Goal: Task Accomplishment & Management: Use online tool/utility

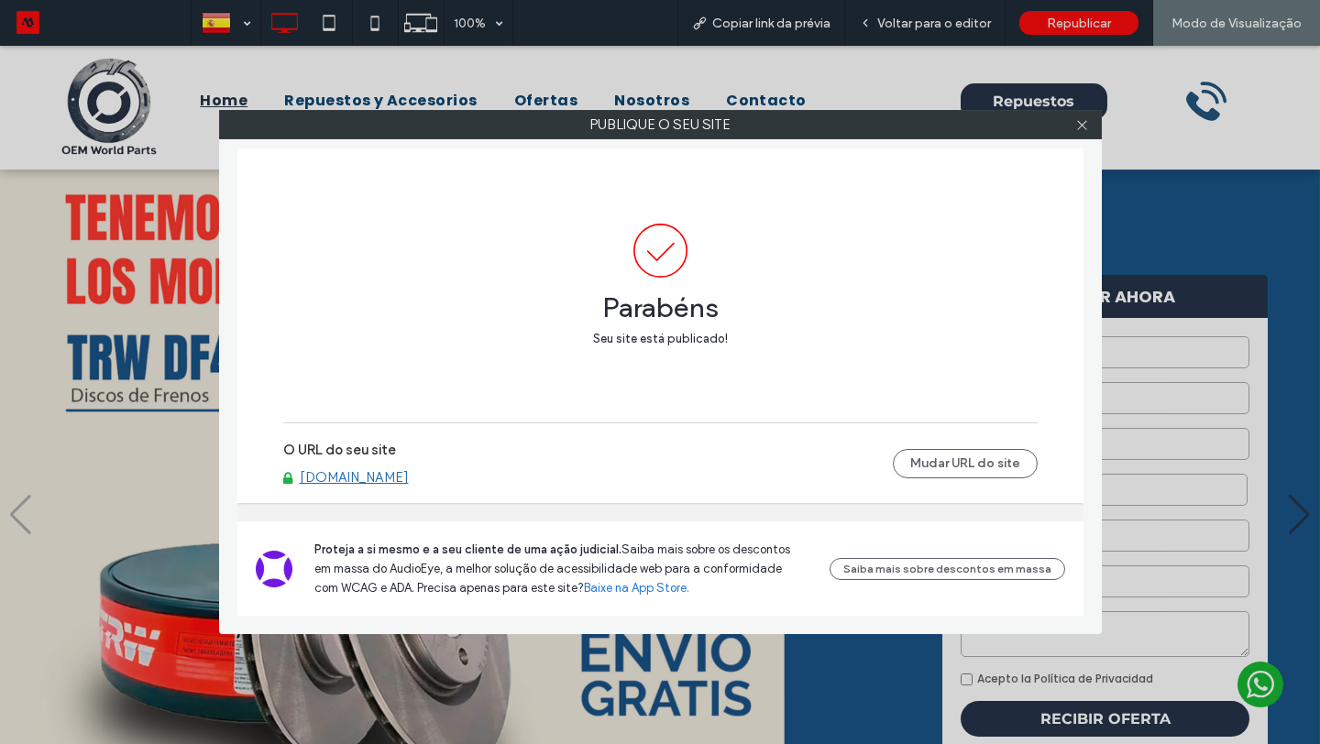
click at [408, 476] on link "[DOMAIN_NAME]" at bounding box center [354, 477] width 109 height 17
click at [1082, 120] on icon at bounding box center [1082, 125] width 14 height 14
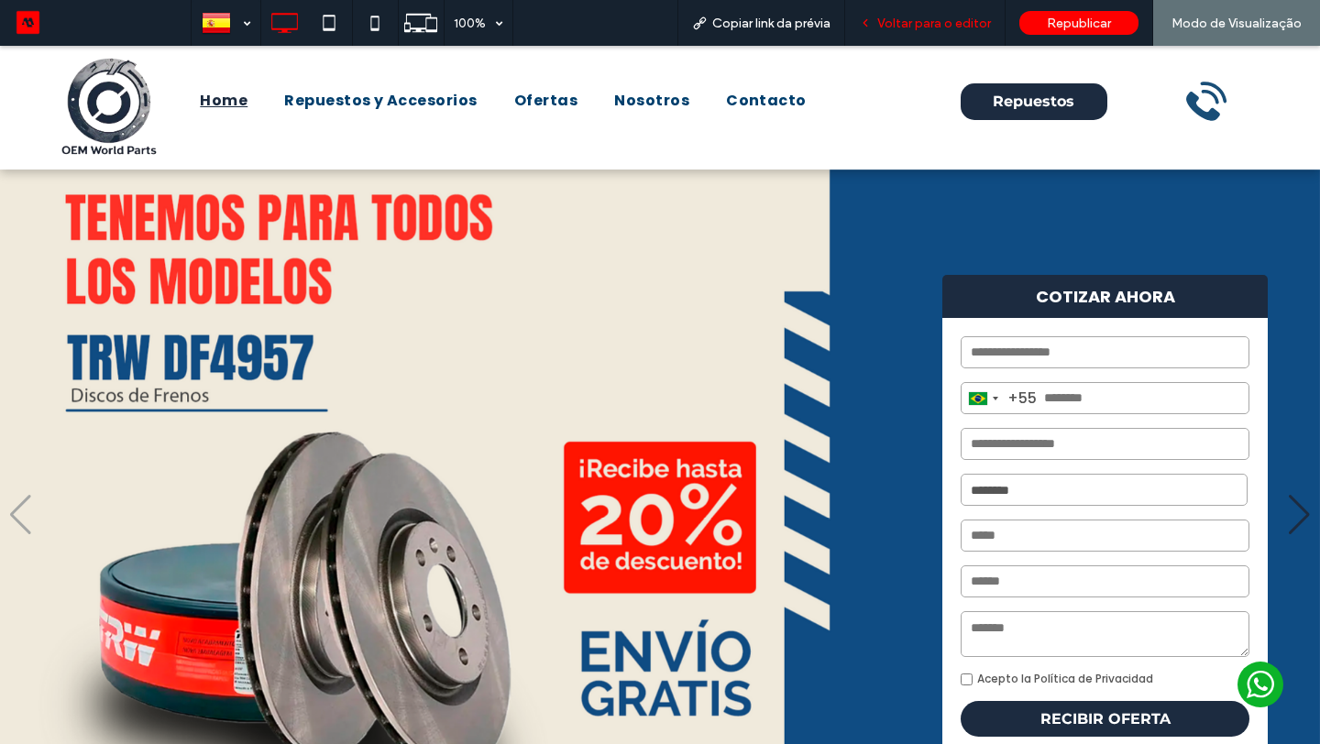
click at [963, 22] on span "Voltar para o editor" at bounding box center [934, 24] width 114 height 16
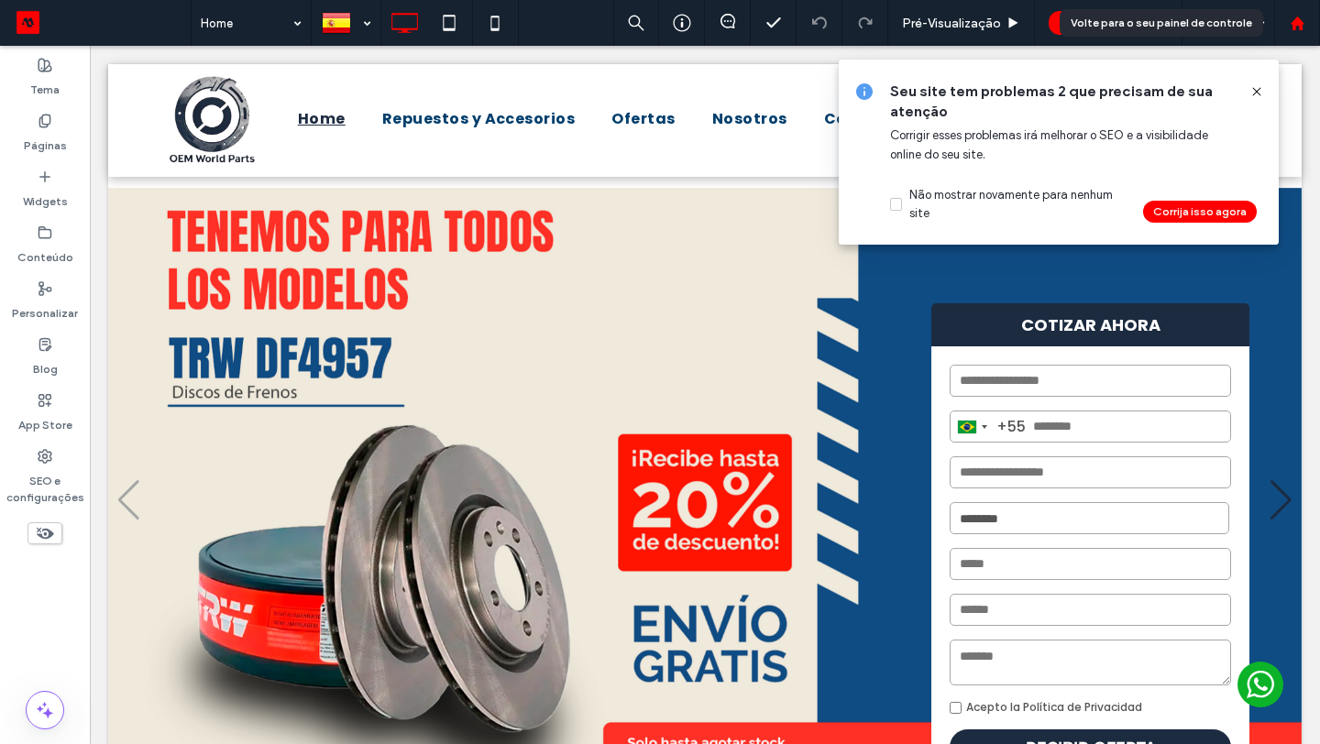
click at [1296, 34] on div at bounding box center [1297, 23] width 46 height 46
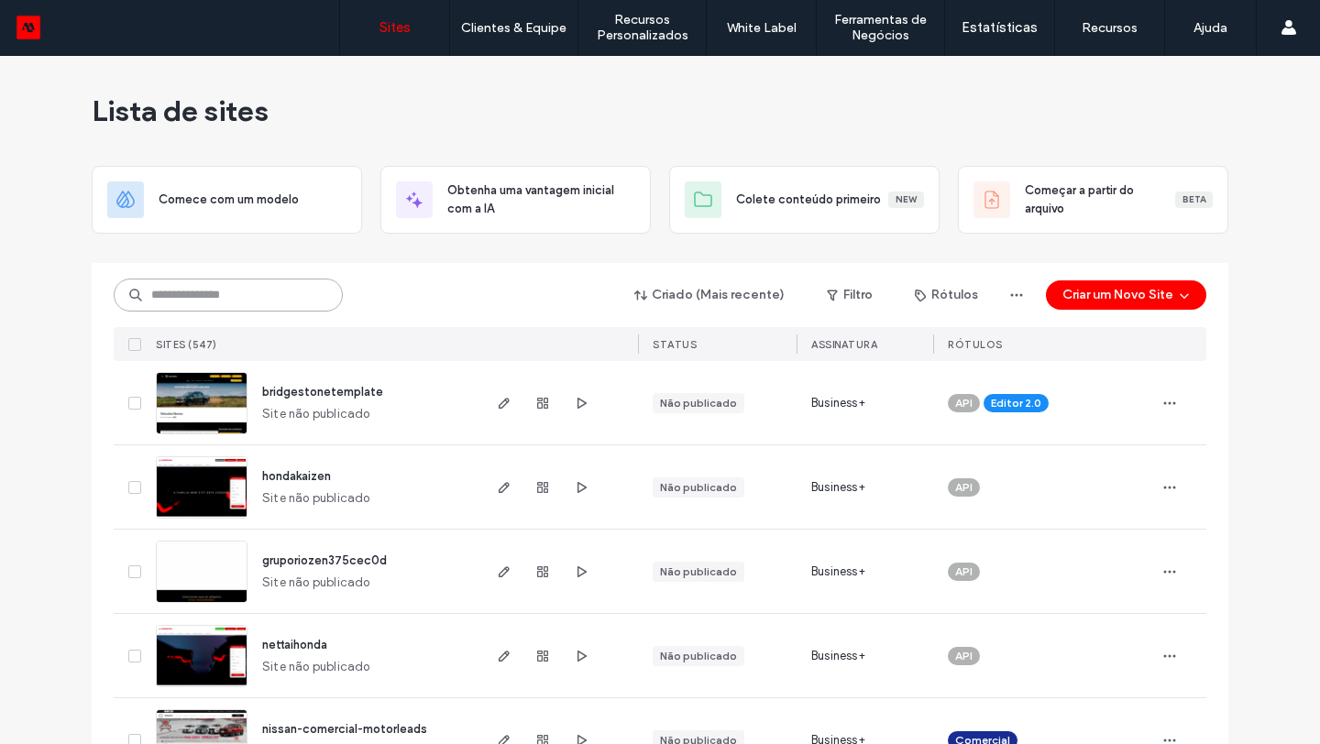
click at [292, 302] on input at bounding box center [228, 295] width 229 height 33
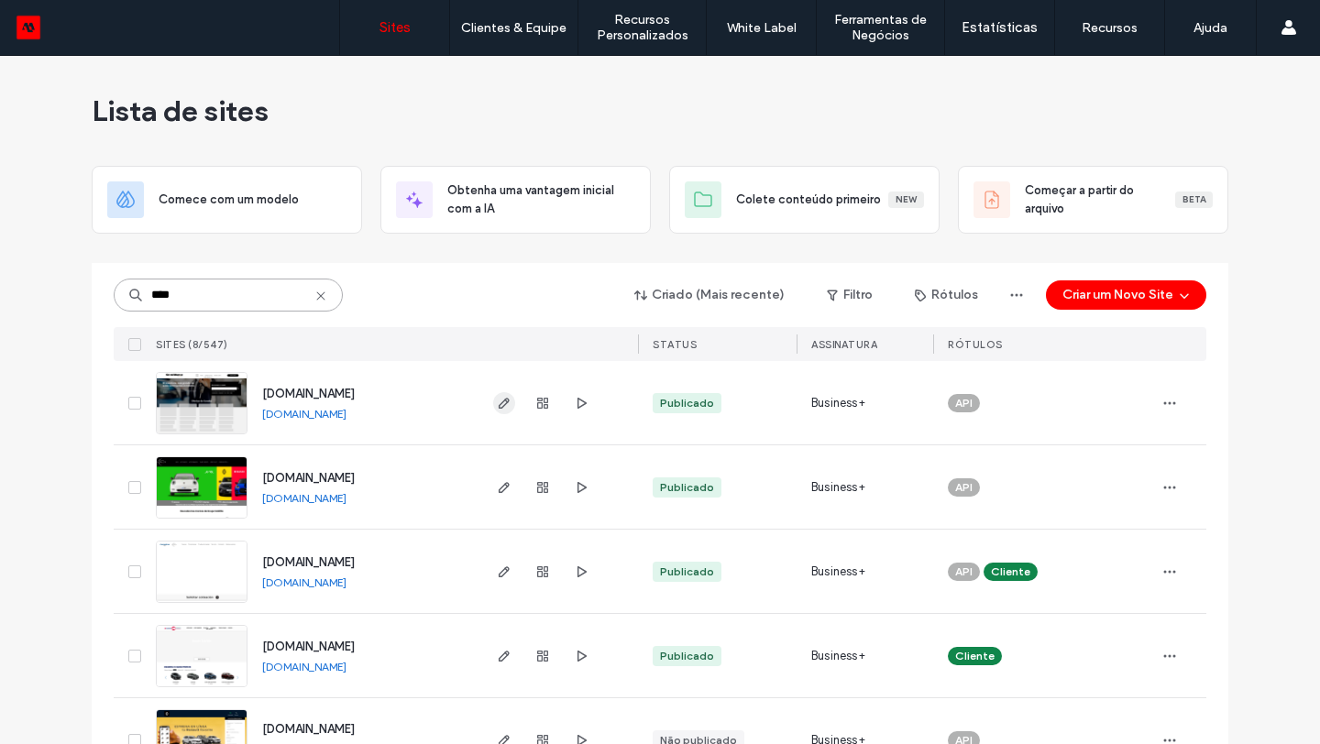
type input "****"
click at [502, 402] on icon "button" at bounding box center [504, 403] width 15 height 15
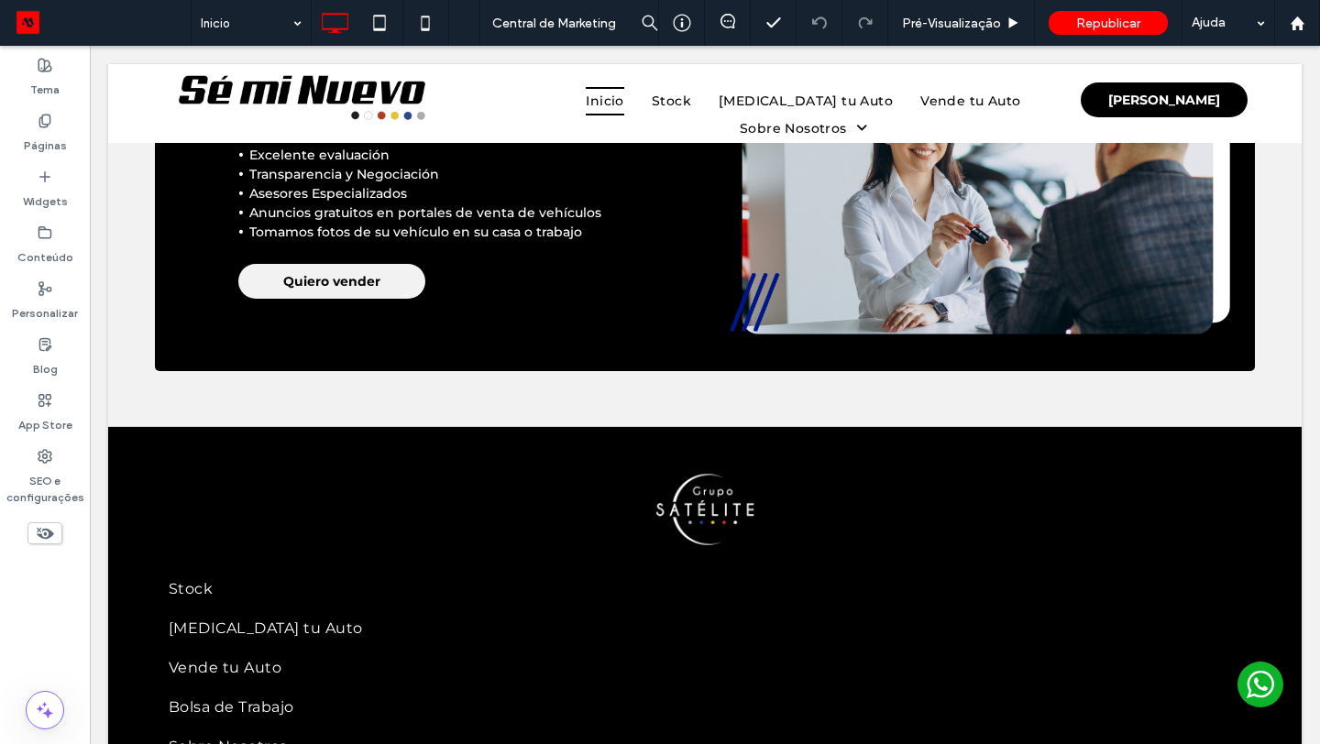
scroll to position [3282, 0]
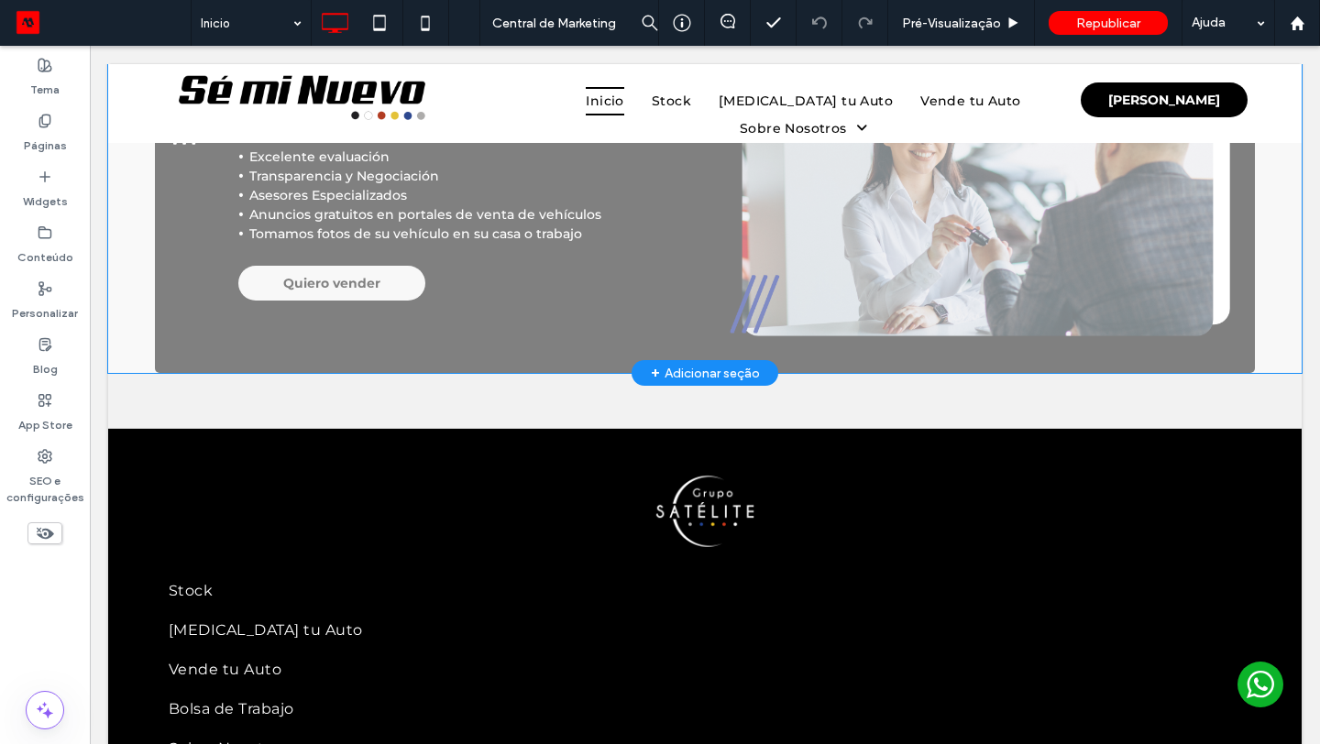
click at [704, 379] on div "+ Adicionar seção" at bounding box center [705, 373] width 109 height 20
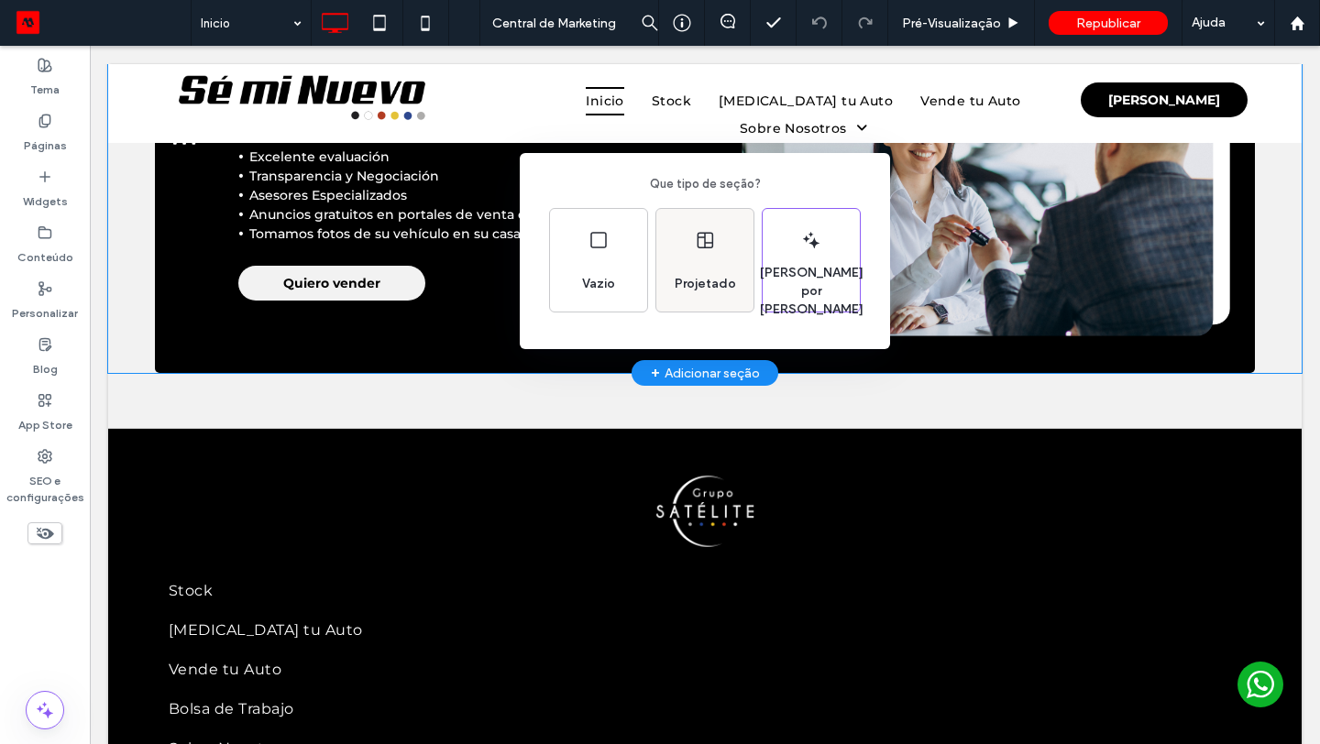
click at [666, 276] on div "Projetado" at bounding box center [704, 260] width 97 height 103
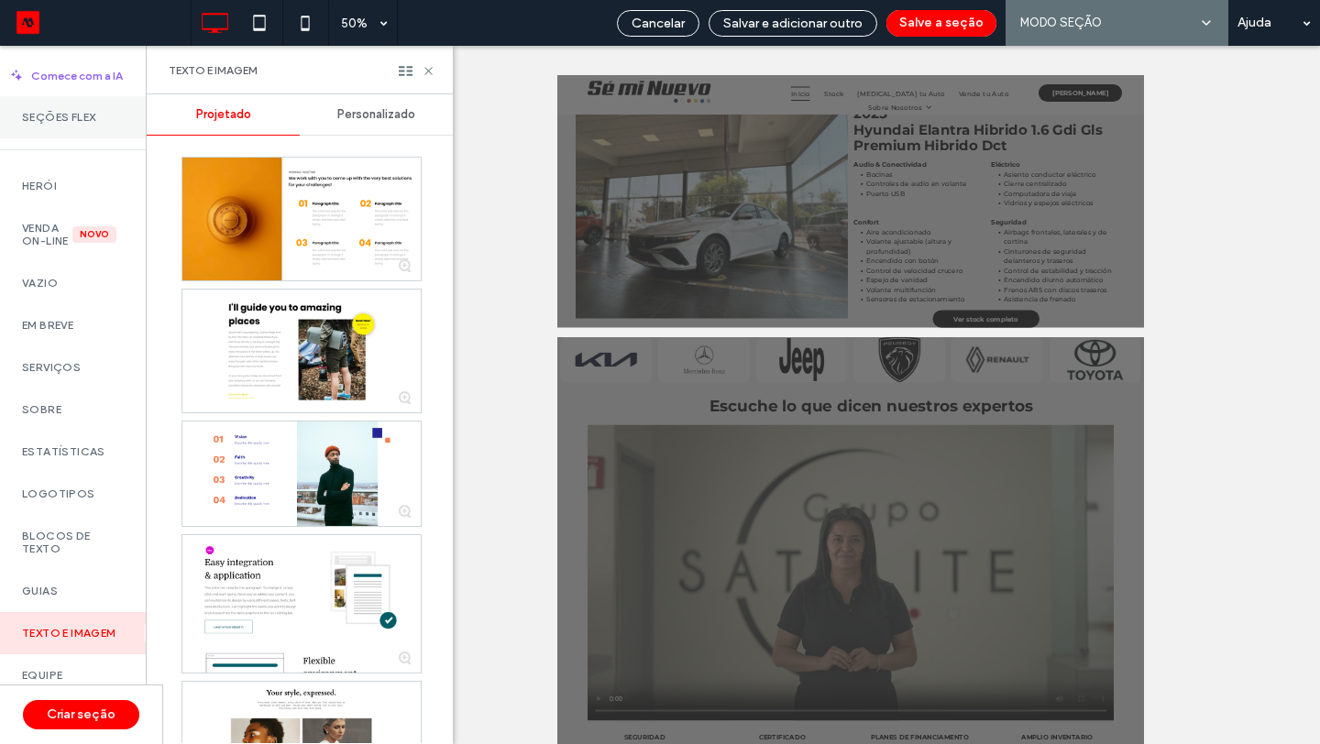
click at [70, 118] on label "Seções Flex" at bounding box center [73, 117] width 102 height 13
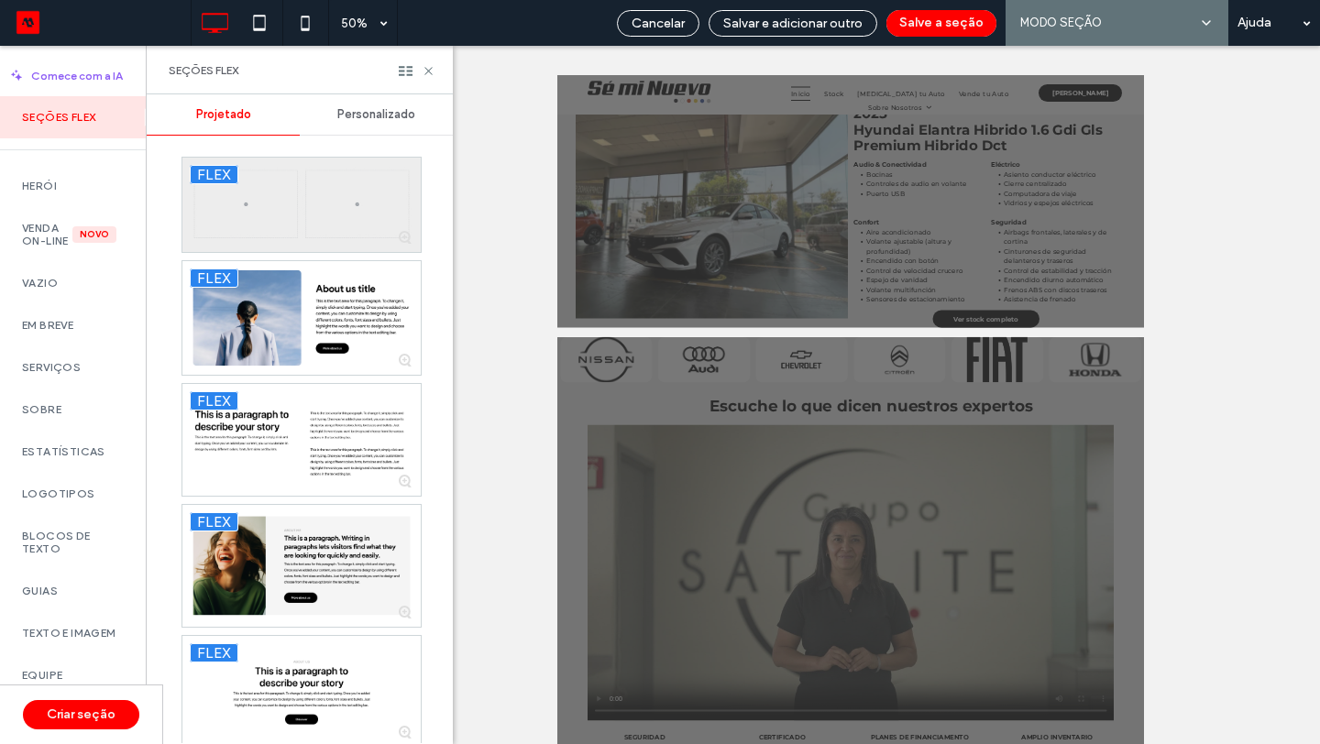
click at [323, 182] on div at bounding box center [301, 205] width 238 height 94
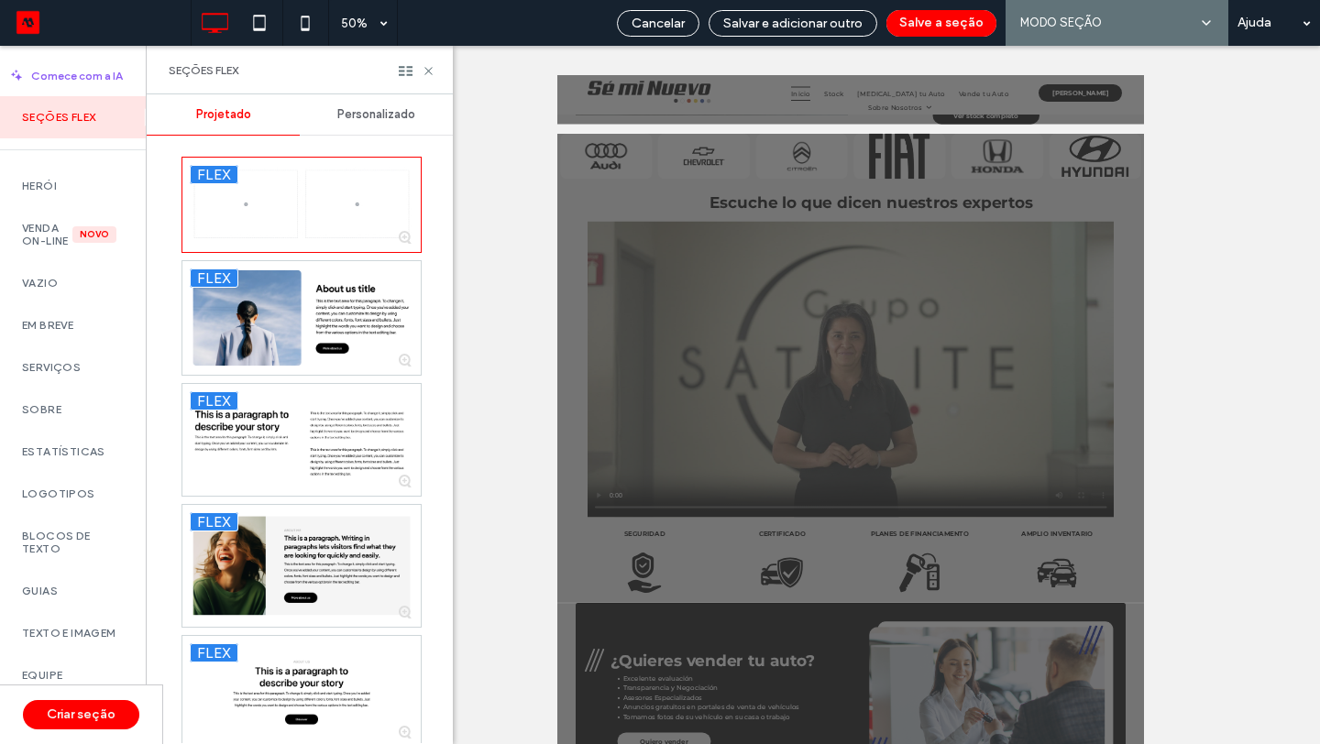
scroll to position [2175, 0]
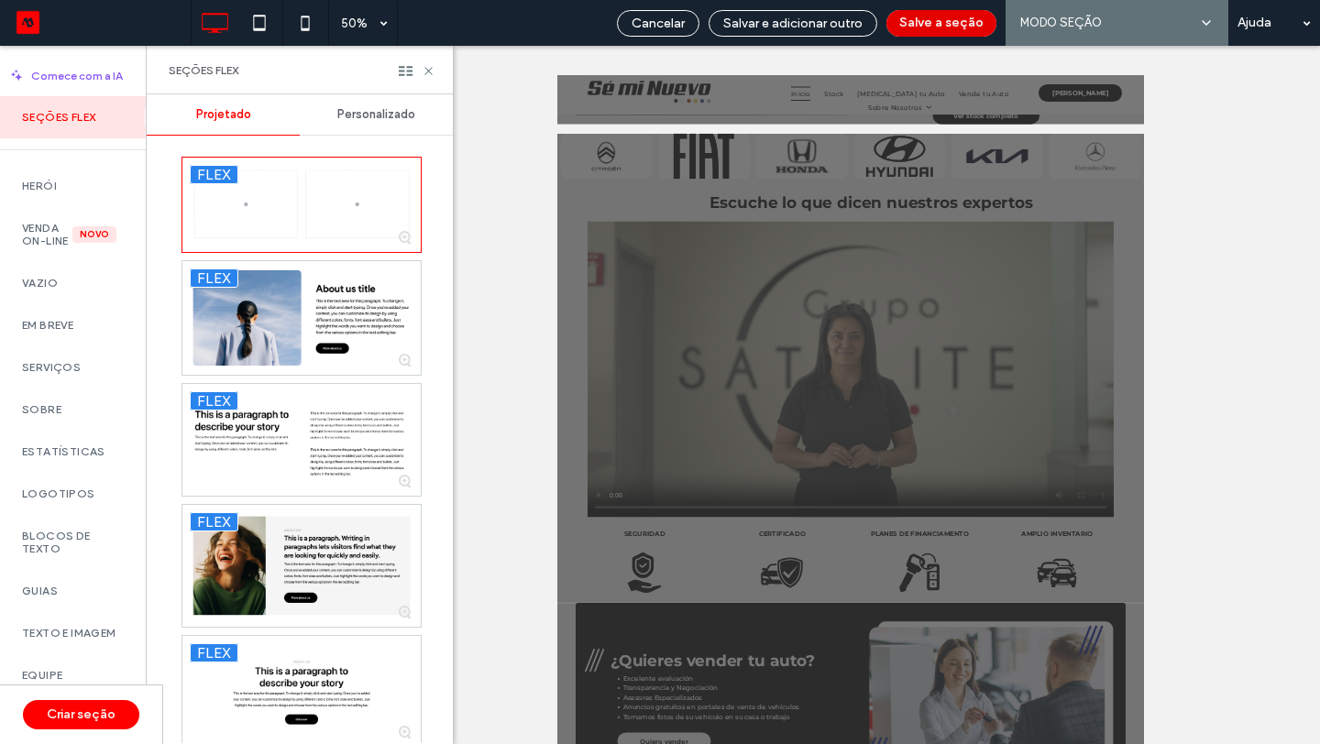
click at [943, 22] on button "Salve a seção" at bounding box center [942, 23] width 110 height 27
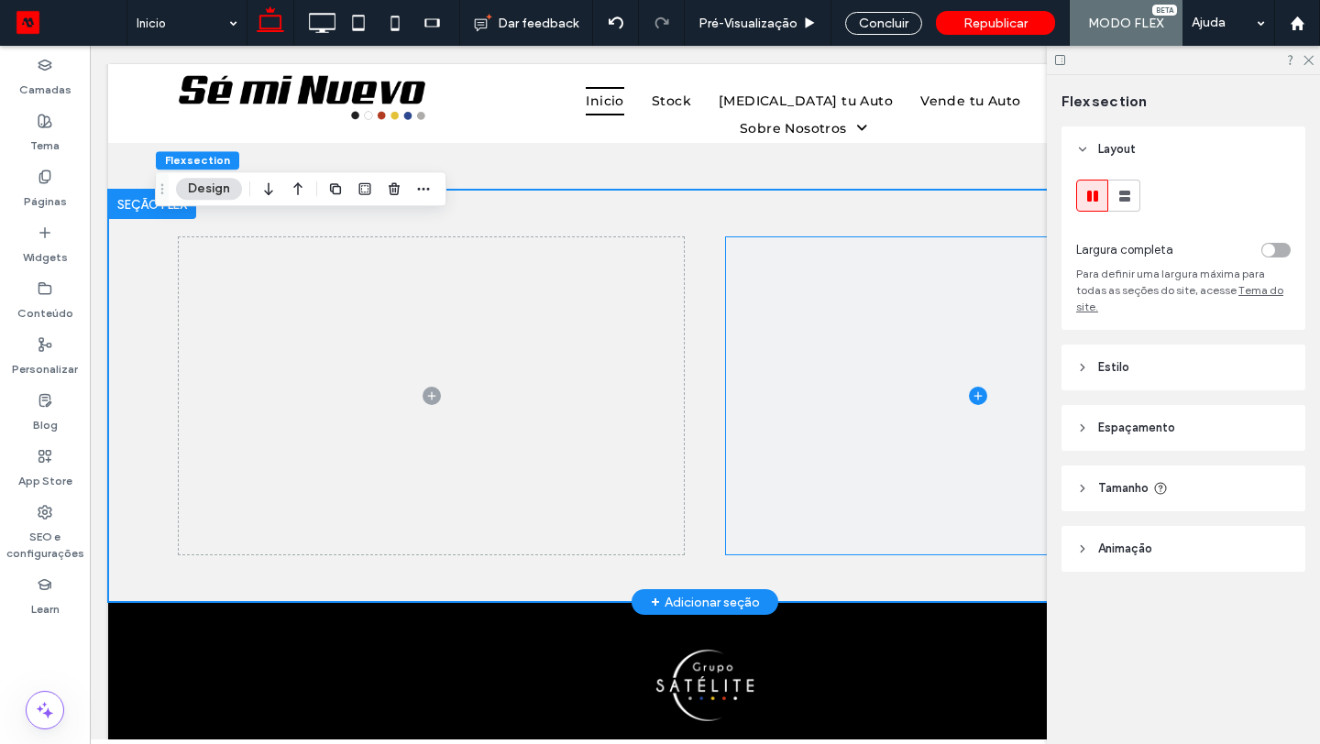
scroll to position [3527, 0]
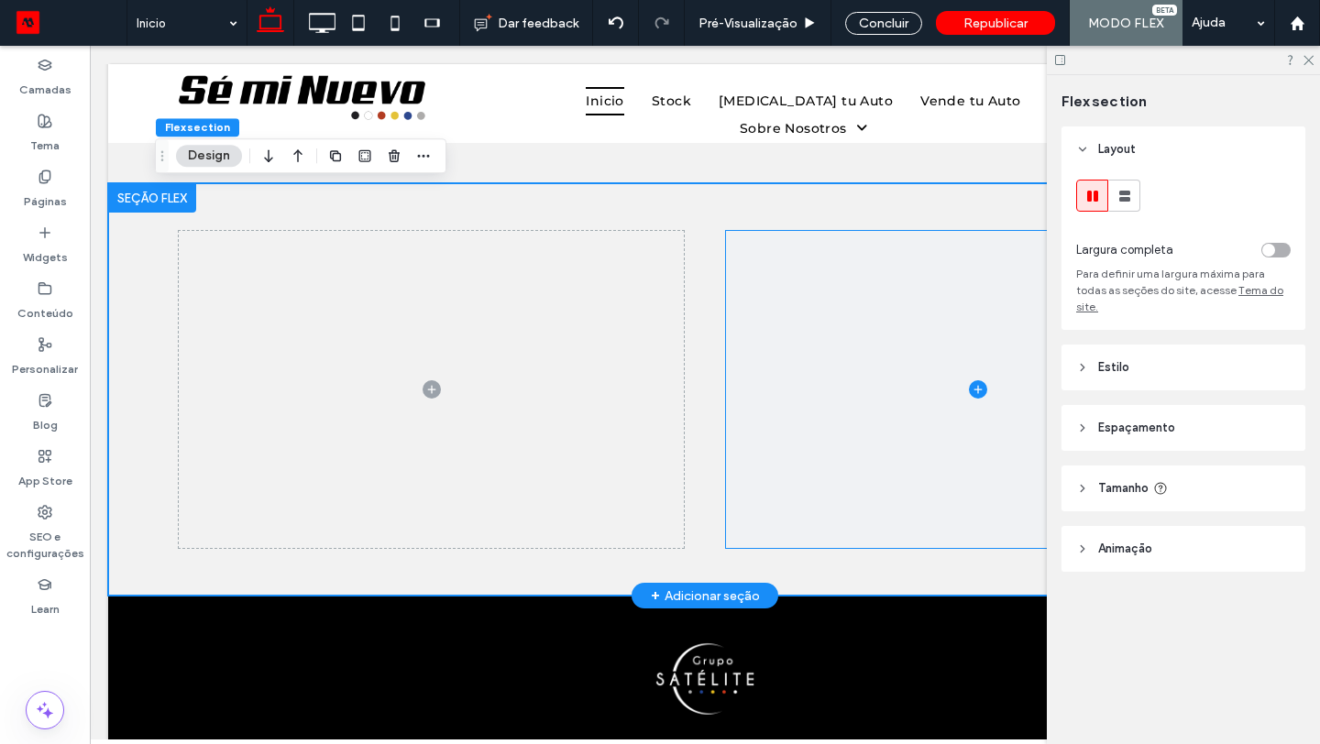
click at [778, 367] on span at bounding box center [978, 389] width 505 height 317
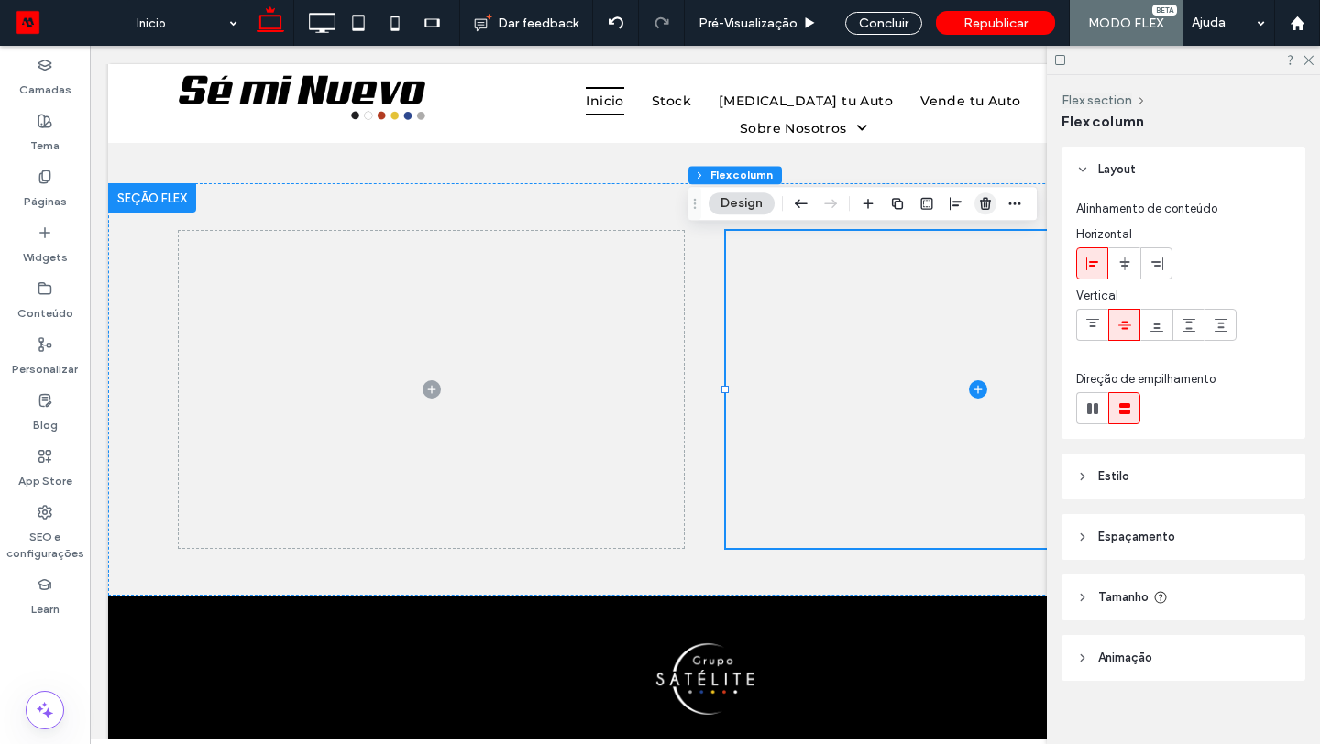
click at [992, 193] on span "button" at bounding box center [986, 204] width 22 height 22
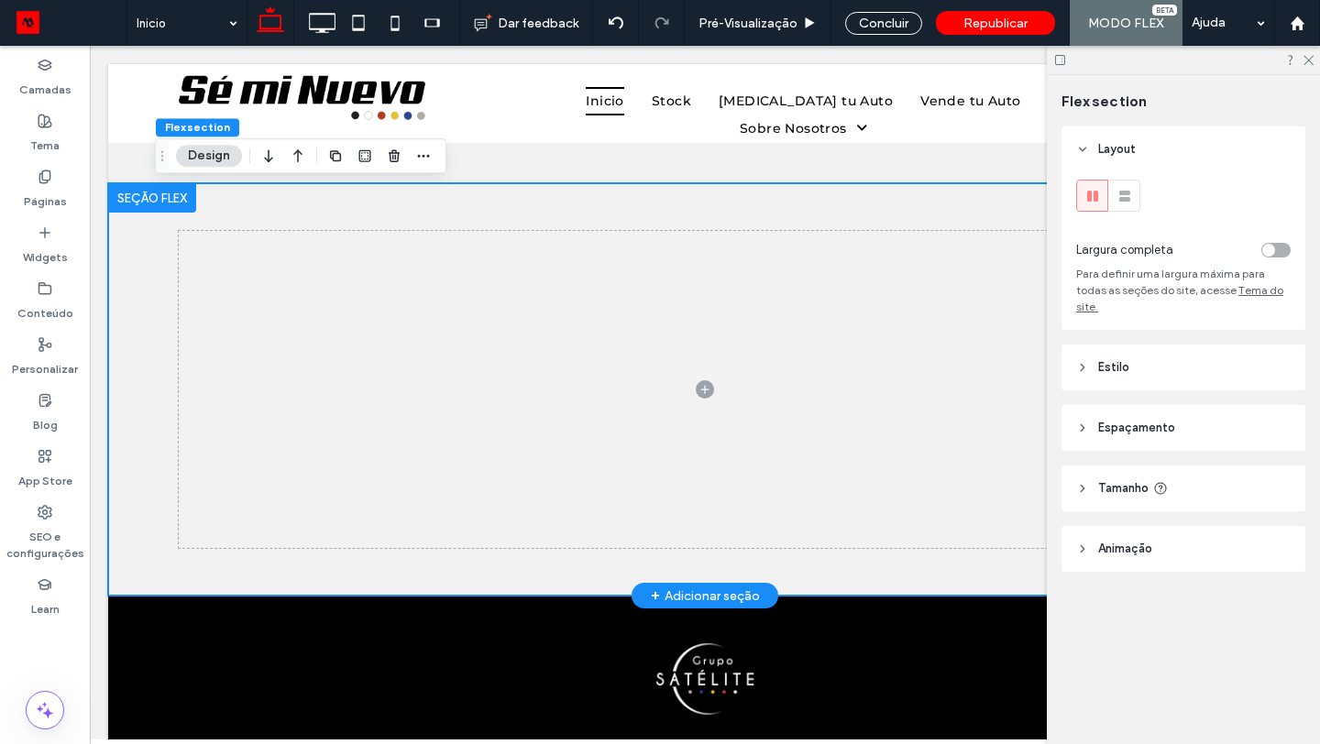
click at [895, 205] on div at bounding box center [705, 389] width 1100 height 413
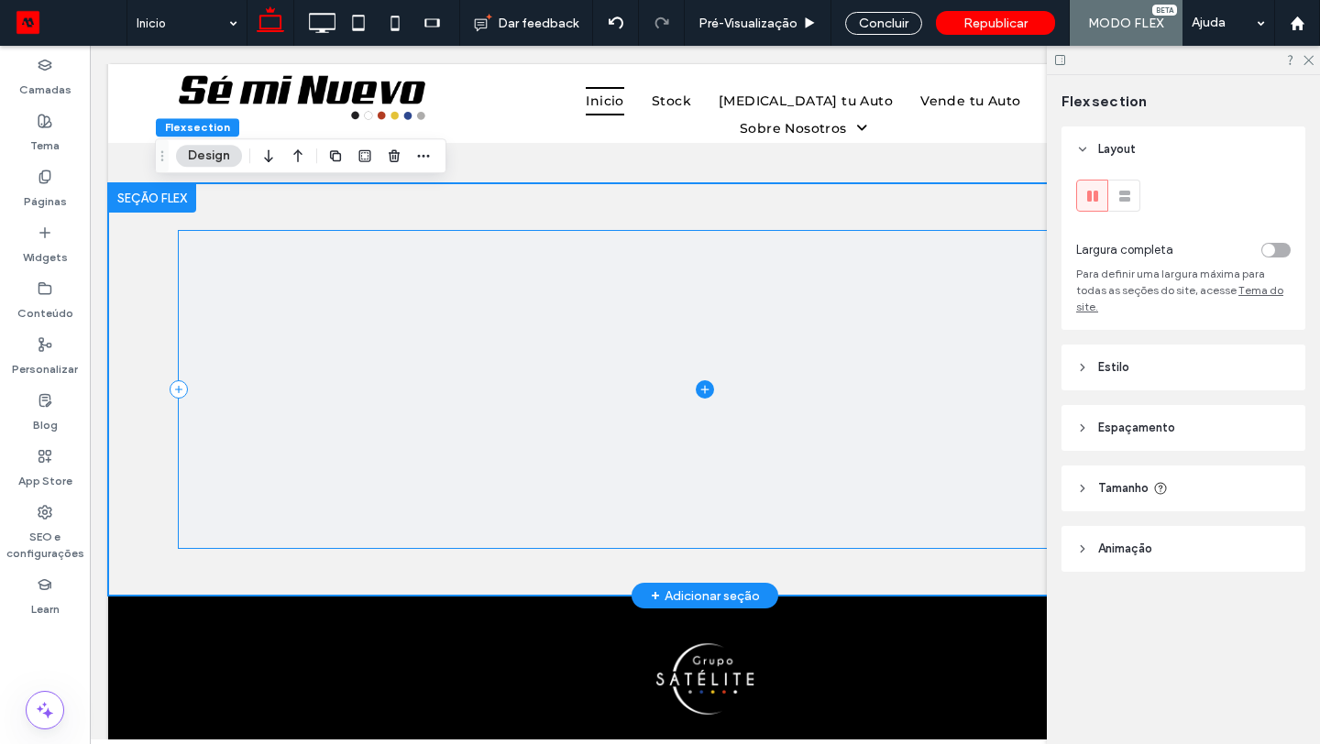
click at [700, 391] on icon at bounding box center [704, 390] width 8 height 1
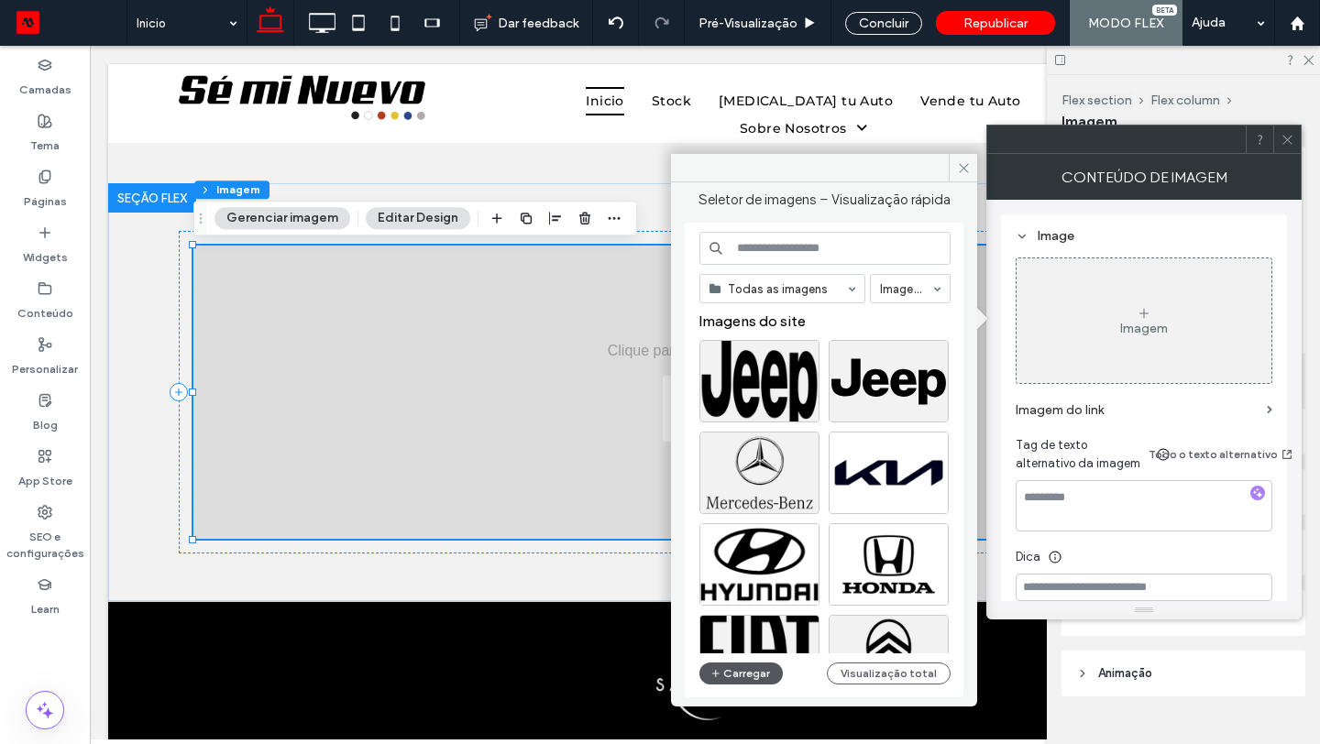
click at [744, 677] on button "Carregar" at bounding box center [740, 674] width 83 height 22
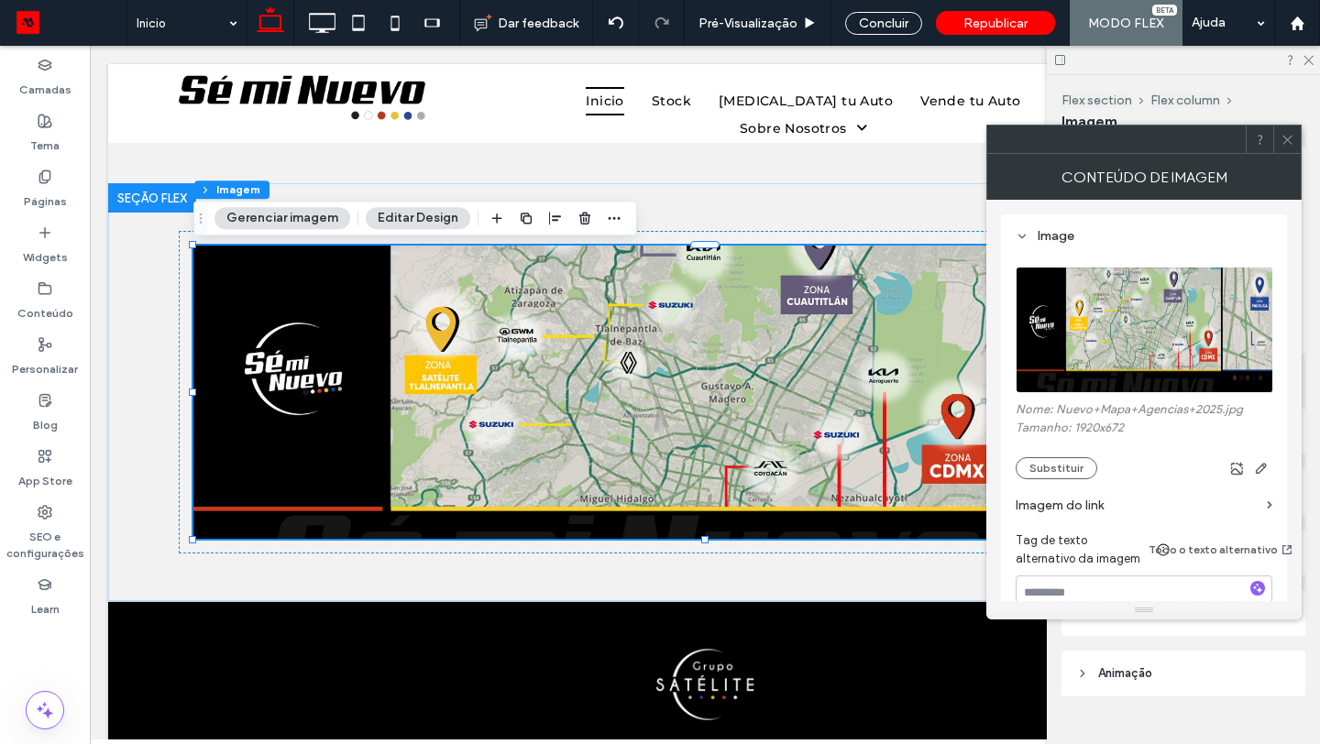
click at [1285, 149] on span at bounding box center [1288, 140] width 14 height 28
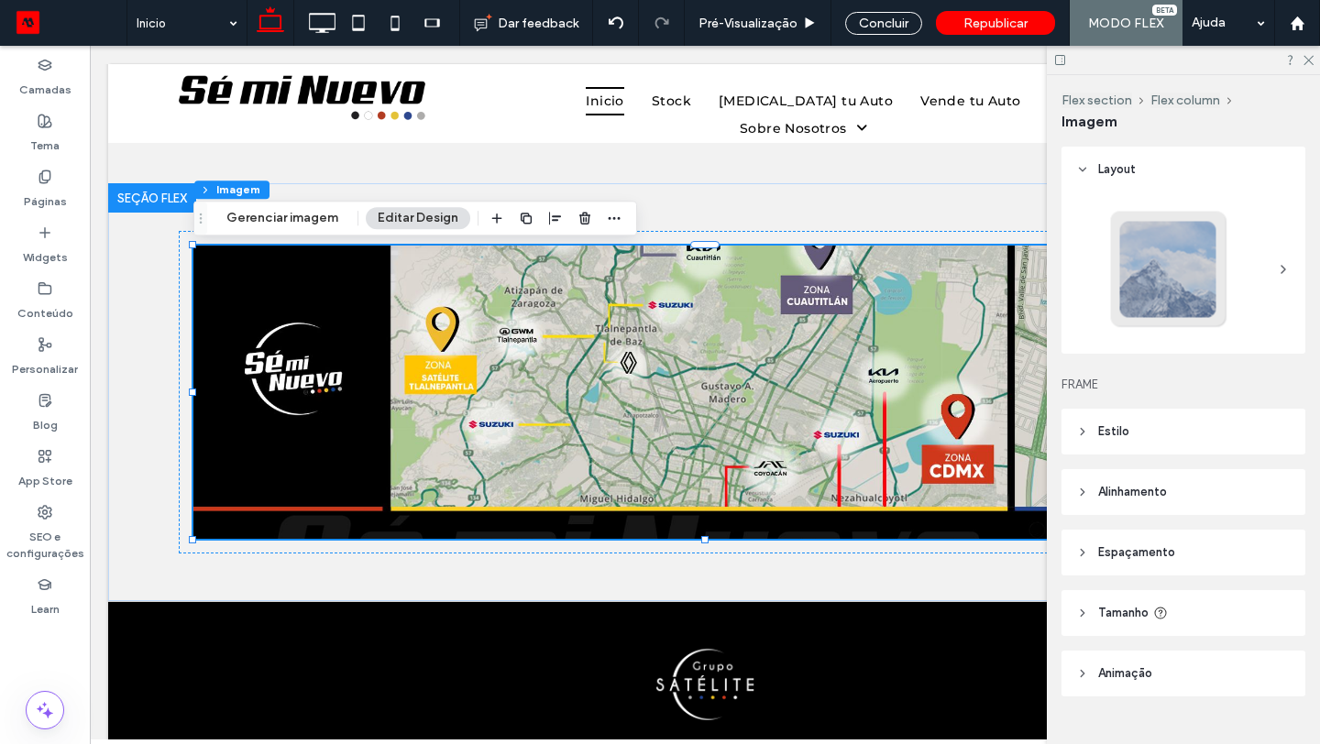
click at [1145, 437] on header "Estilo" at bounding box center [1184, 432] width 244 height 46
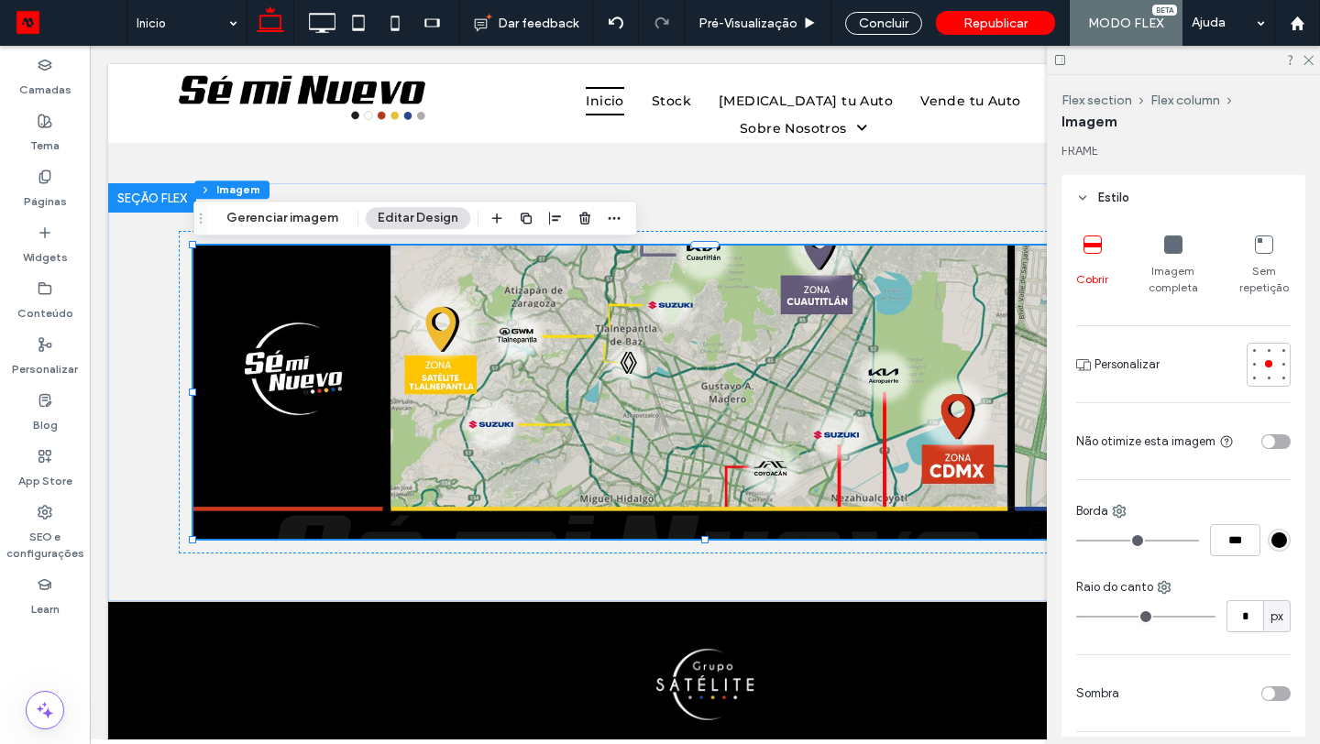
scroll to position [246, 0]
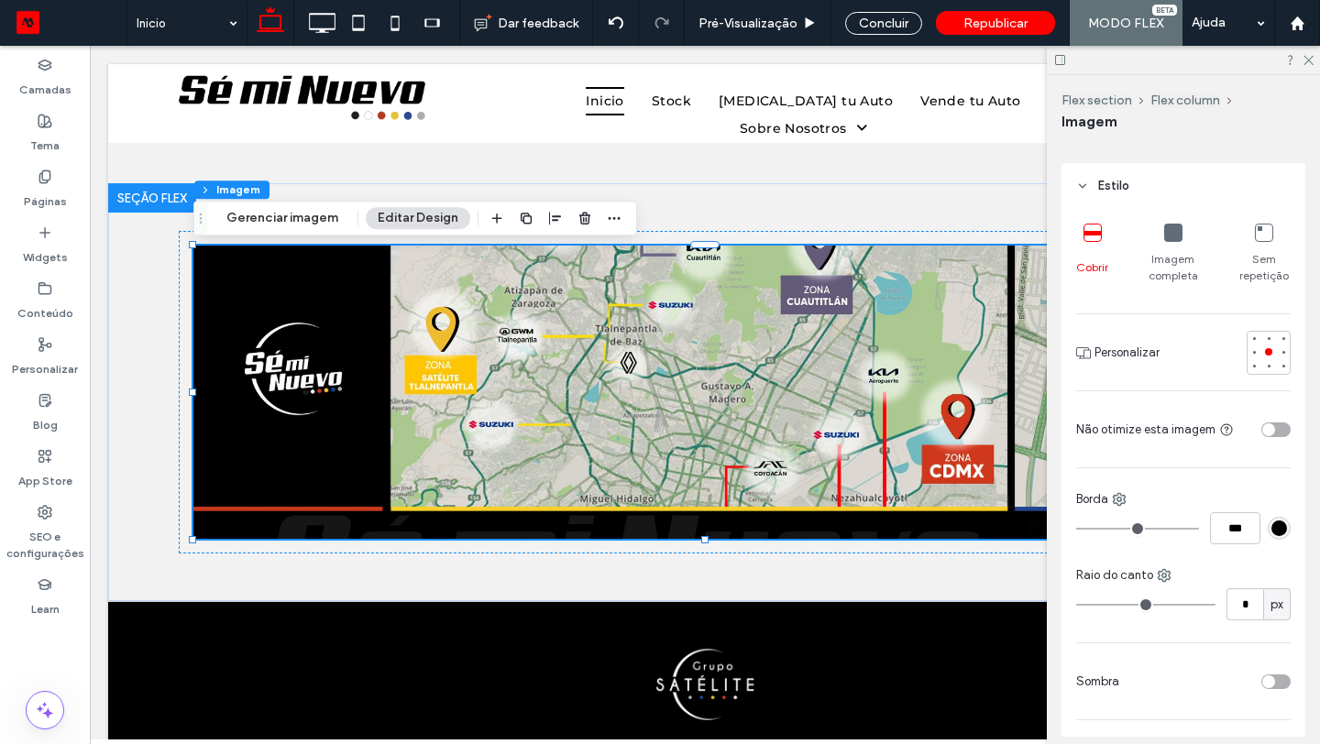
click at [1171, 235] on icon at bounding box center [1173, 233] width 18 height 18
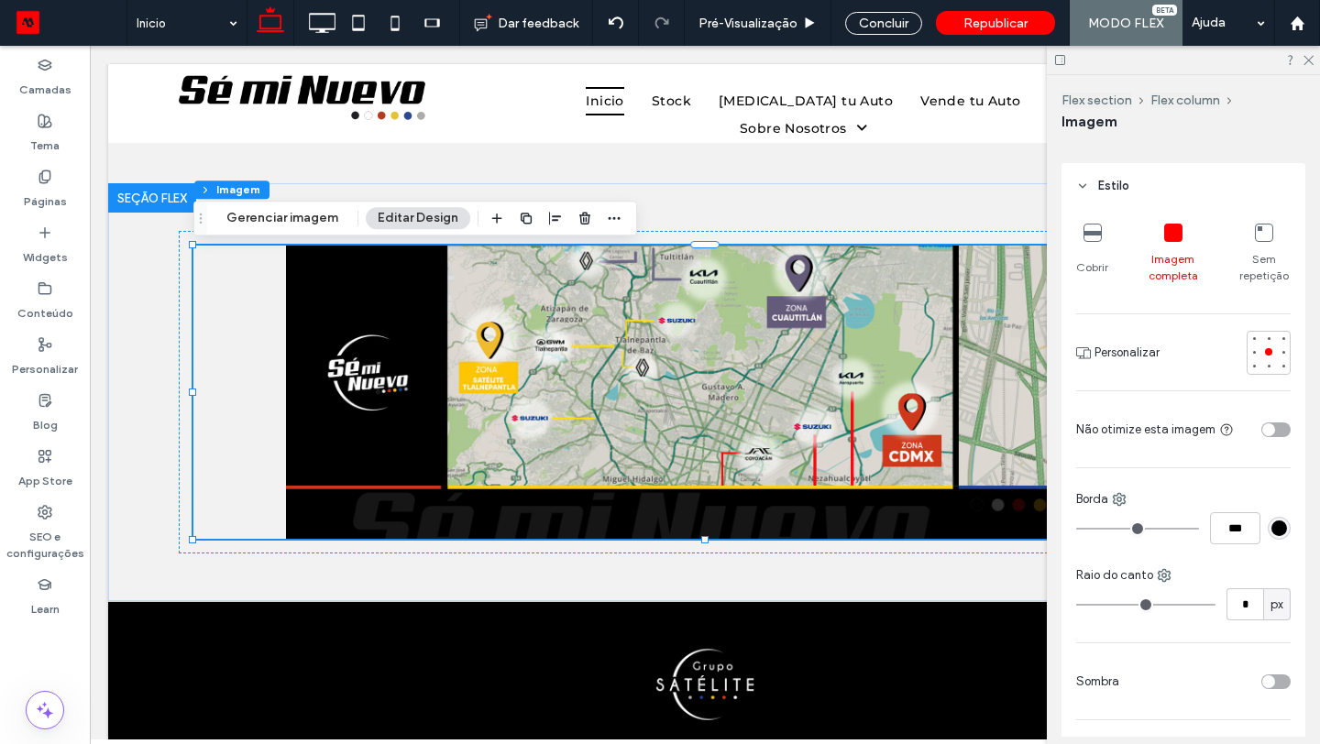
click at [1092, 233] on icon at bounding box center [1093, 233] width 18 height 18
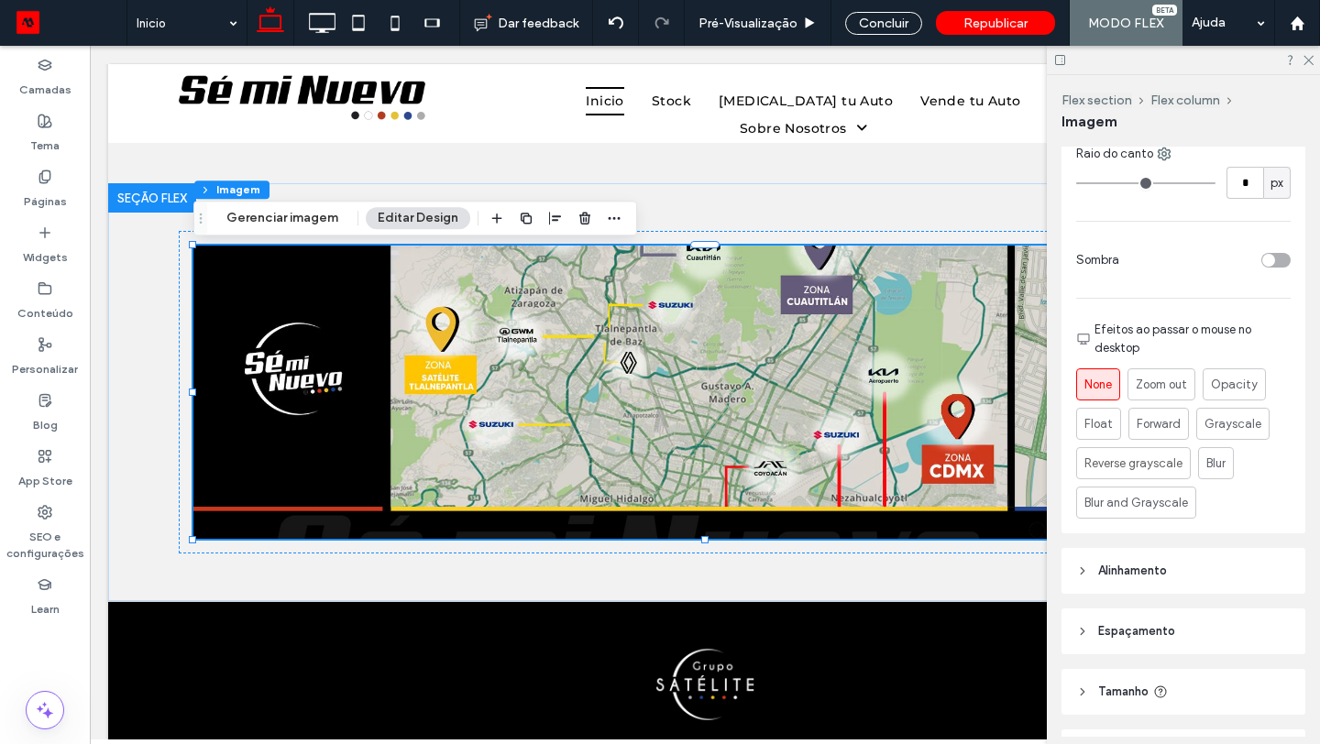
scroll to position [728, 0]
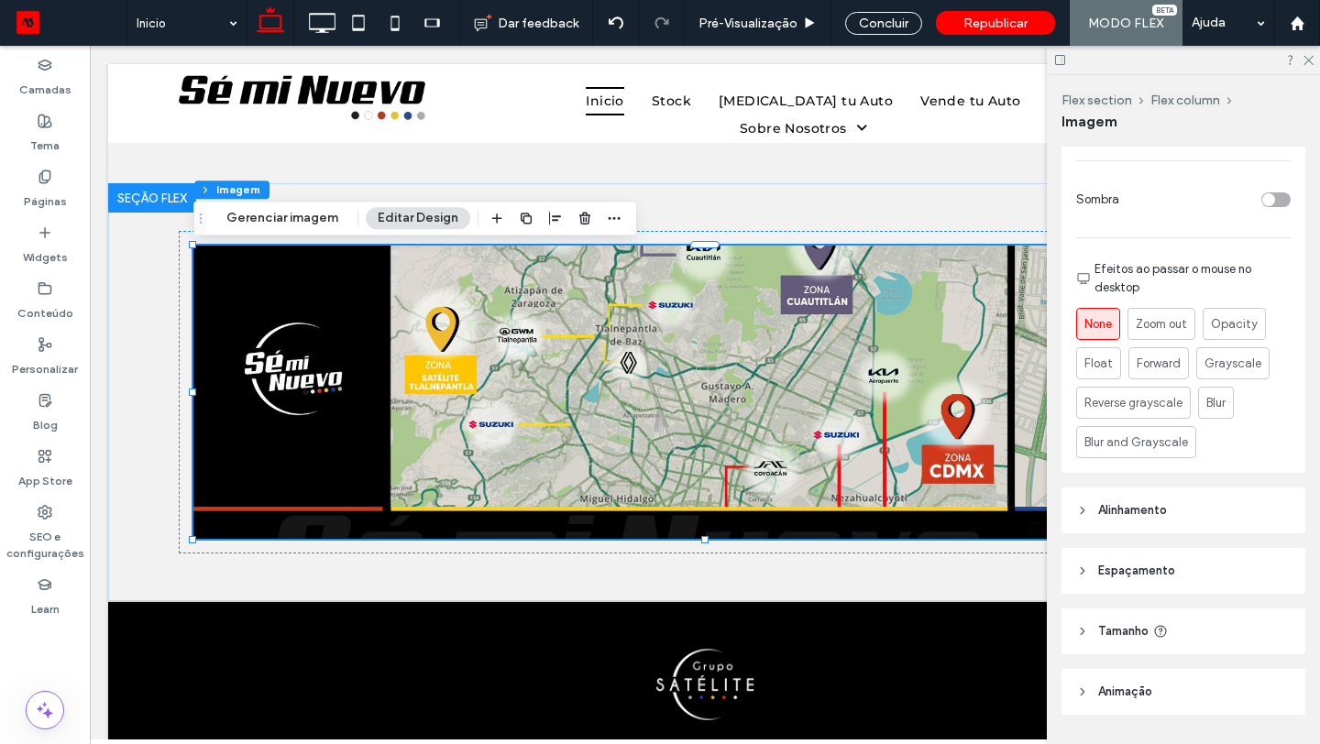
click at [1150, 506] on span "Alinhamento" at bounding box center [1132, 510] width 69 height 18
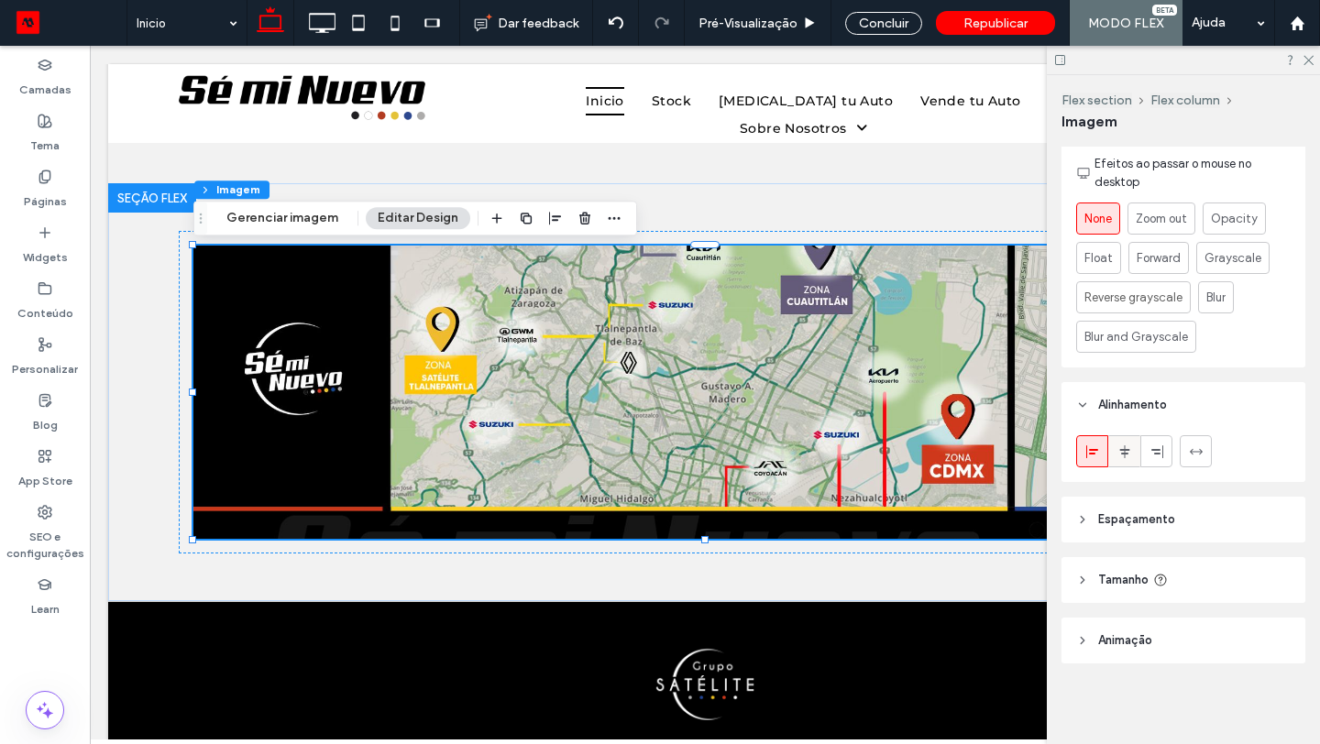
click at [1128, 461] on span at bounding box center [1125, 451] width 15 height 30
click at [1136, 505] on header "Espaçamento" at bounding box center [1184, 520] width 244 height 46
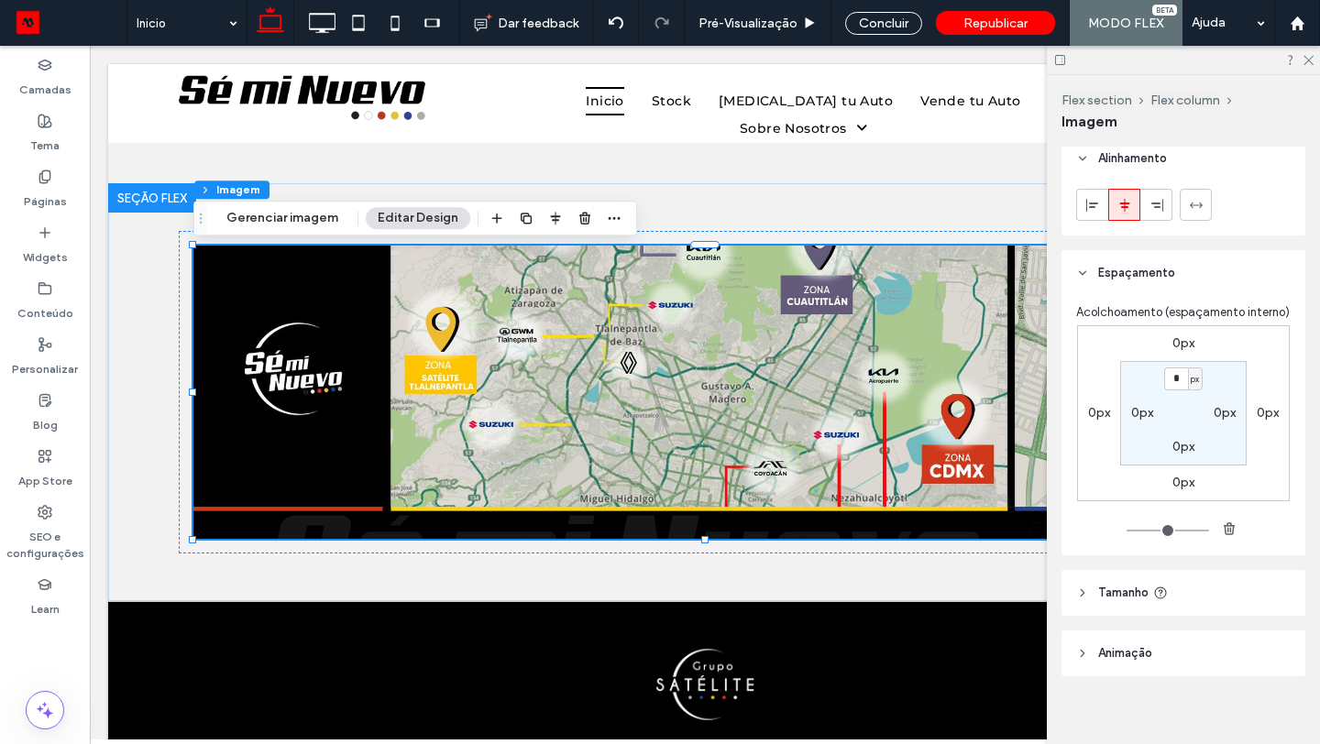
scroll to position [1093, 0]
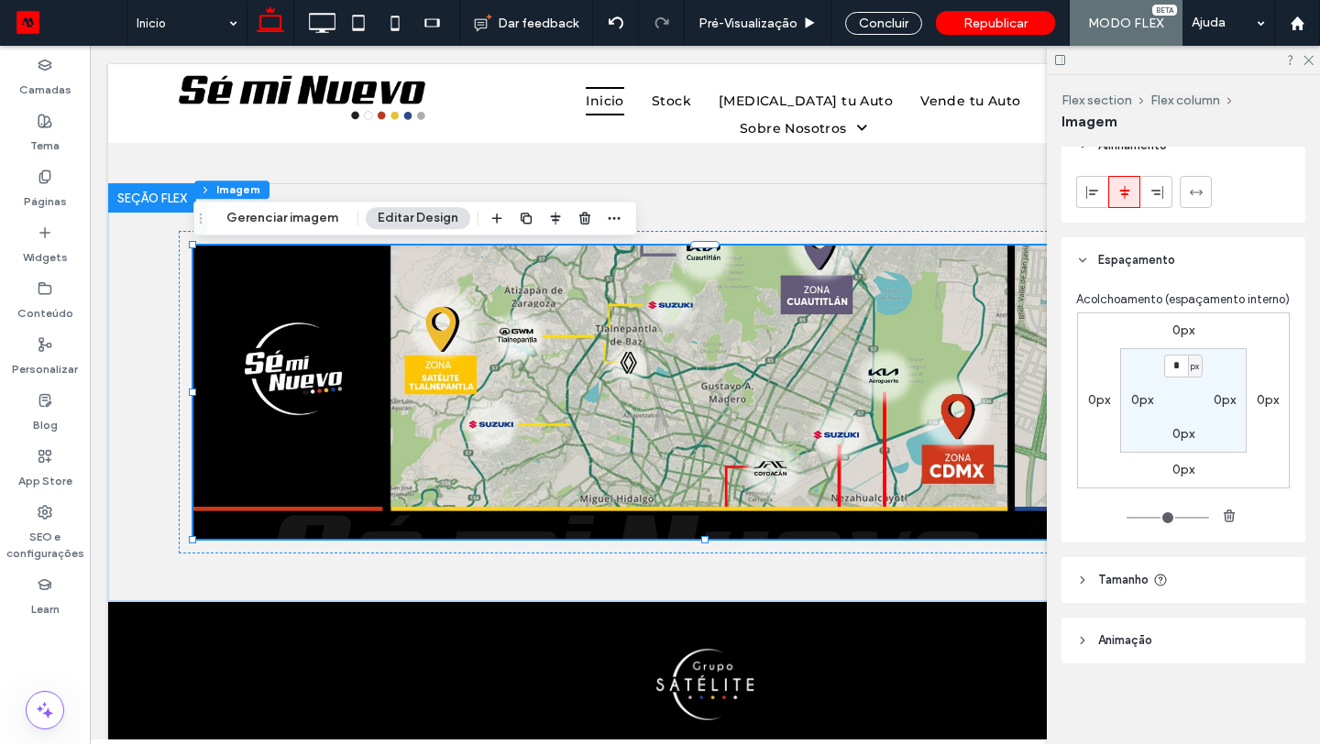
click at [1116, 589] on header "Tamanho" at bounding box center [1184, 580] width 244 height 46
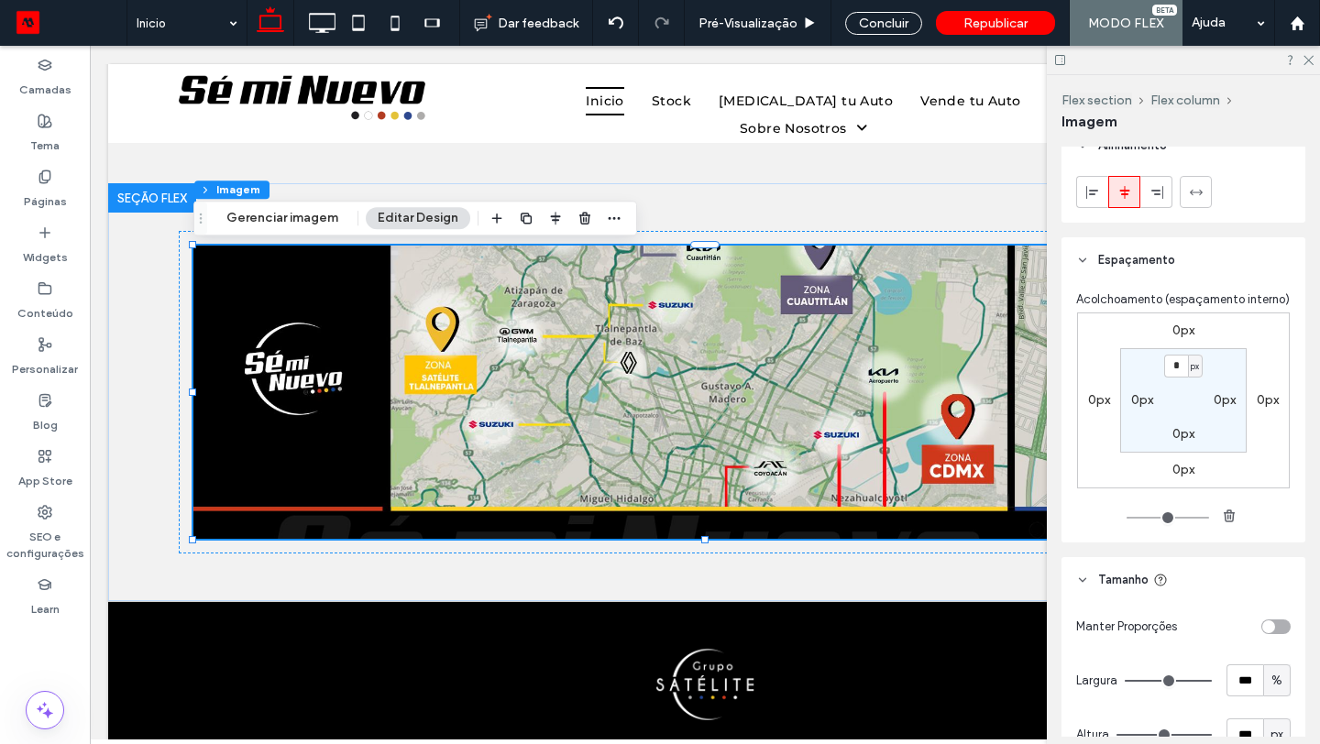
scroll to position [1299, 0]
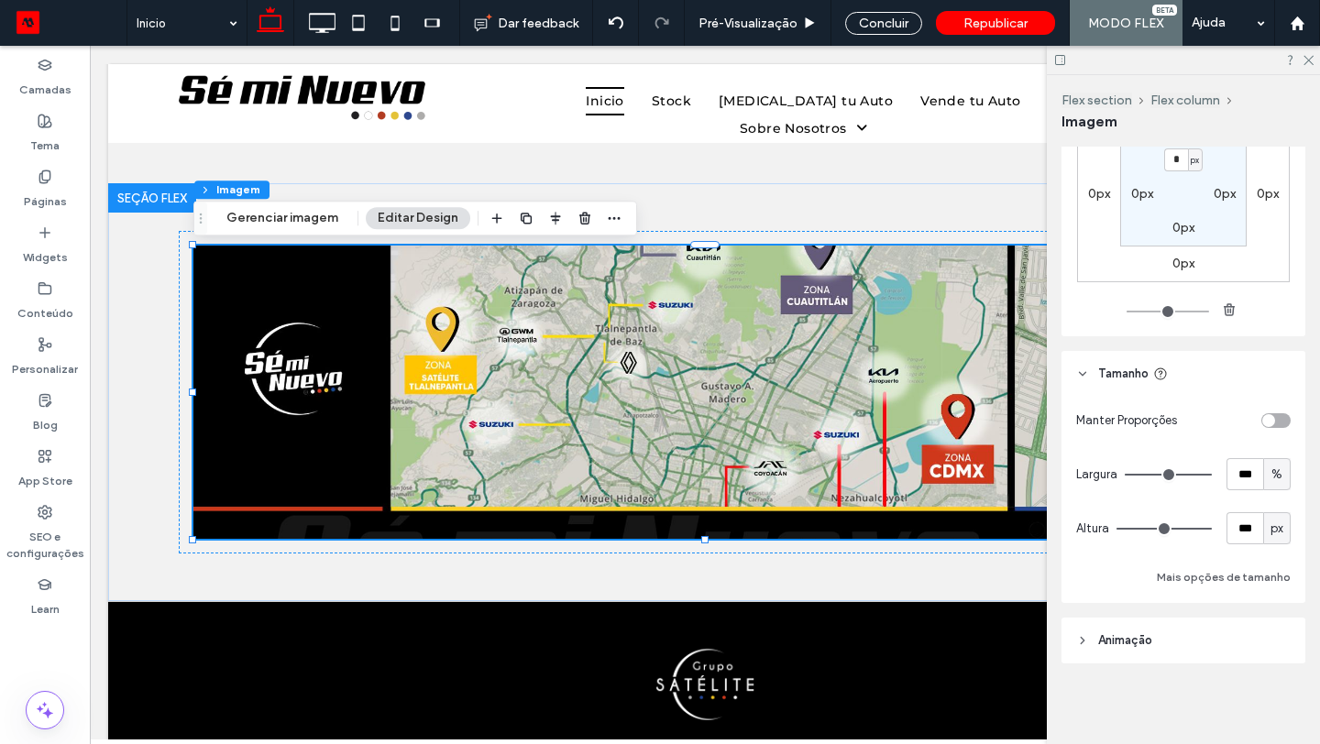
click at [1279, 532] on span "px" at bounding box center [1277, 529] width 13 height 18
click at [1278, 696] on span "A" at bounding box center [1276, 689] width 7 height 18
type input "*"
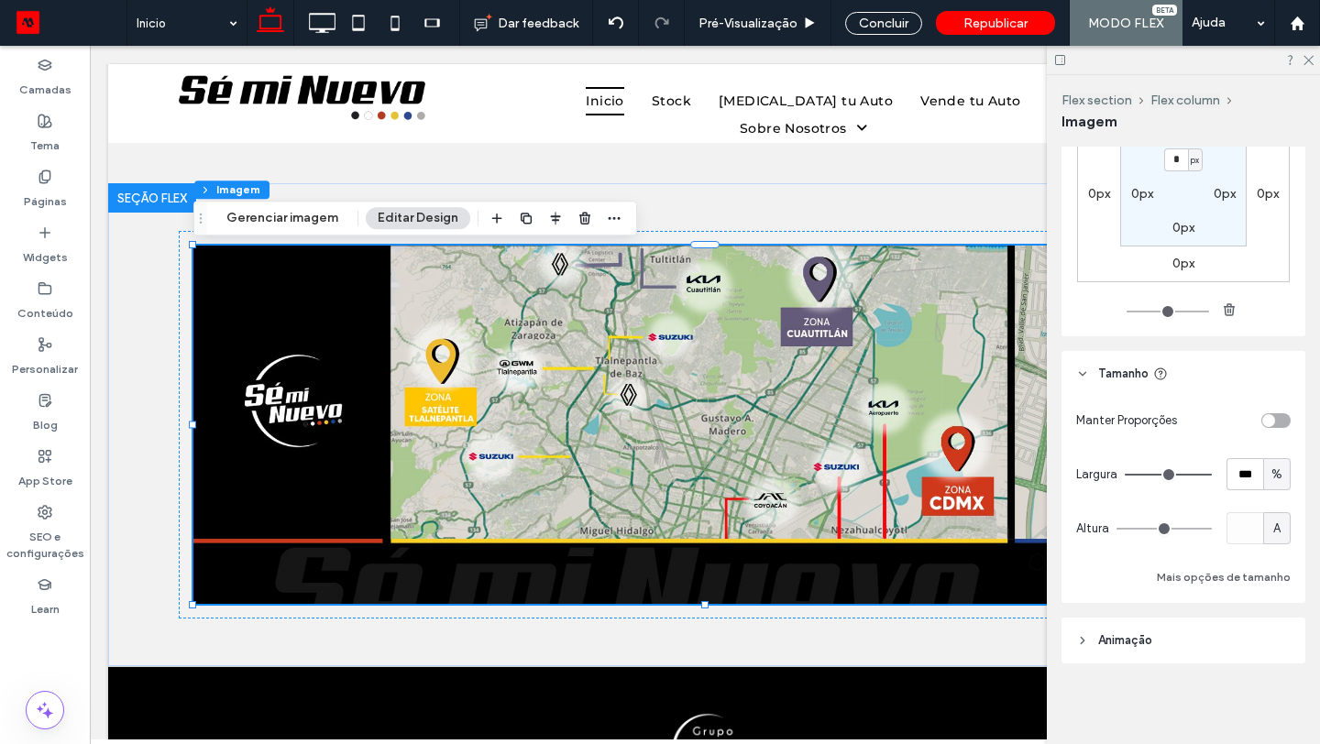
click at [1146, 632] on span "Animaçāo" at bounding box center [1125, 641] width 54 height 18
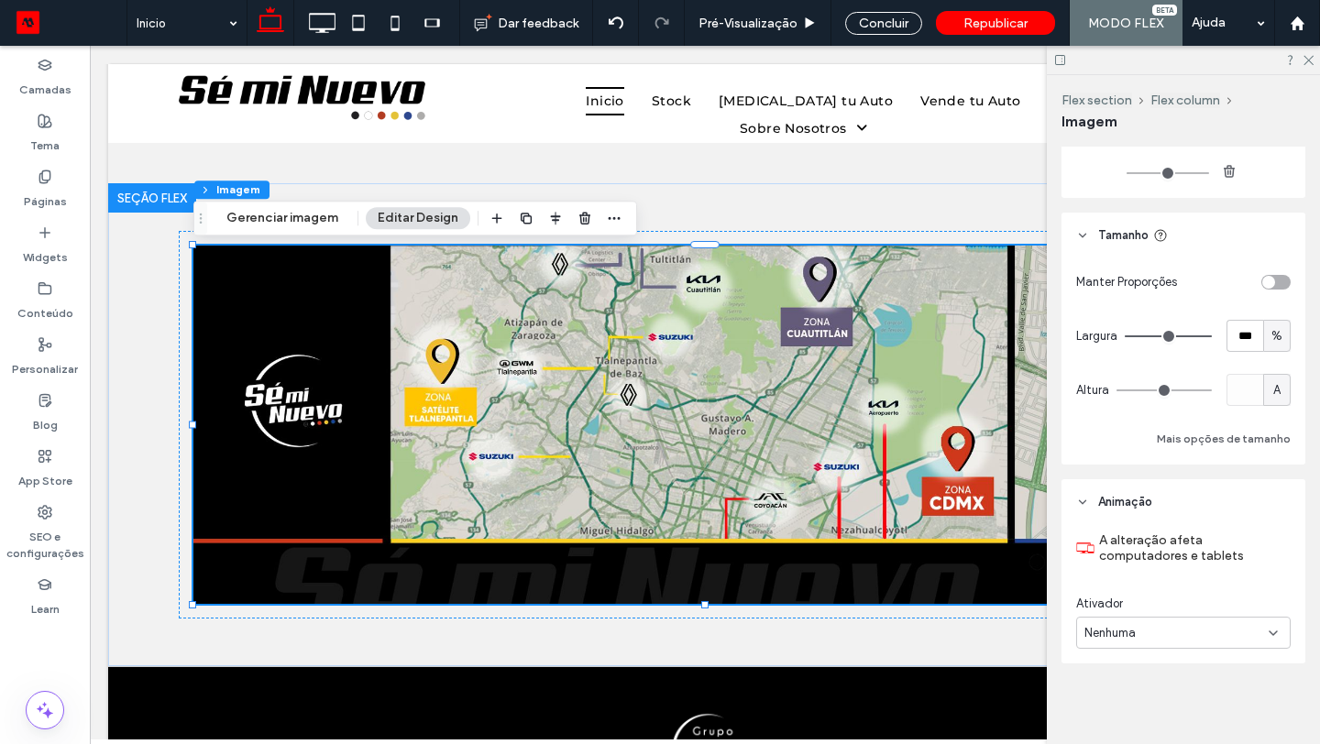
click at [1273, 281] on div "toggle" at bounding box center [1268, 282] width 13 height 13
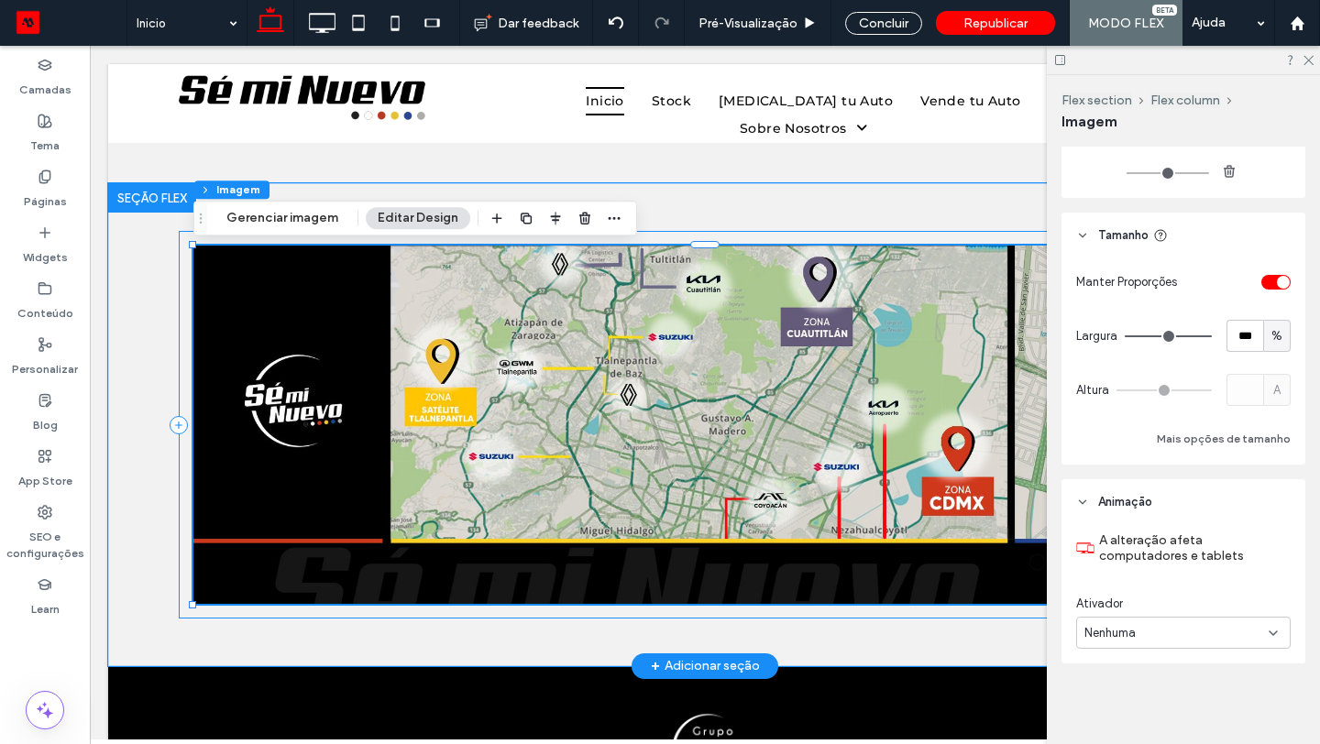
click at [181, 330] on div at bounding box center [705, 425] width 1052 height 388
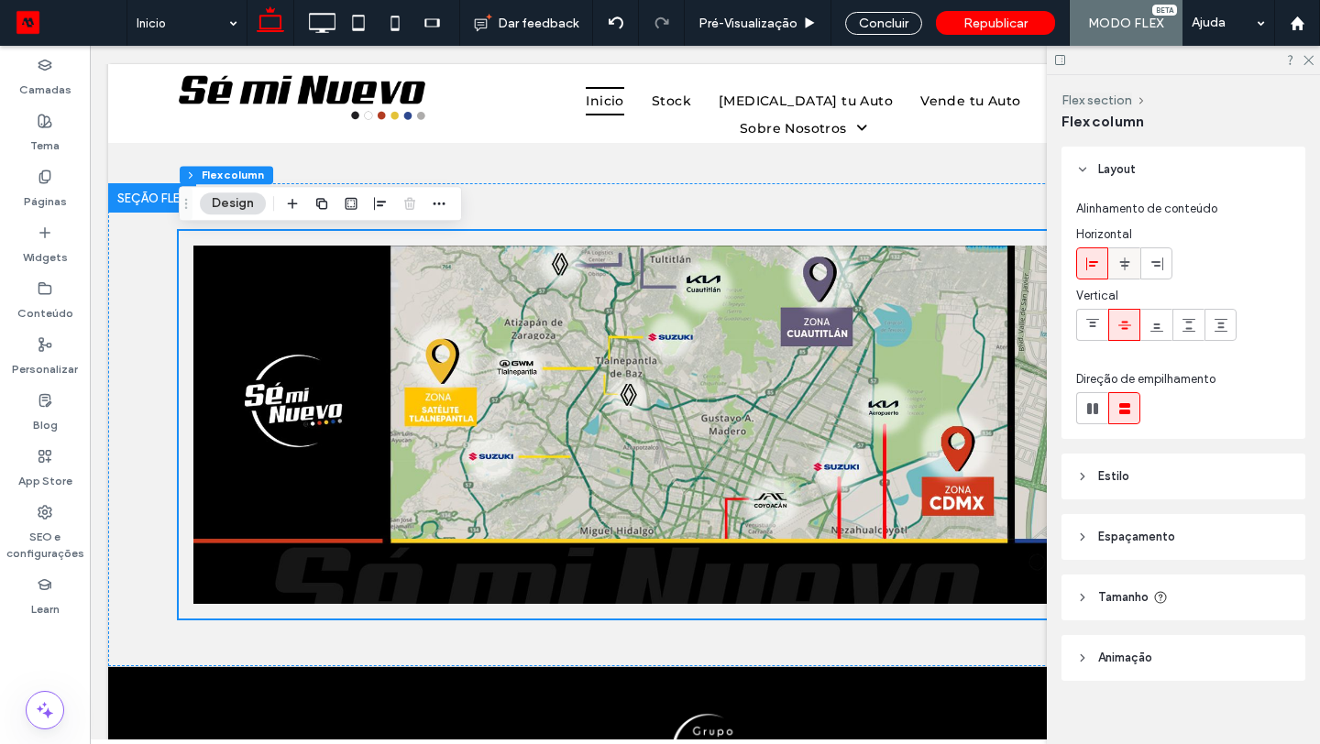
click at [1119, 264] on icon at bounding box center [1125, 264] width 15 height 15
click at [1161, 475] on header "Estilo" at bounding box center [1184, 477] width 244 height 46
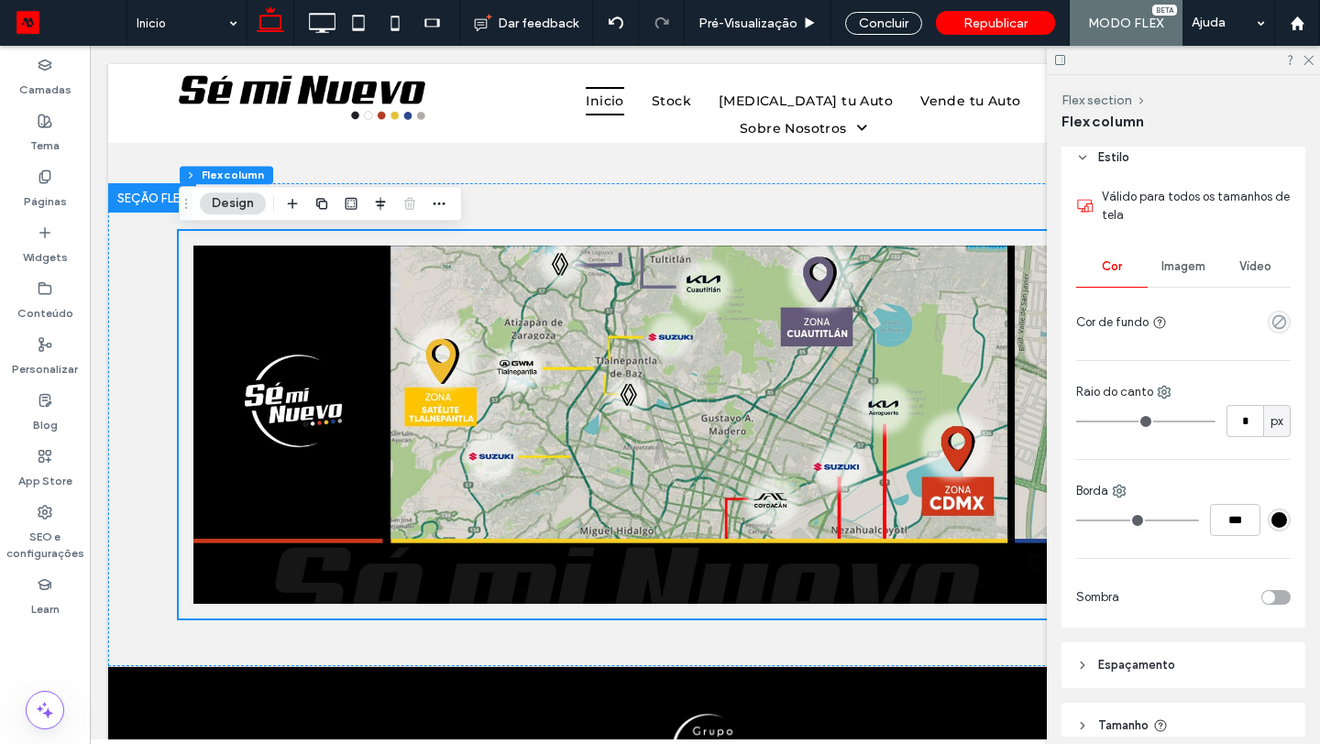
scroll to position [465, 0]
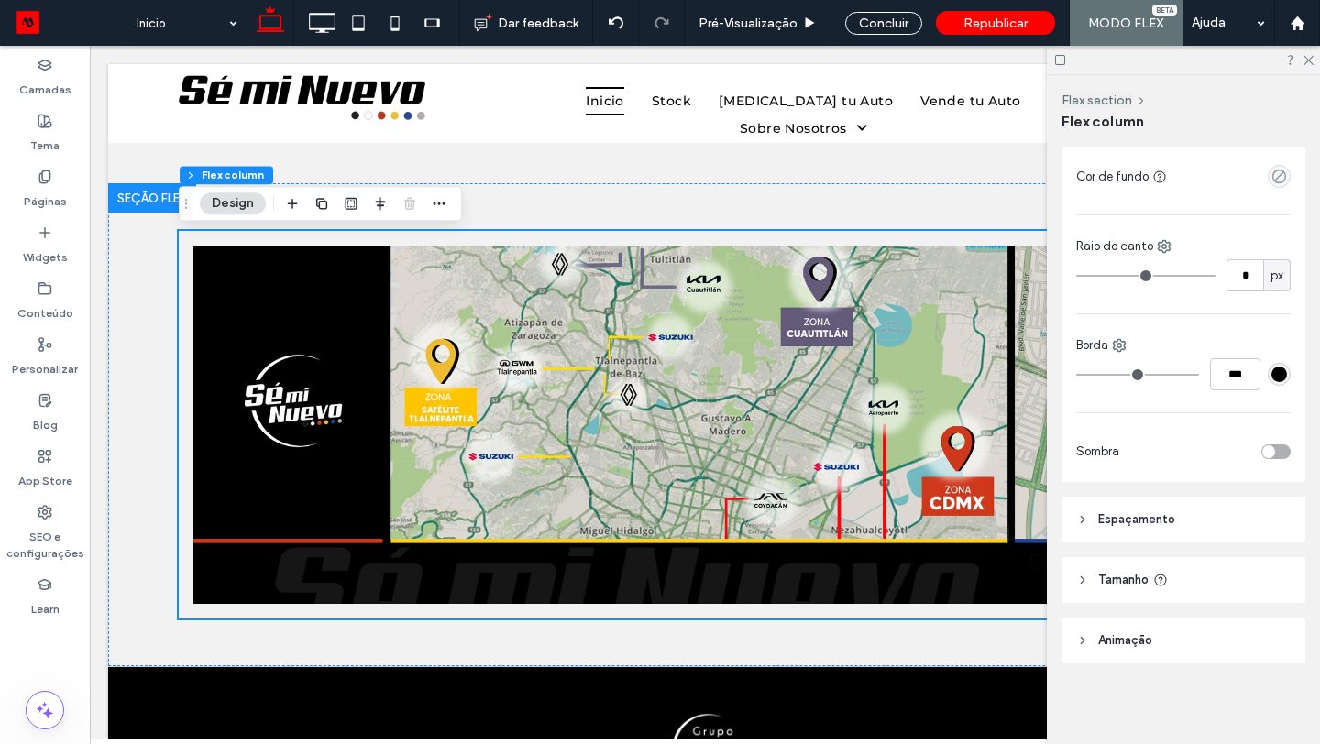
click at [1122, 533] on header "Espaçamento" at bounding box center [1184, 520] width 244 height 46
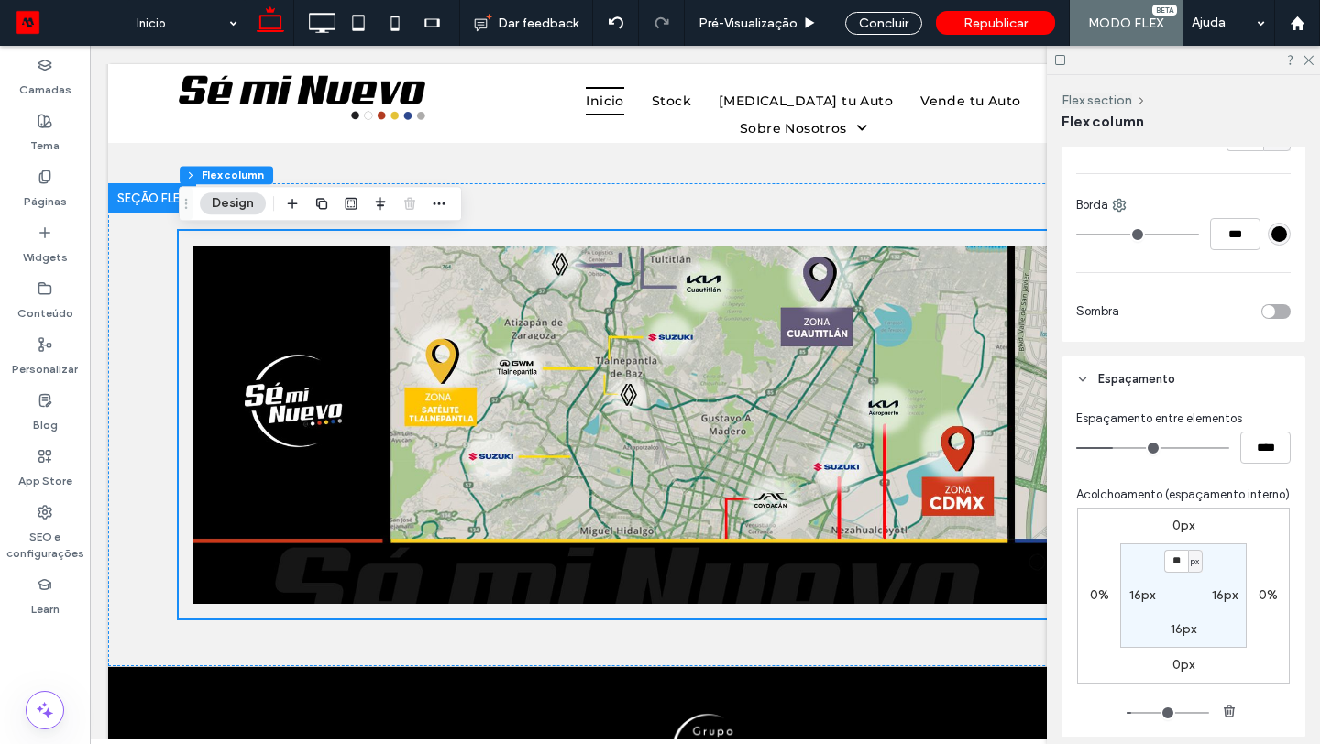
scroll to position [648, 0]
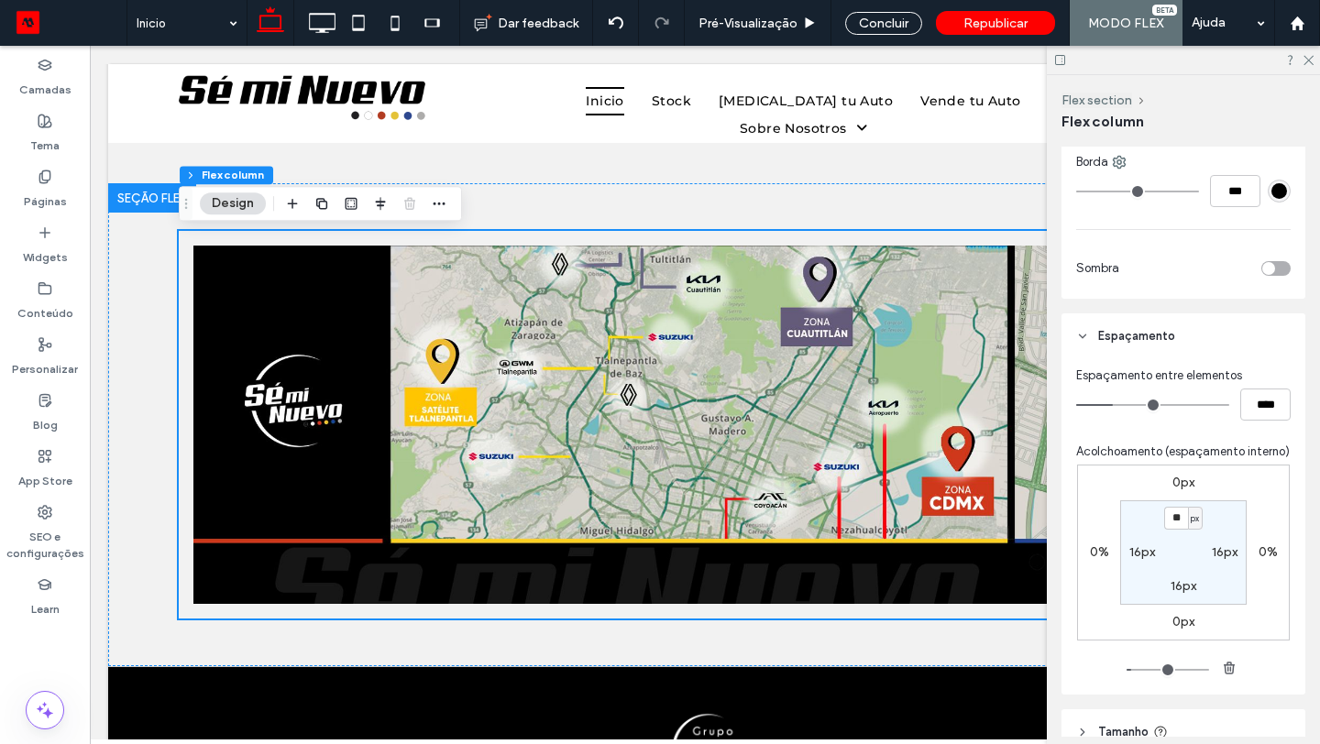
type input "**"
type input "****"
type input "**"
type input "****"
type input "**"
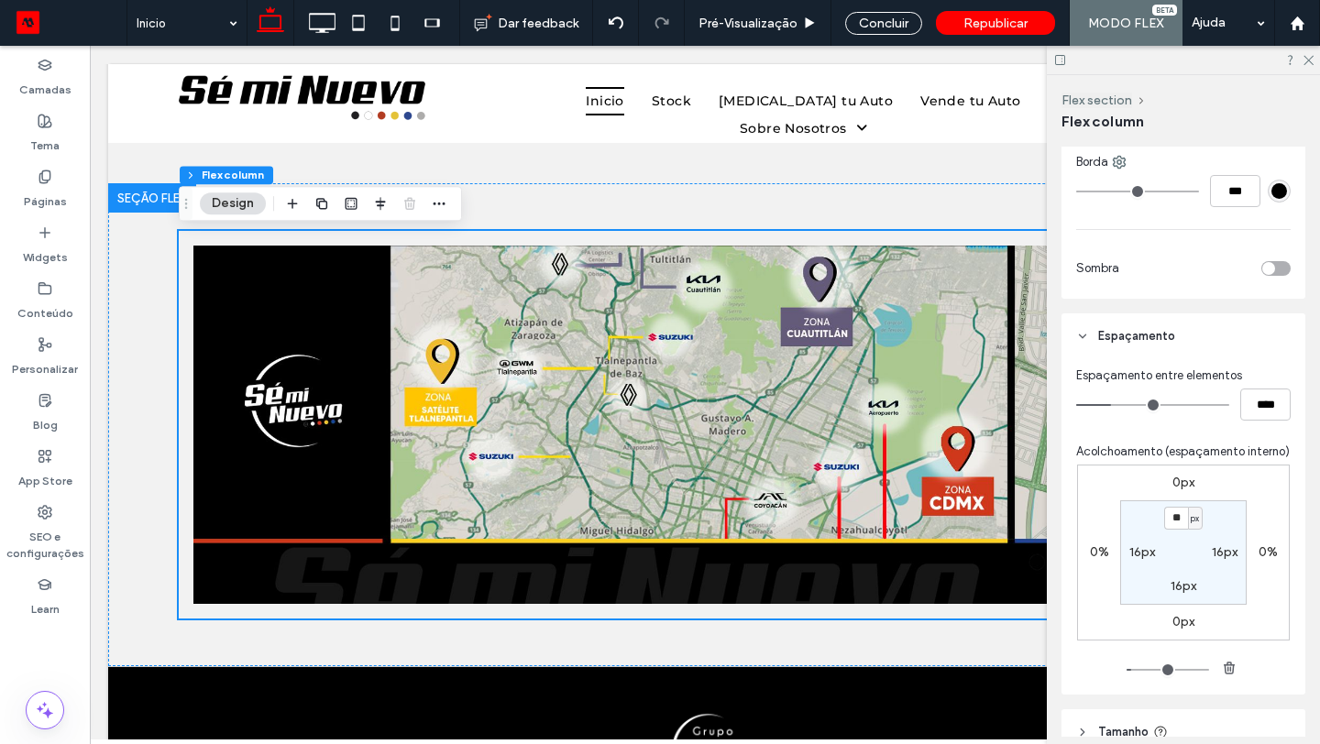
type input "****"
type input "**"
type input "****"
type input "**"
type input "****"
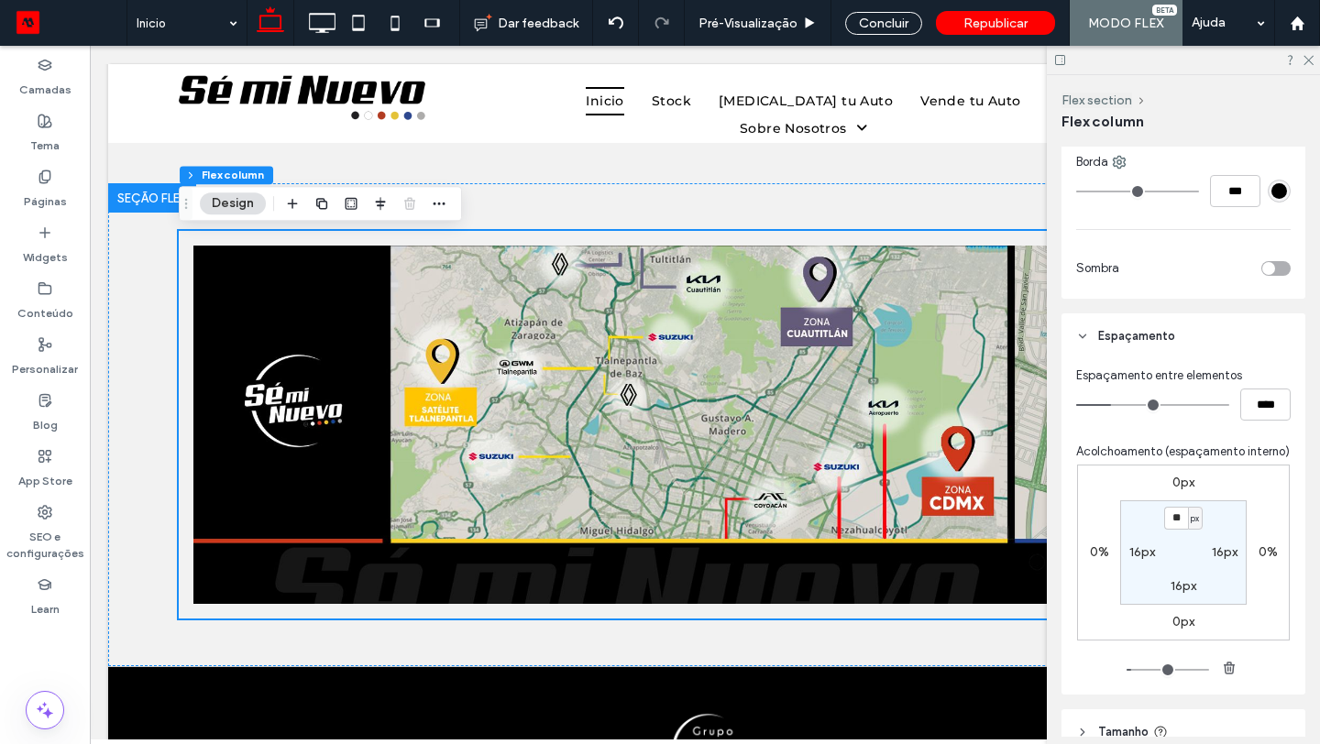
type input "*"
type input "***"
type input "*"
type input "***"
type input "*"
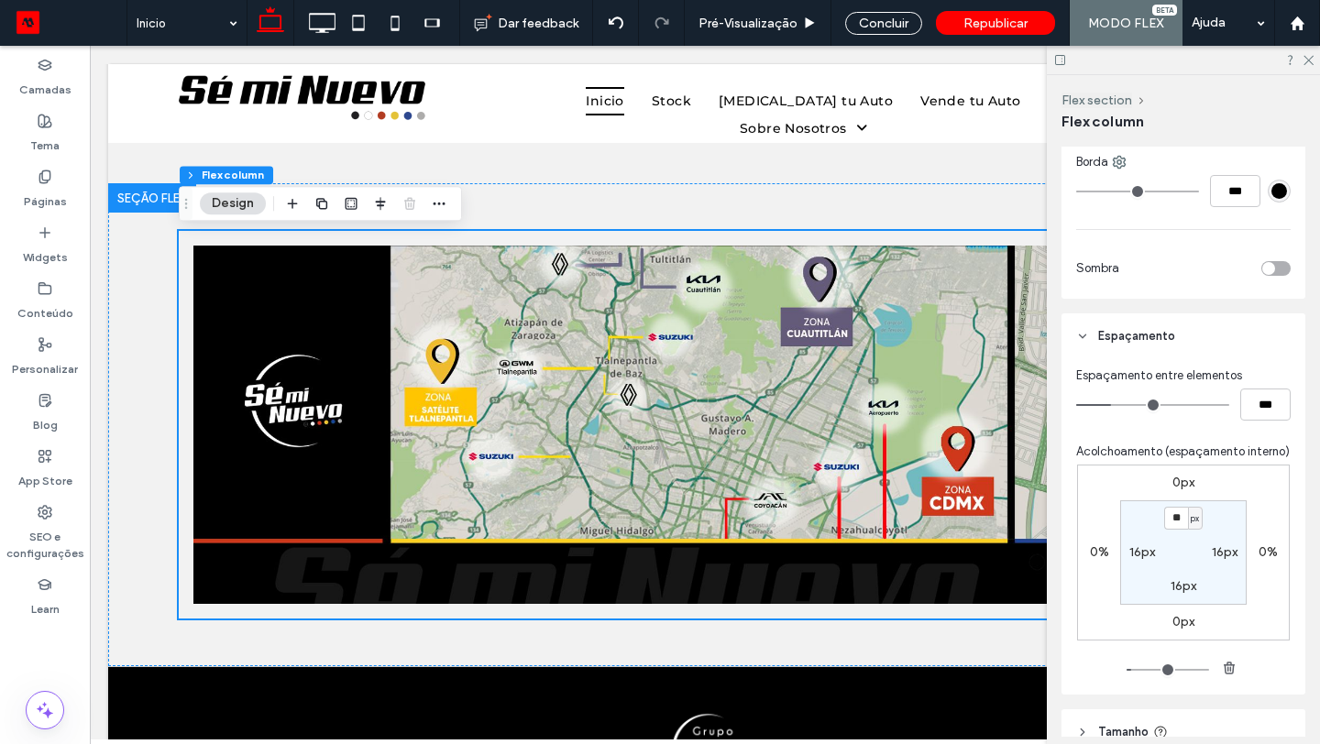
type input "***"
drag, startPoint x: 1115, startPoint y: 404, endPoint x: 1050, endPoint y: 419, distance: 66.7
type input "*"
click at [1076, 406] on input "range" at bounding box center [1152, 405] width 153 height 2
click at [1183, 523] on input "**" at bounding box center [1176, 518] width 24 height 23
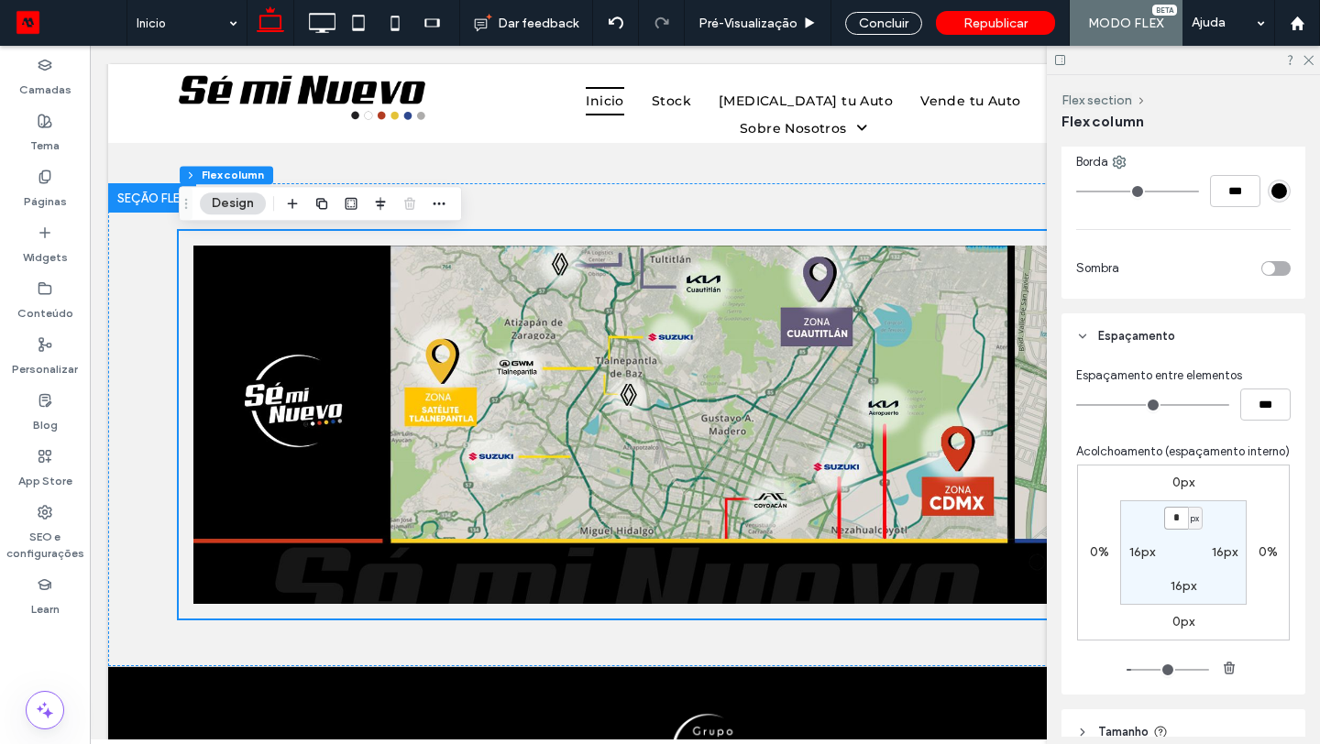
type input "*"
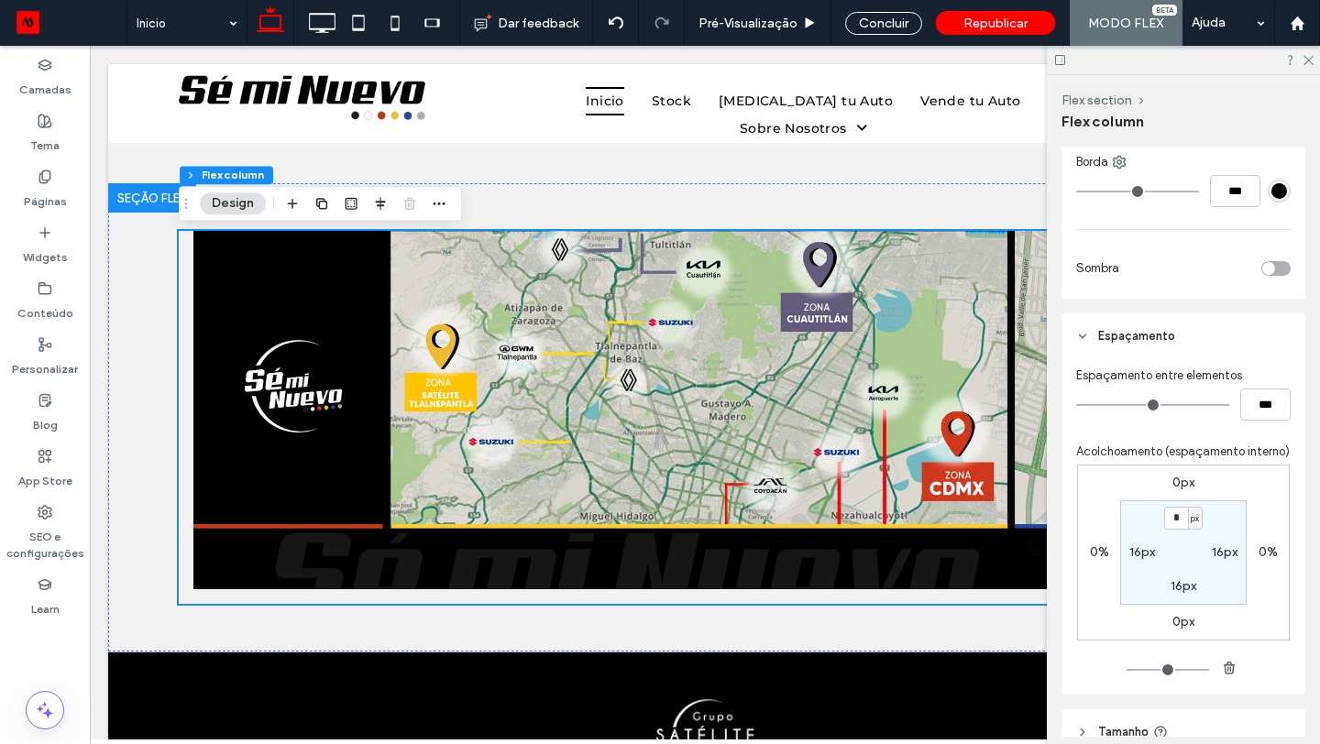
click at [1219, 552] on label "16px" at bounding box center [1225, 553] width 26 height 16
type input "**"
type input "*"
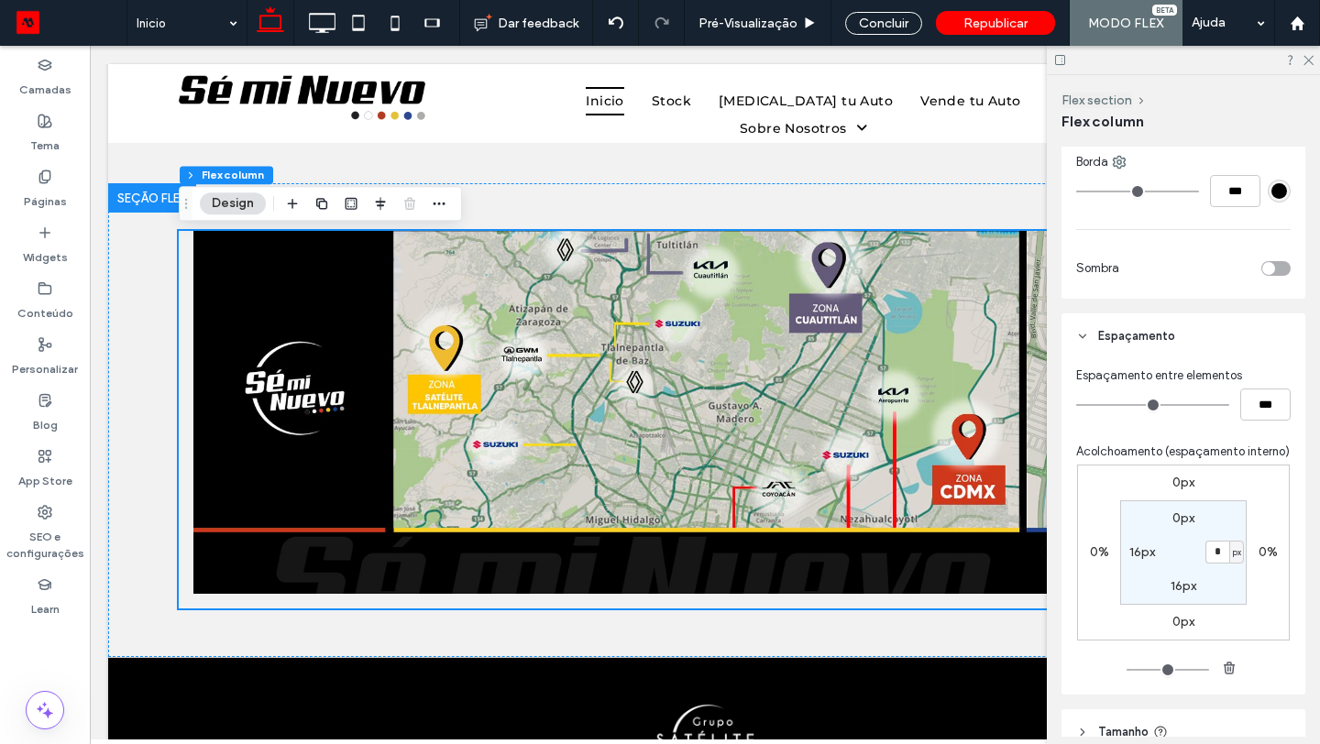
click at [1183, 588] on label "16px" at bounding box center [1184, 586] width 26 height 16
type input "**"
type input "*"
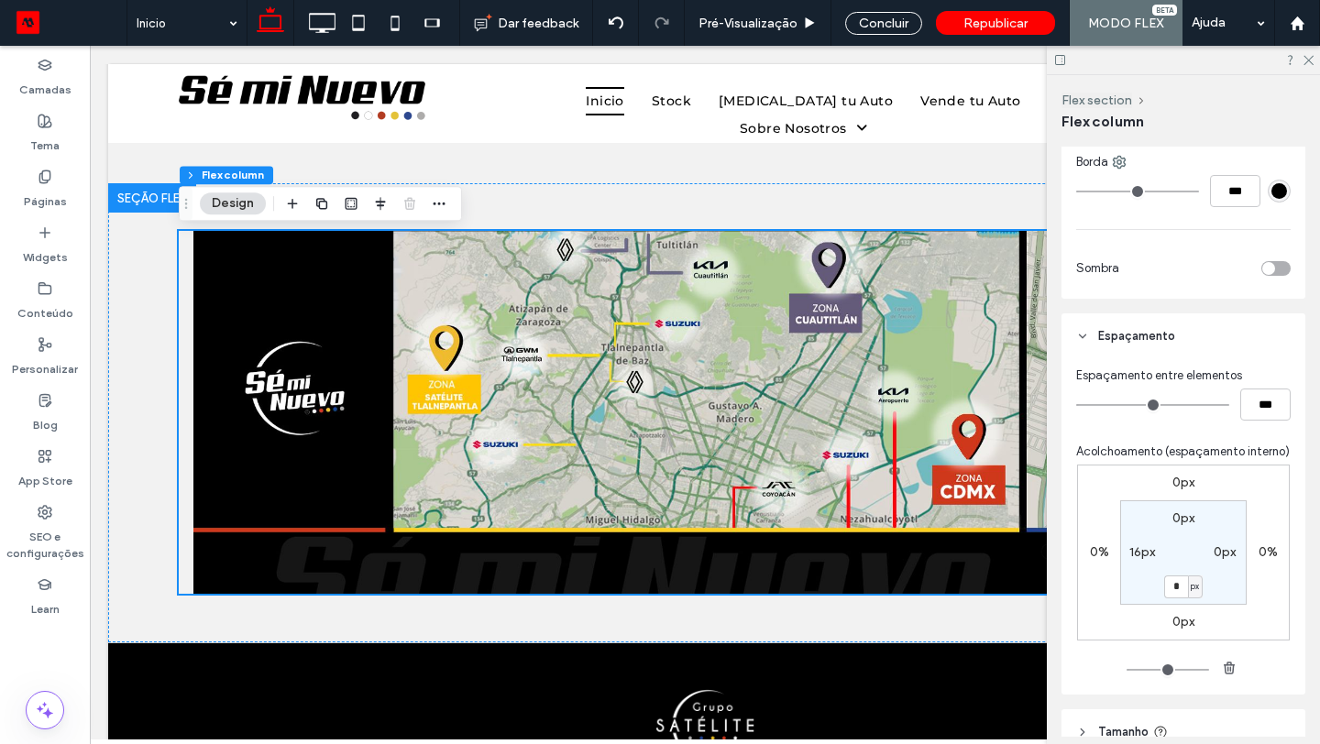
click at [1133, 551] on label "16px" at bounding box center [1142, 553] width 26 height 16
type input "**"
type input "*"
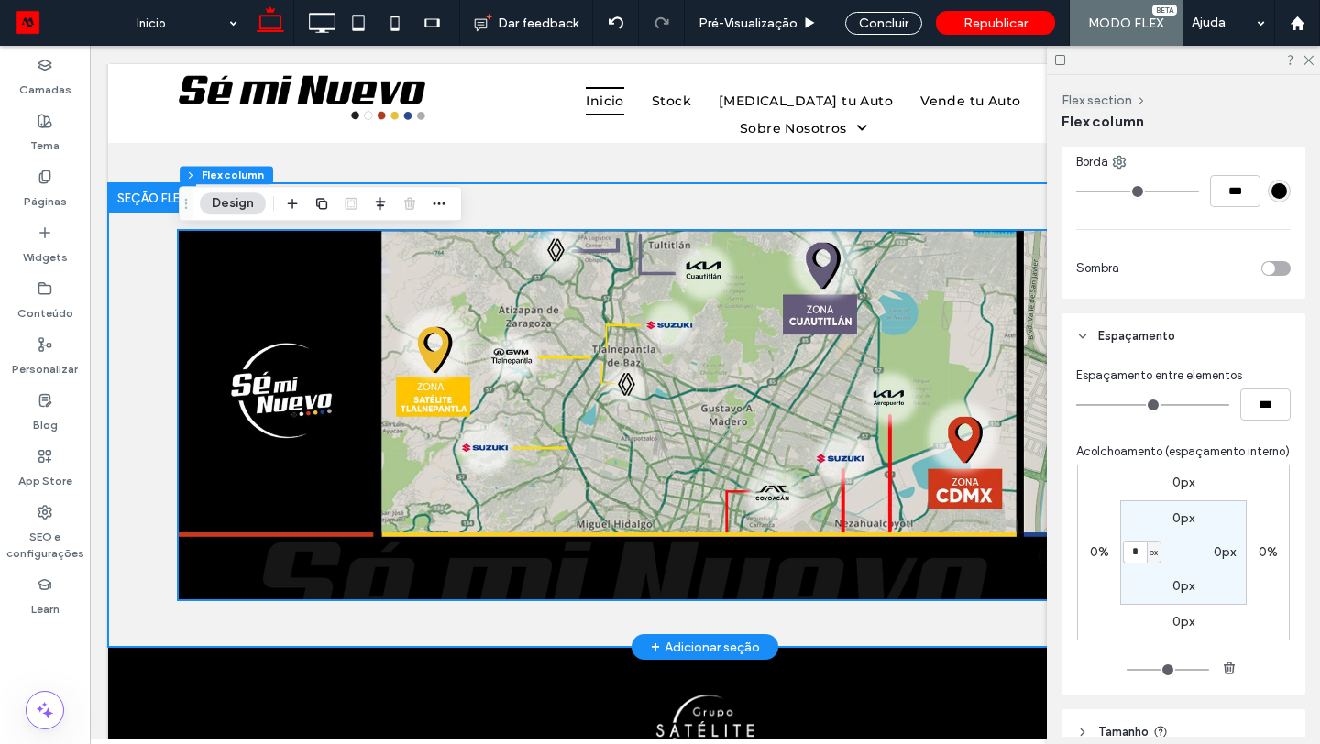
click at [135, 524] on div at bounding box center [705, 415] width 1194 height 464
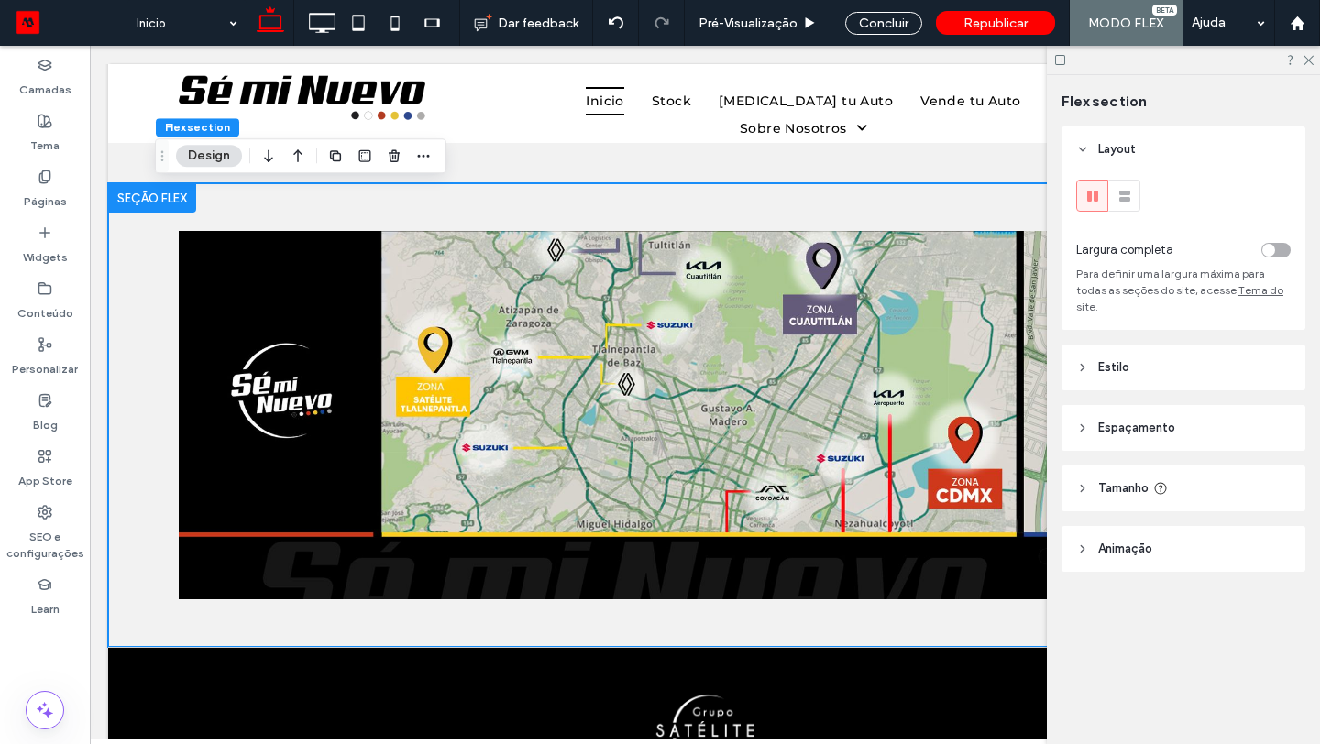
click at [1277, 249] on div "toggle" at bounding box center [1275, 250] width 29 height 15
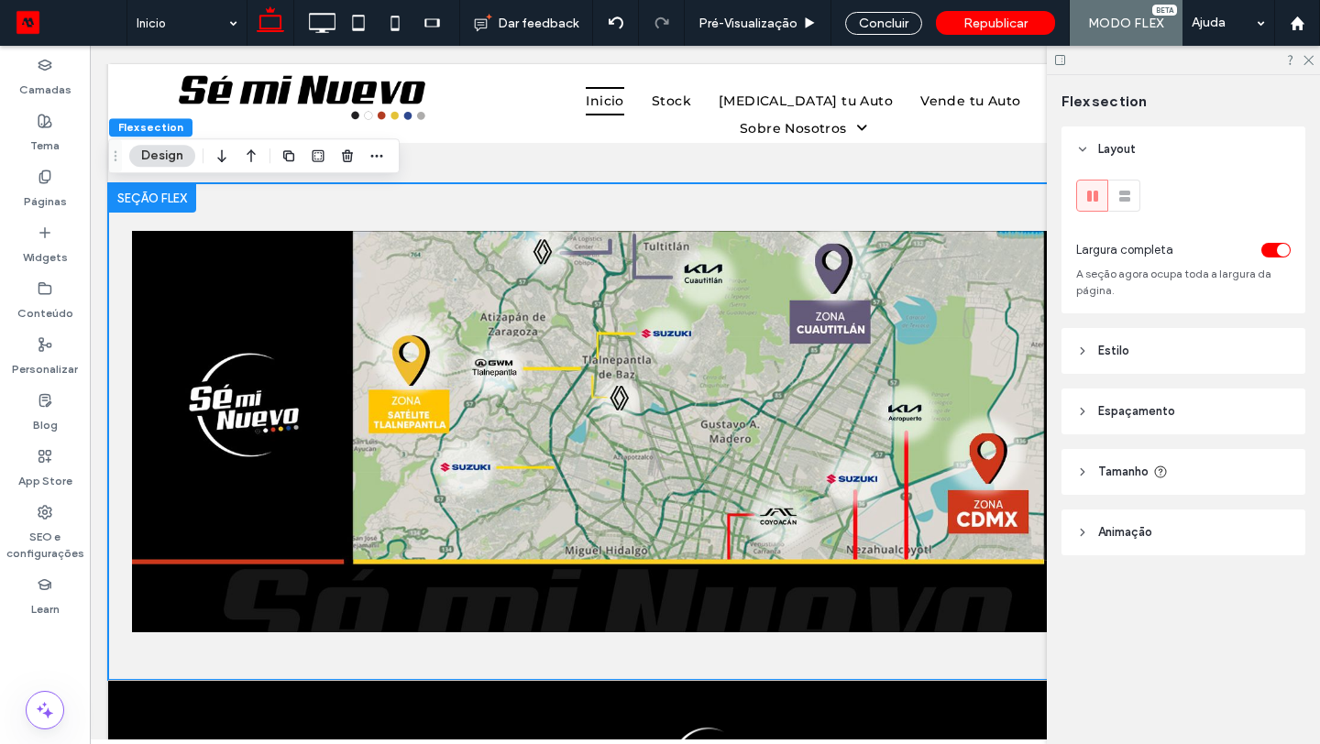
click at [1153, 432] on header "Espaçamento" at bounding box center [1184, 412] width 244 height 46
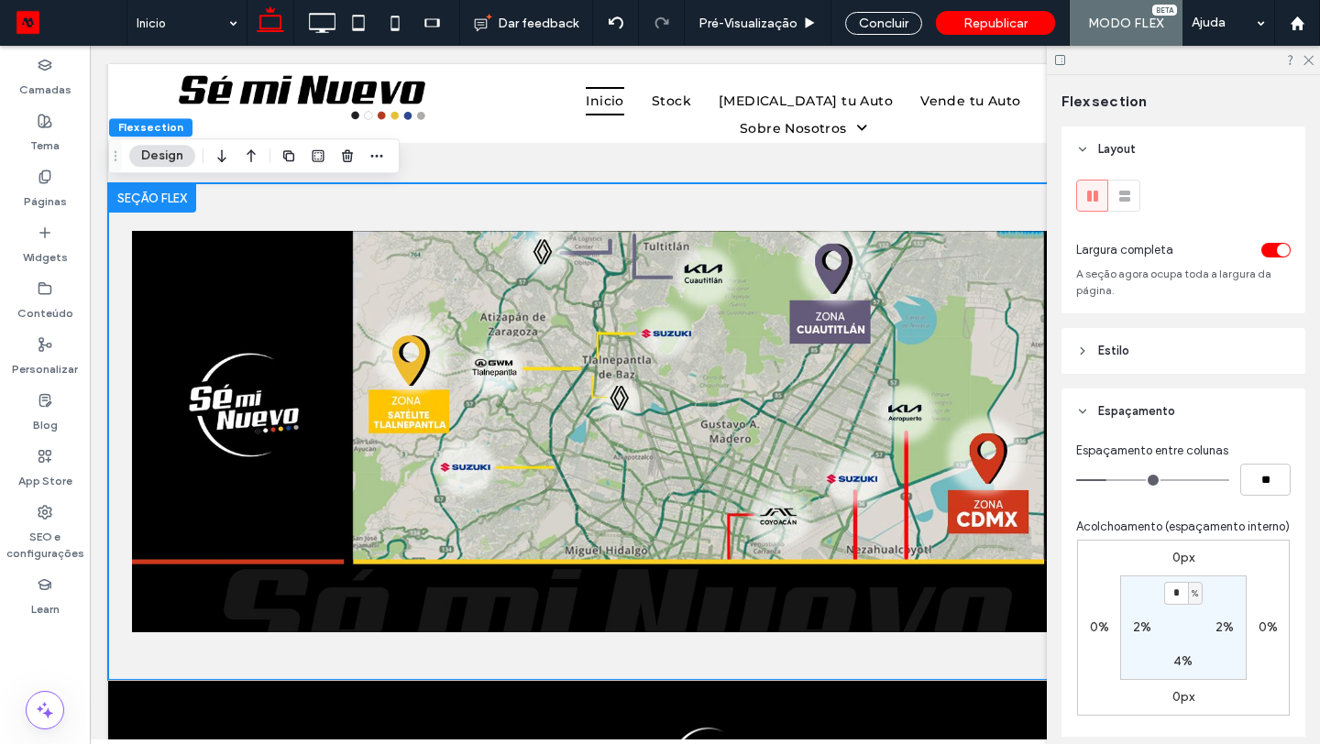
type input "*"
type input "**"
type input "*"
type input "**"
type input "*"
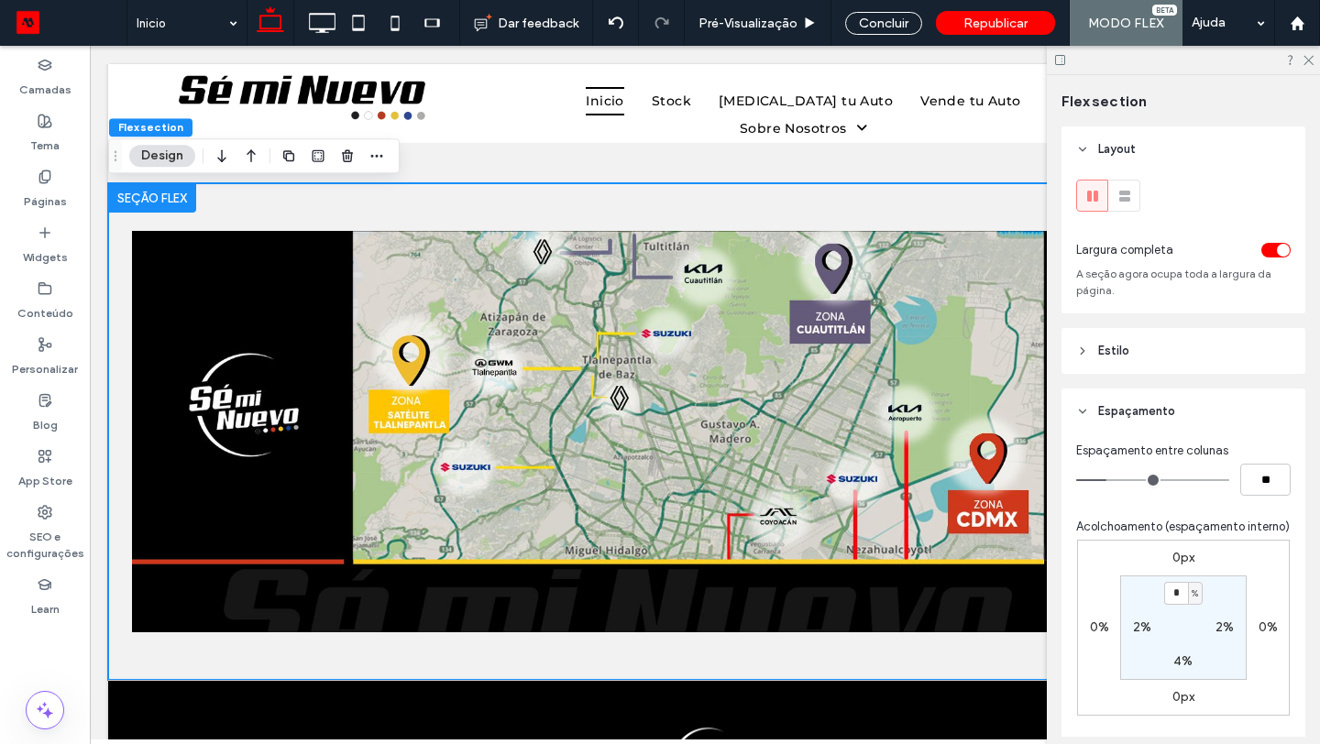
type input "**"
type input "*"
type input "**"
drag, startPoint x: 1115, startPoint y: 480, endPoint x: 1062, endPoint y: 485, distance: 53.4
type input "*"
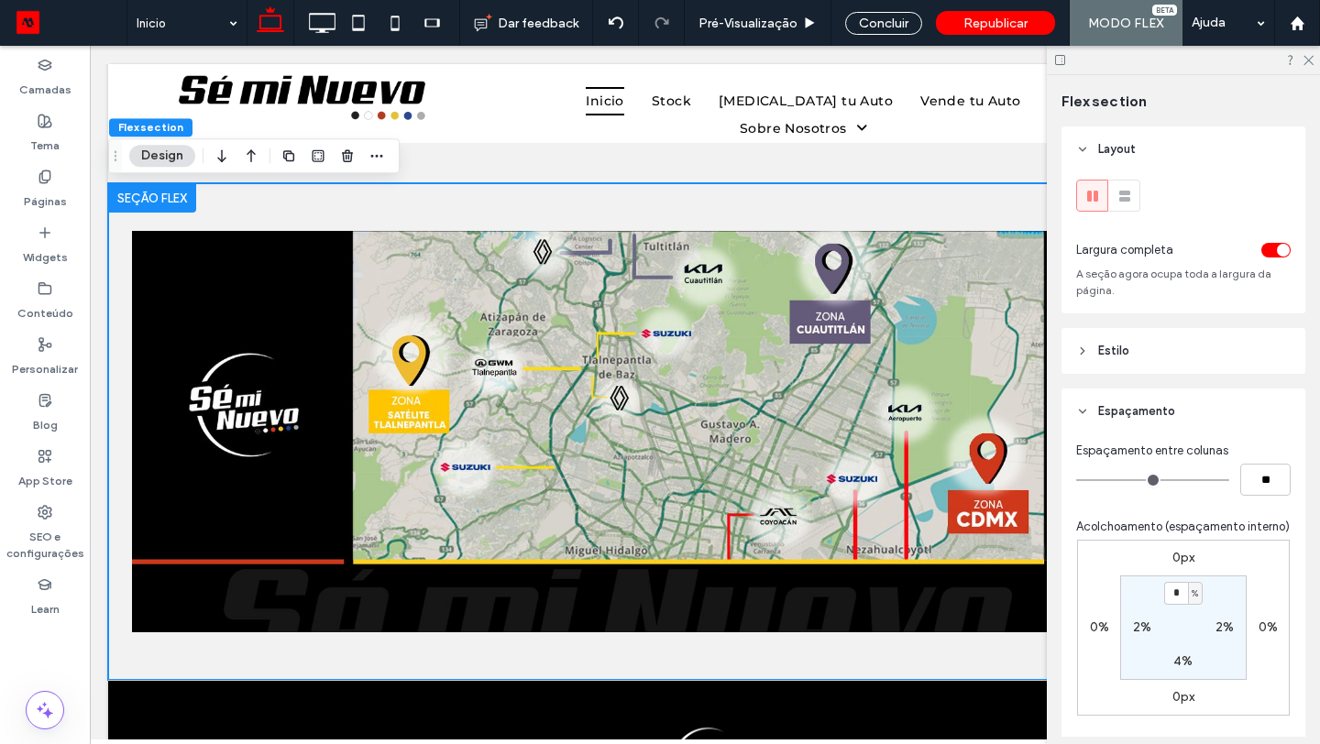
click at [1076, 481] on input "range" at bounding box center [1152, 480] width 153 height 2
click at [1167, 596] on input "*" at bounding box center [1176, 593] width 24 height 23
type input "*"
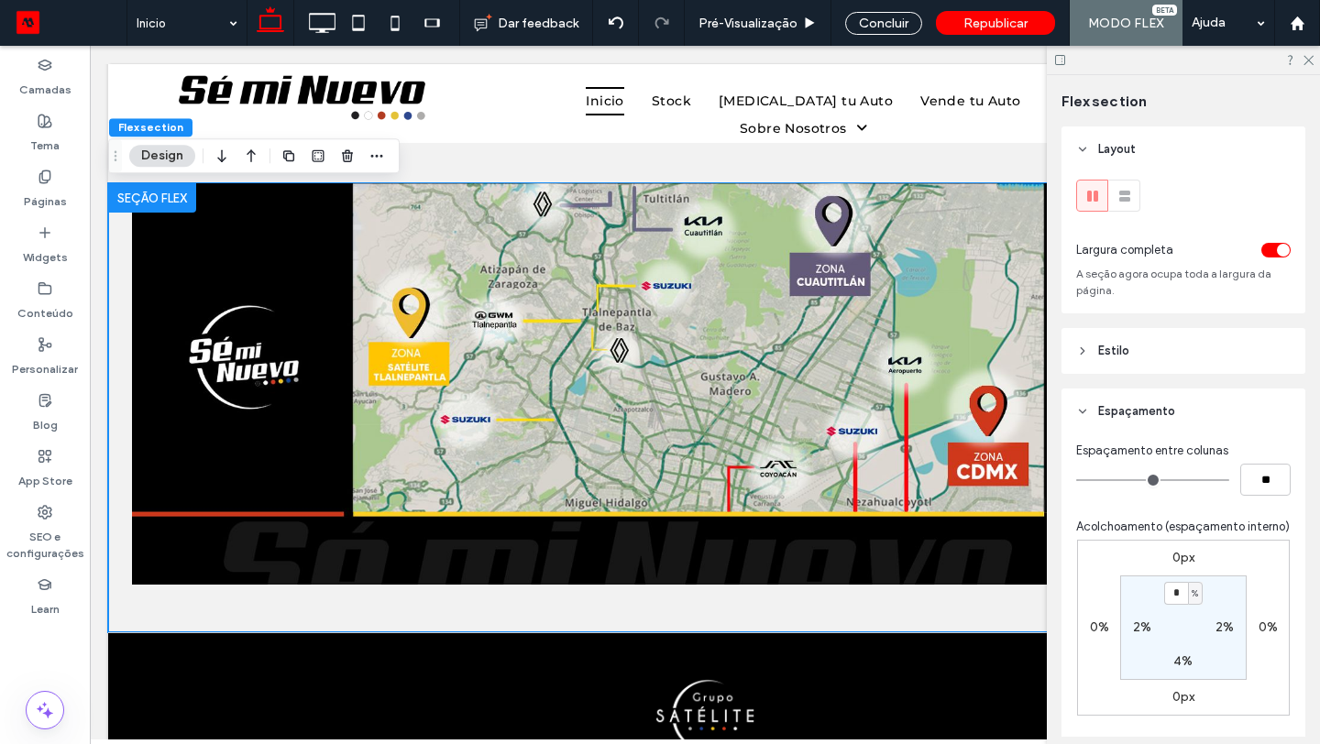
click at [1218, 632] on label "2%" at bounding box center [1225, 628] width 18 height 16
type input "*"
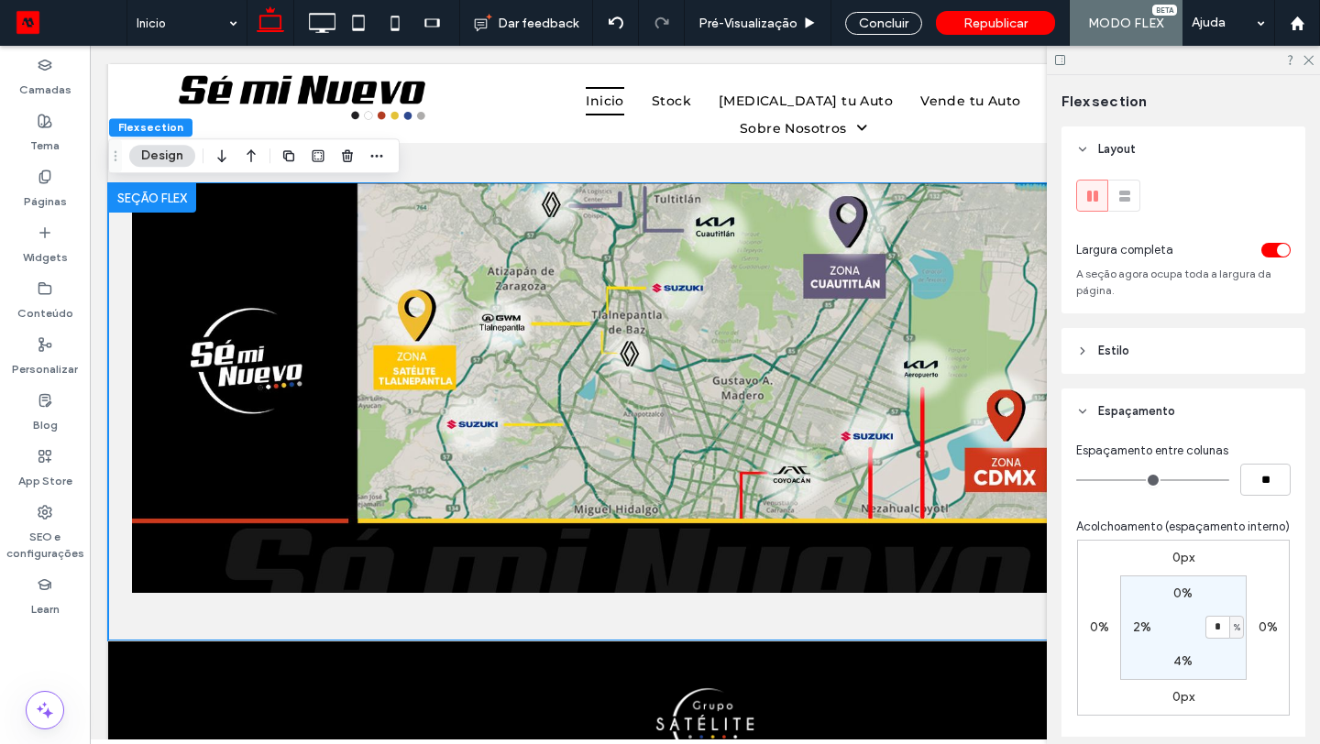
click at [1184, 664] on label "4%" at bounding box center [1182, 662] width 19 height 16
type input "*"
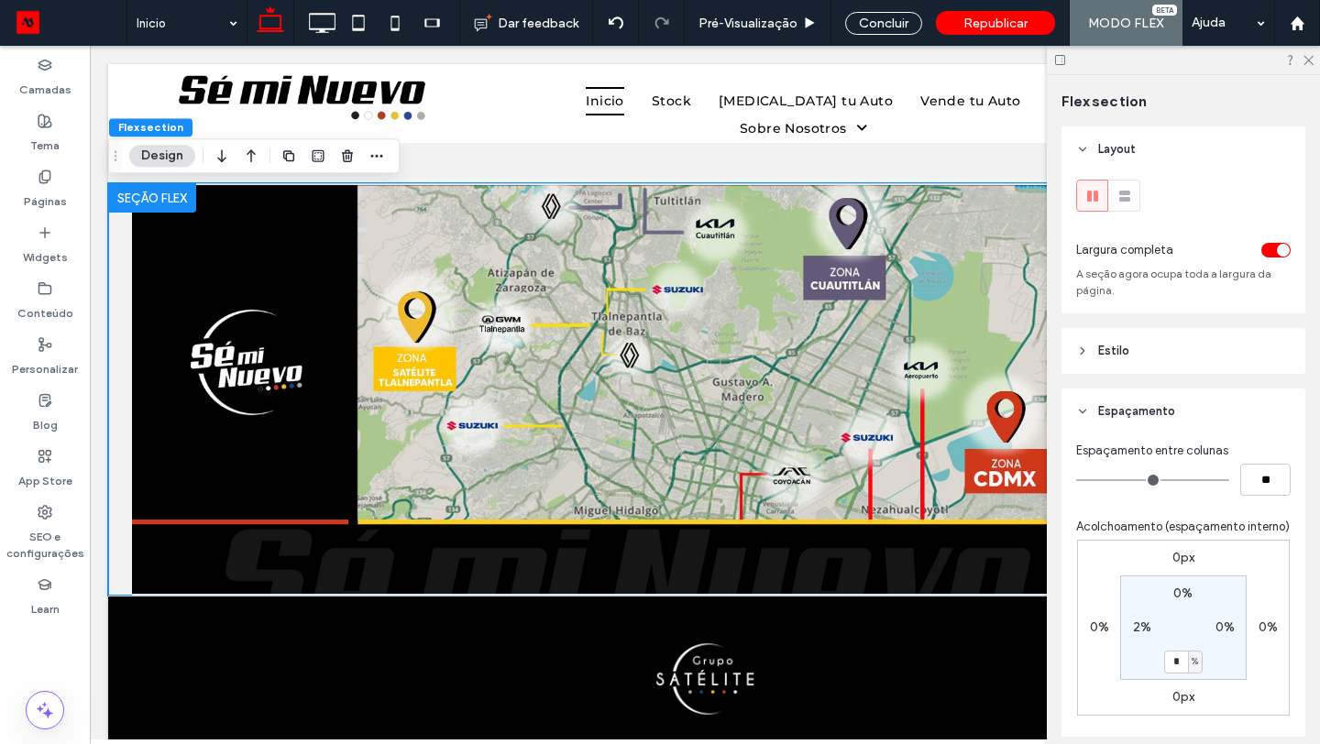
click at [1138, 627] on label "2%" at bounding box center [1142, 628] width 18 height 16
type input "*"
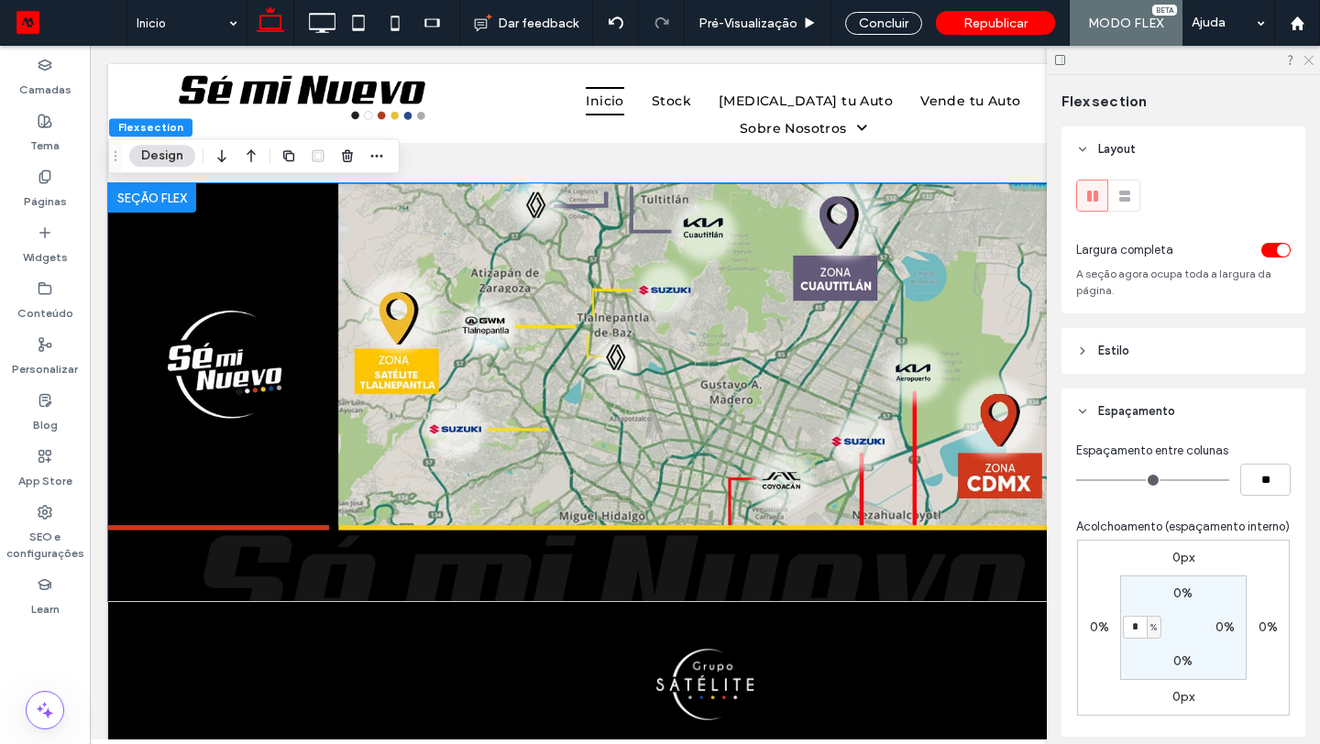
click at [1307, 57] on icon at bounding box center [1308, 59] width 12 height 12
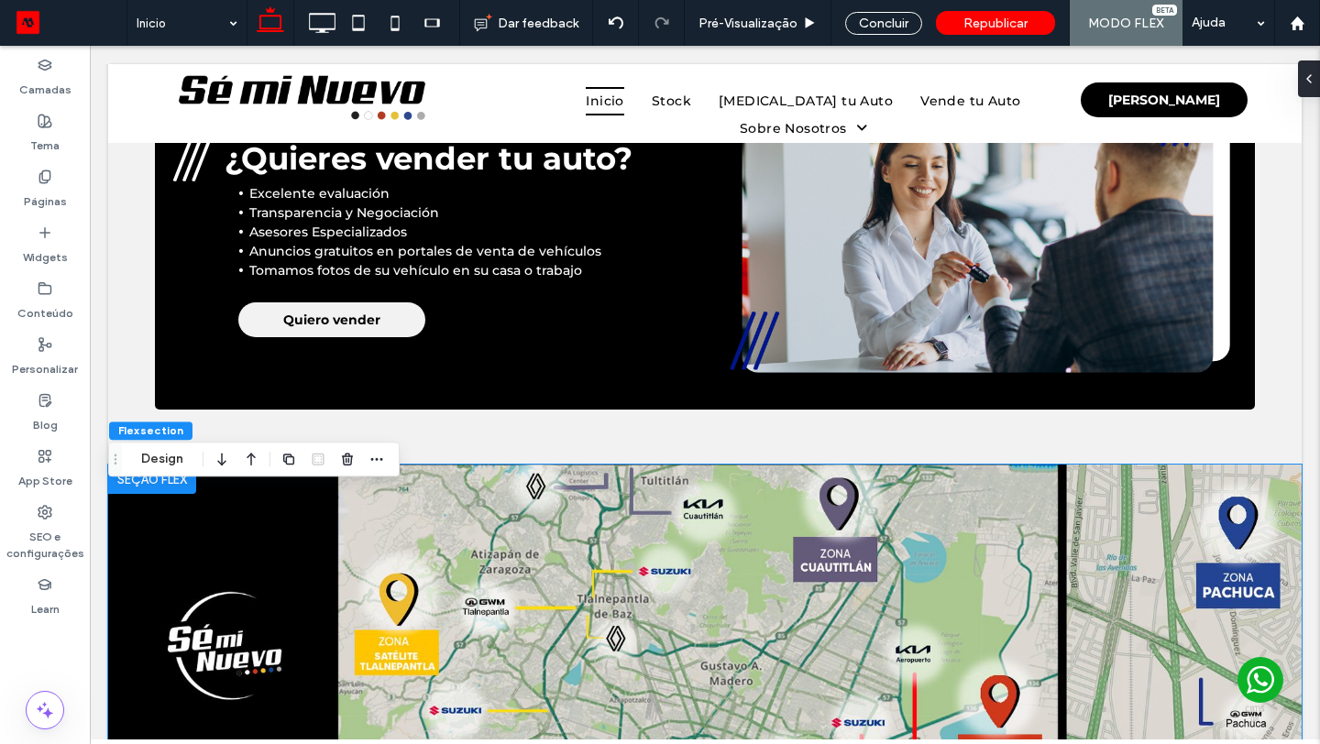
scroll to position [3216, 0]
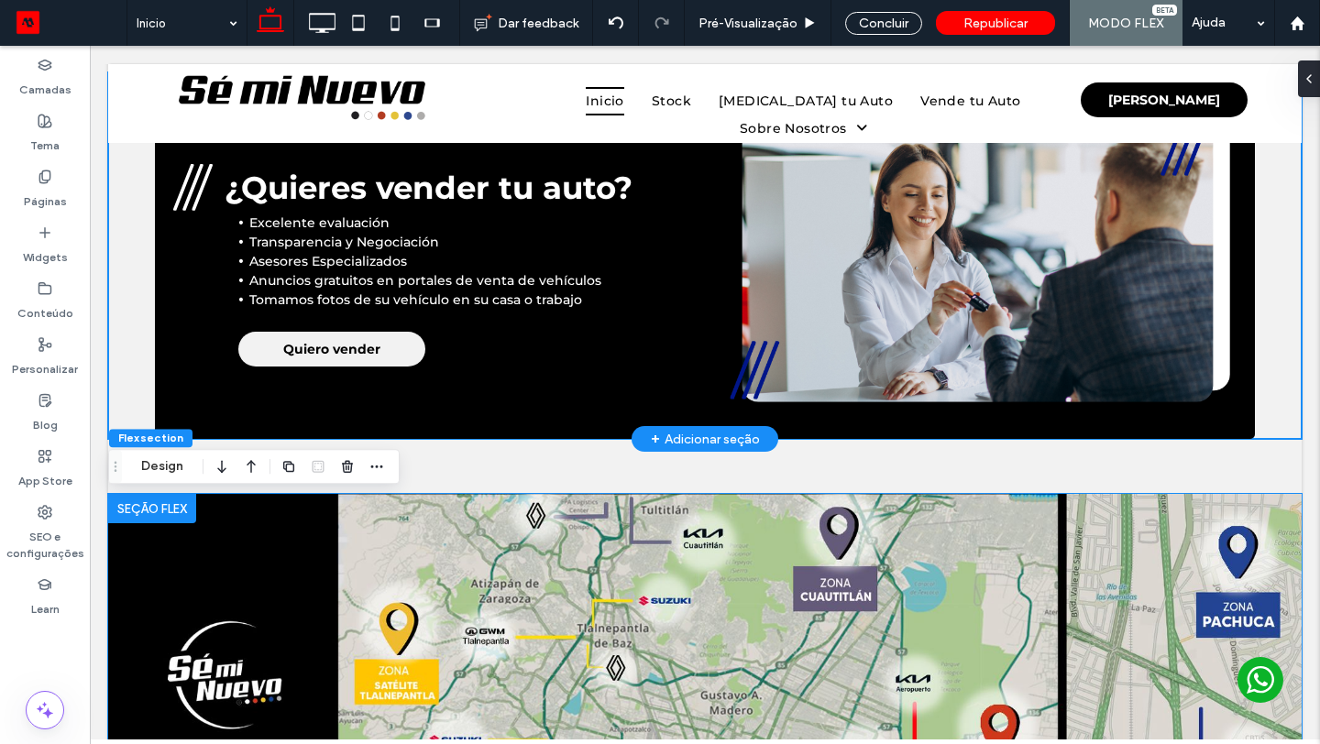
click at [140, 358] on div "¿Quieres vender tu auto? Excelente evaluación Transparencia y Negociación Aseso…" at bounding box center [705, 255] width 1194 height 367
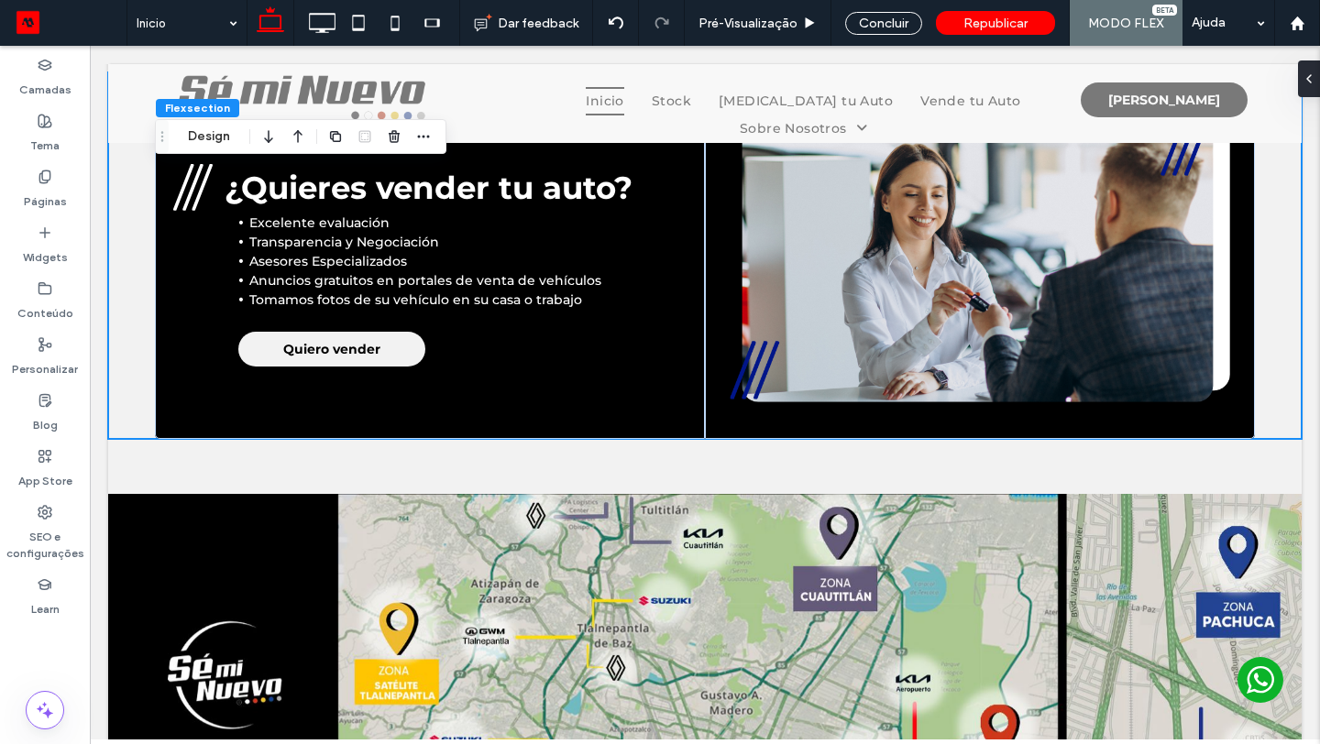
click at [216, 141] on button "Design" at bounding box center [209, 137] width 66 height 22
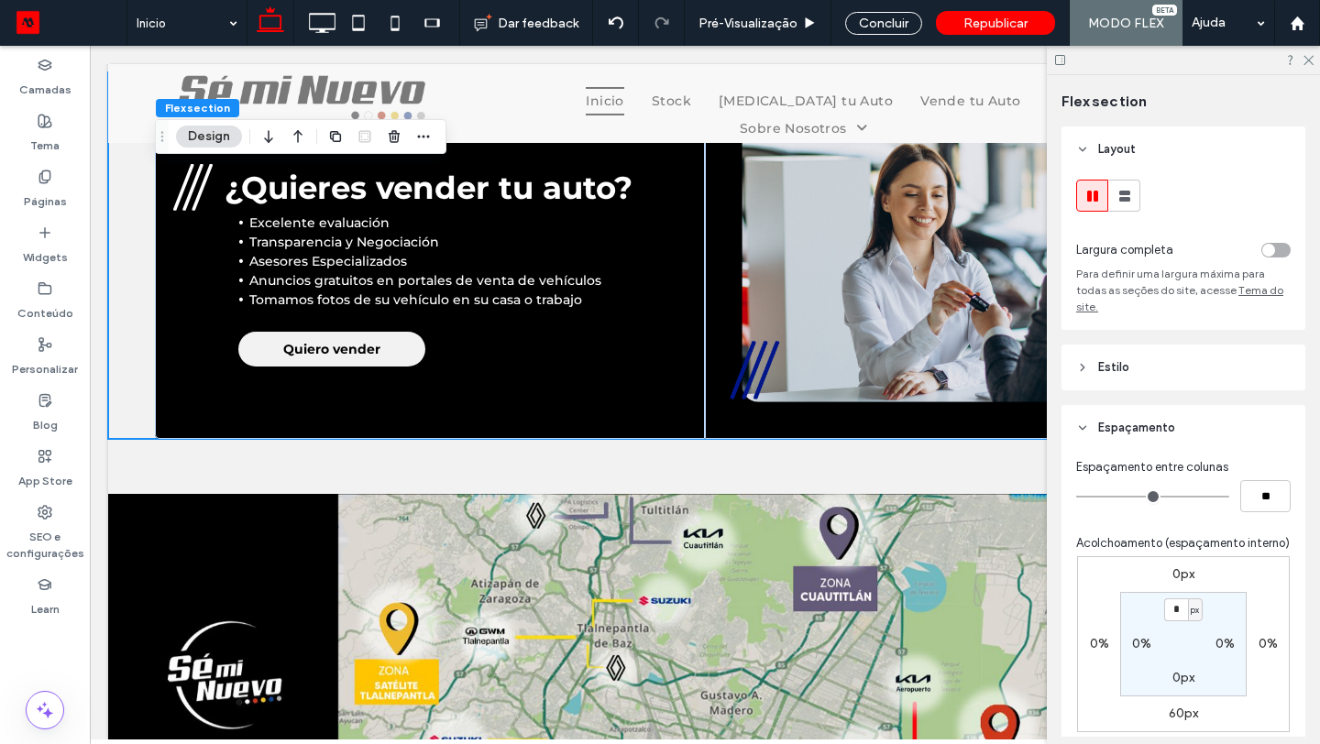
click at [1172, 706] on label "60px" at bounding box center [1183, 714] width 29 height 16
type input "**"
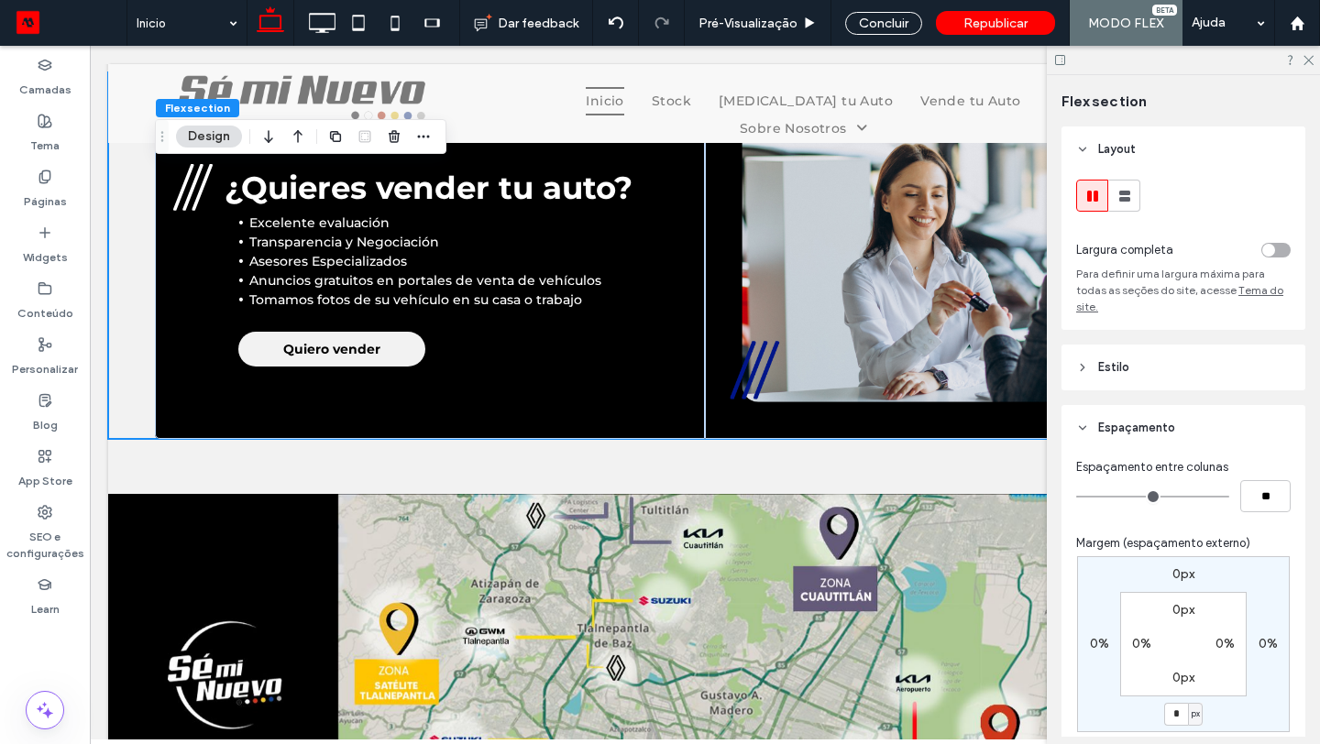
type input "*"
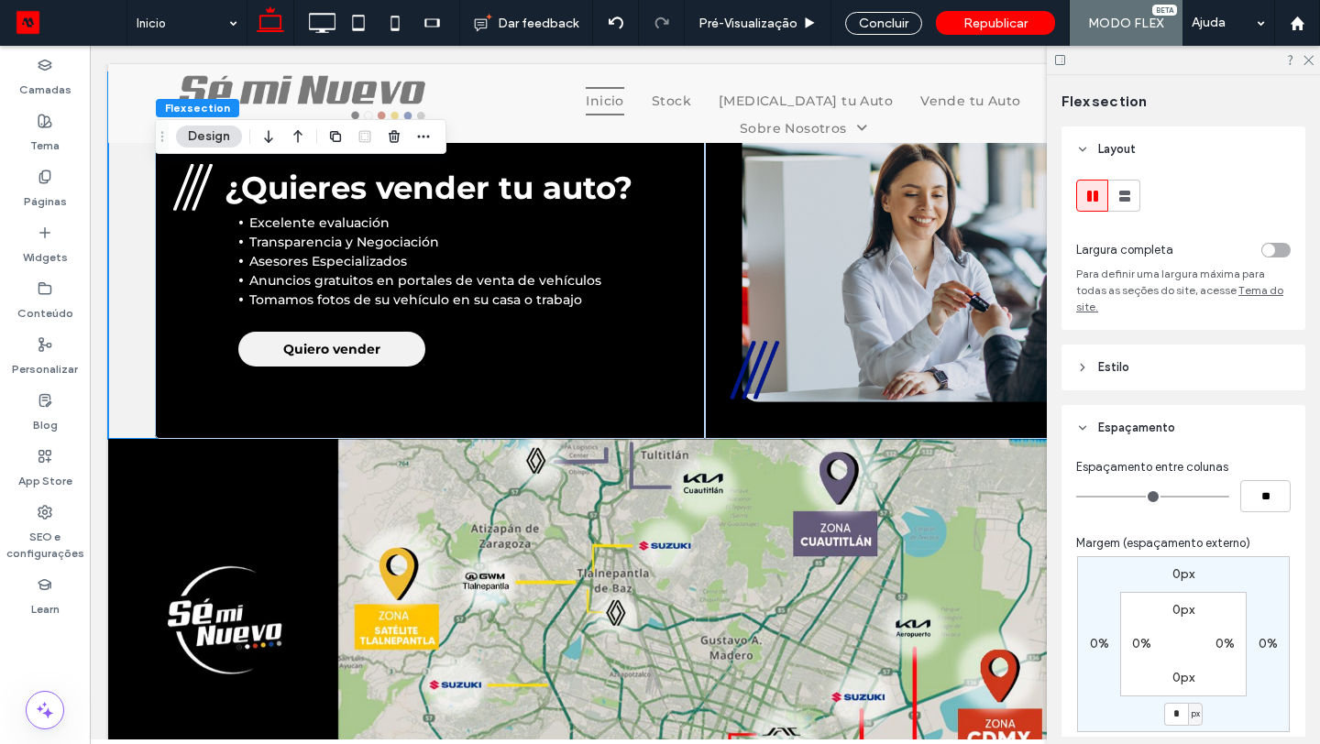
click at [1272, 248] on div "toggle" at bounding box center [1268, 250] width 13 height 13
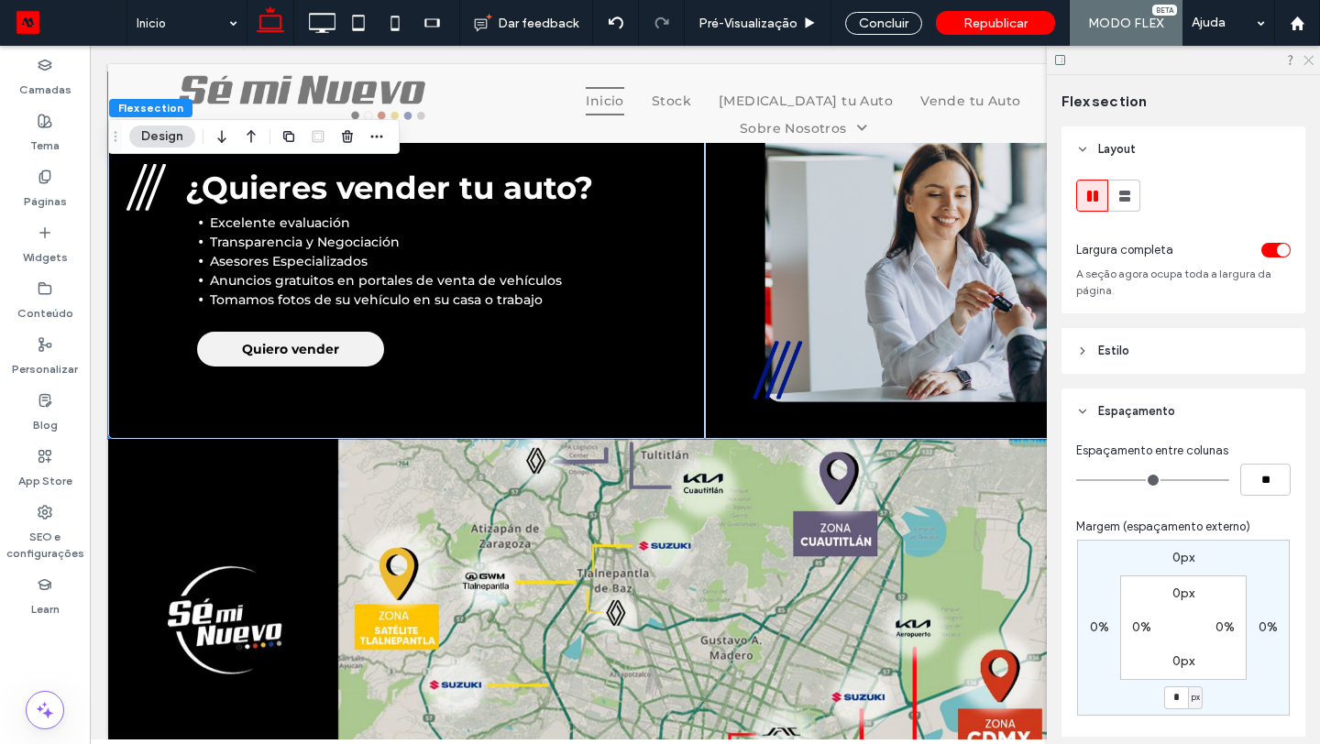
click at [1308, 57] on icon at bounding box center [1308, 59] width 12 height 12
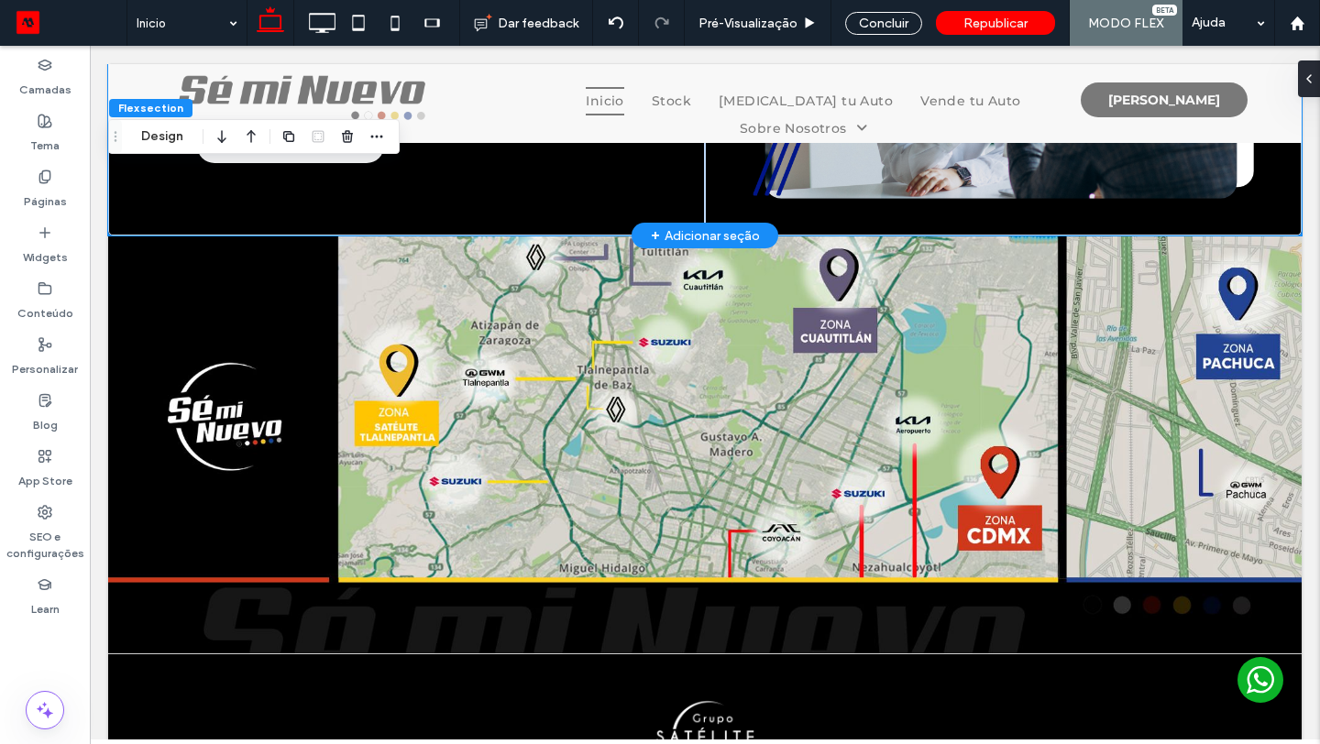
scroll to position [3420, 0]
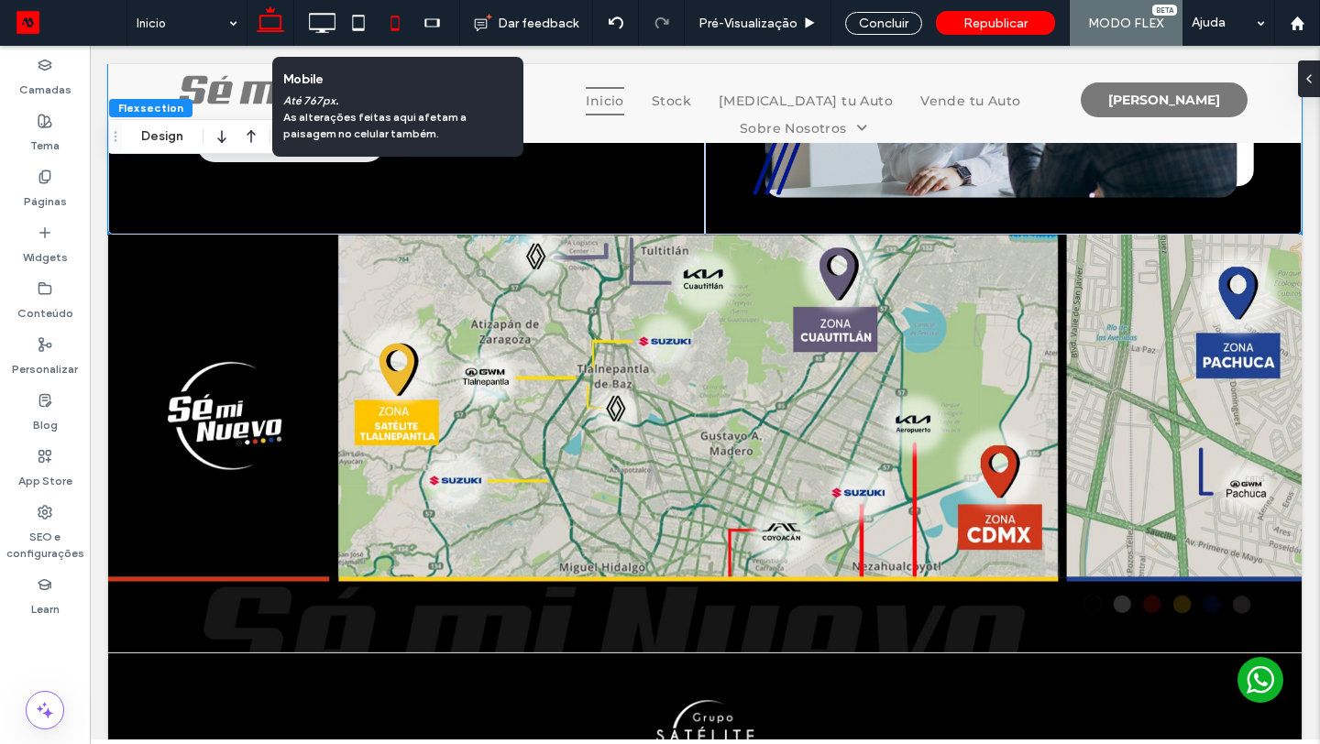
click at [403, 27] on icon at bounding box center [395, 23] width 37 height 37
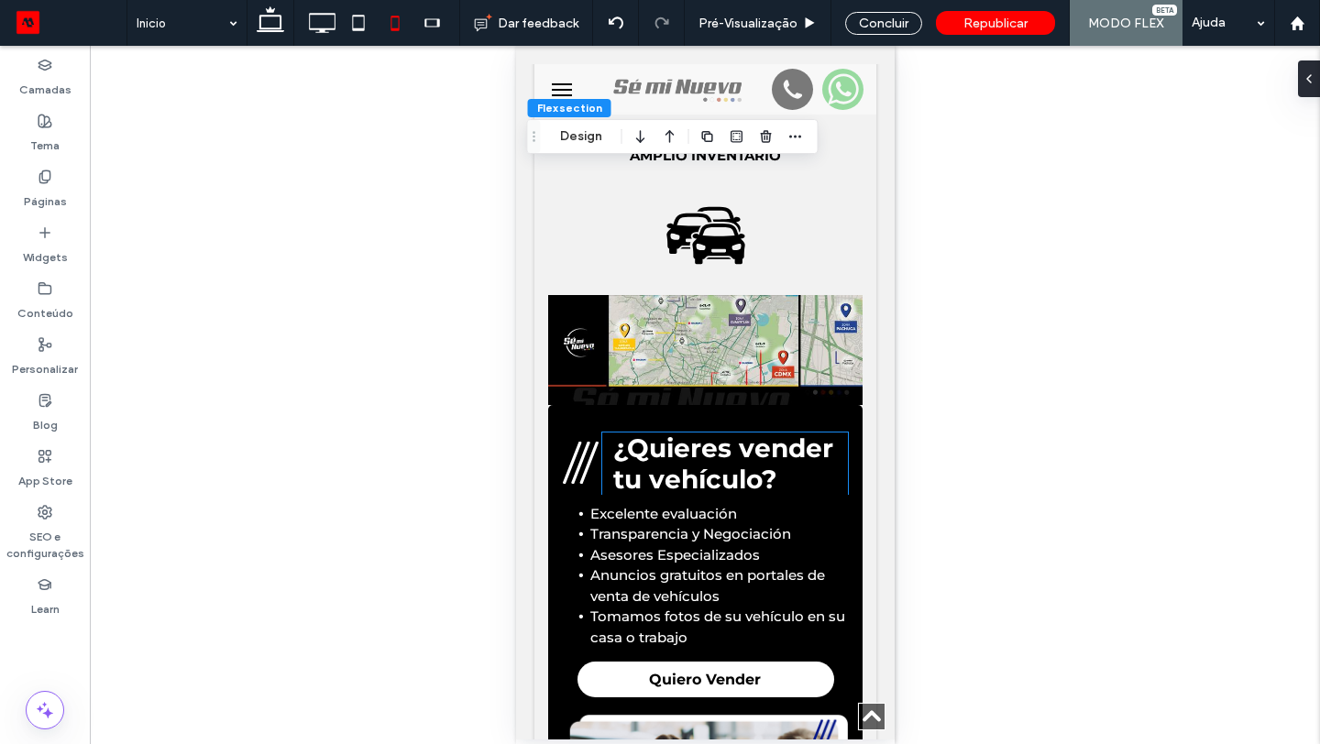
scroll to position [4558, 0]
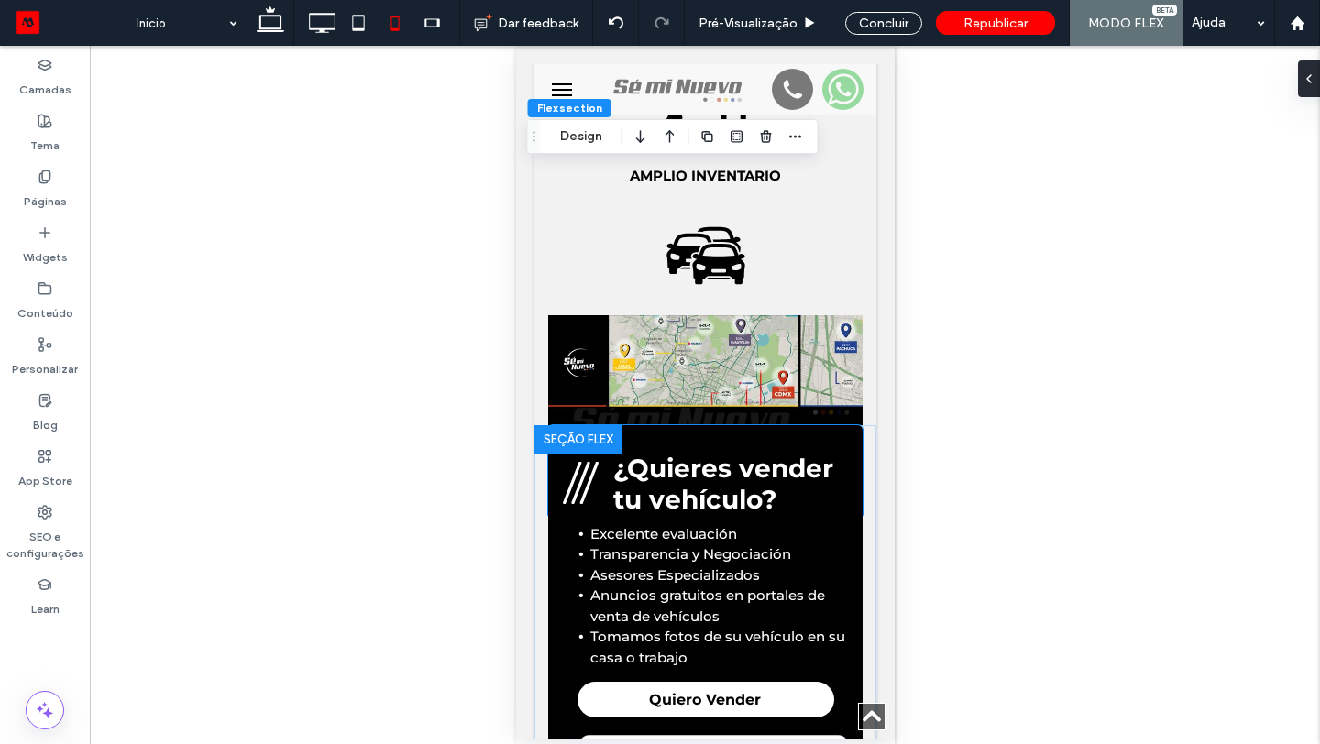
click at [556, 437] on div "¿Quieres vender tu vehículo?" at bounding box center [704, 470] width 314 height 90
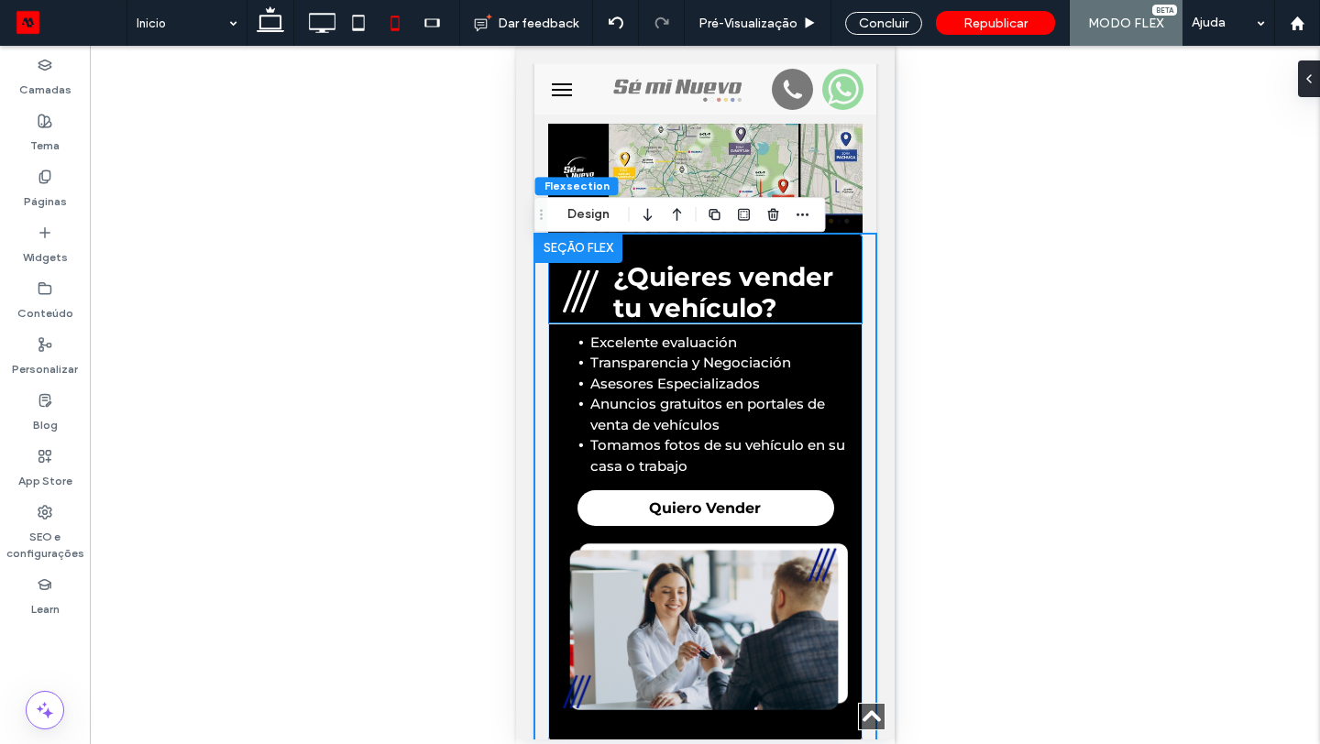
scroll to position [4760, 0]
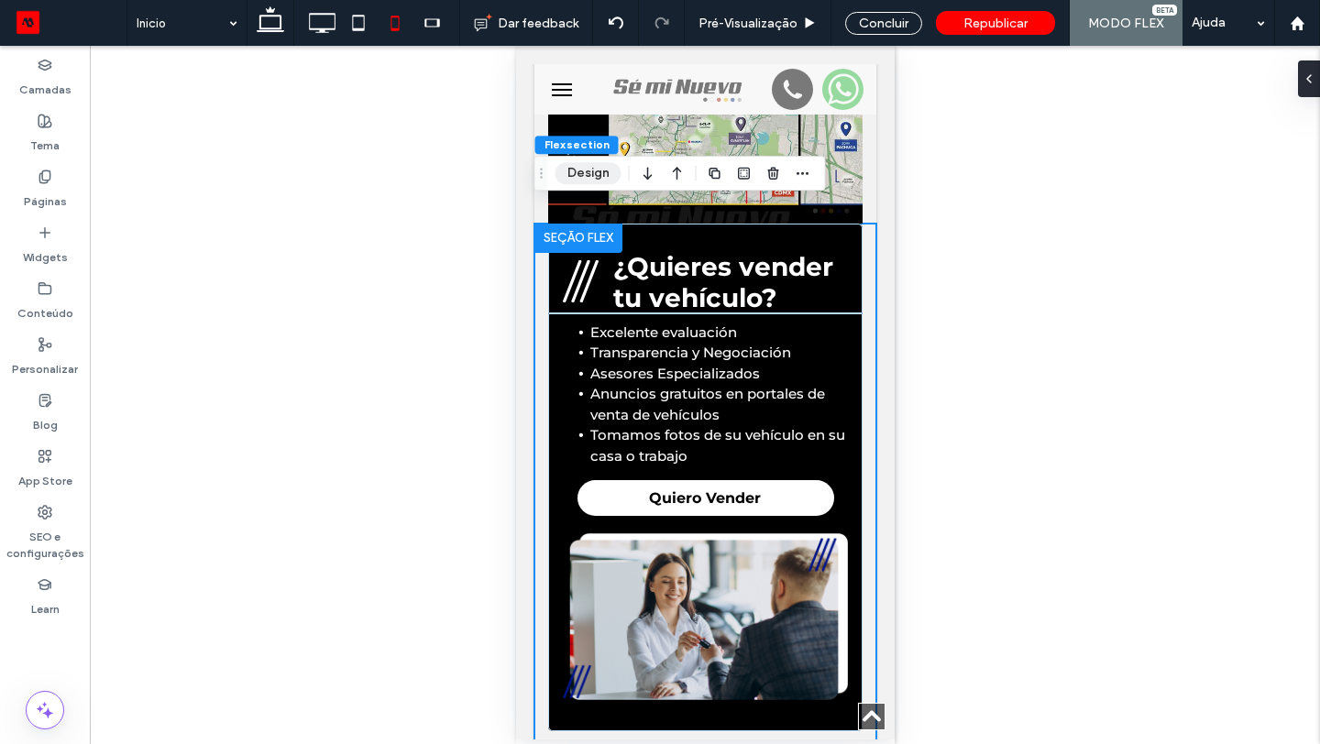
click at [585, 179] on button "Design" at bounding box center [589, 173] width 66 height 22
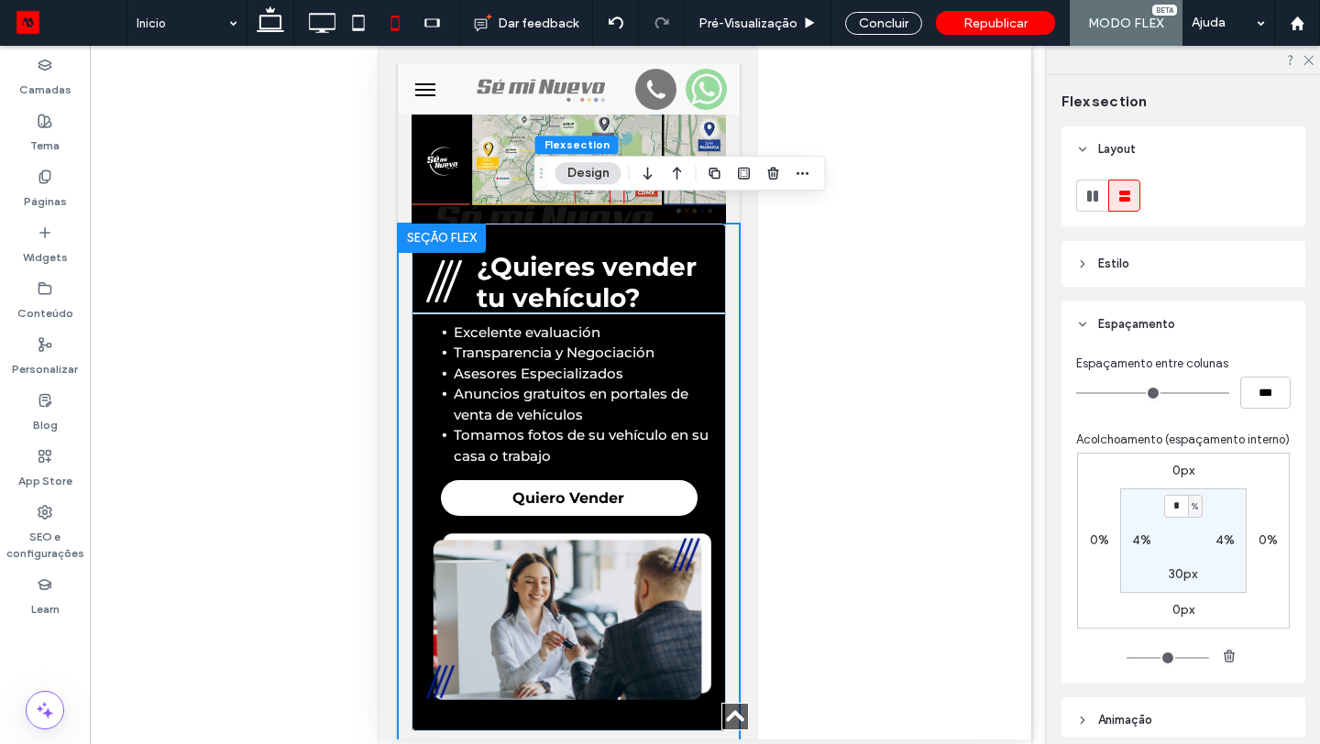
click at [1213, 543] on div "4%" at bounding box center [1225, 541] width 41 height 17
click at [1227, 540] on label "4%" at bounding box center [1225, 541] width 19 height 16
type input "*"
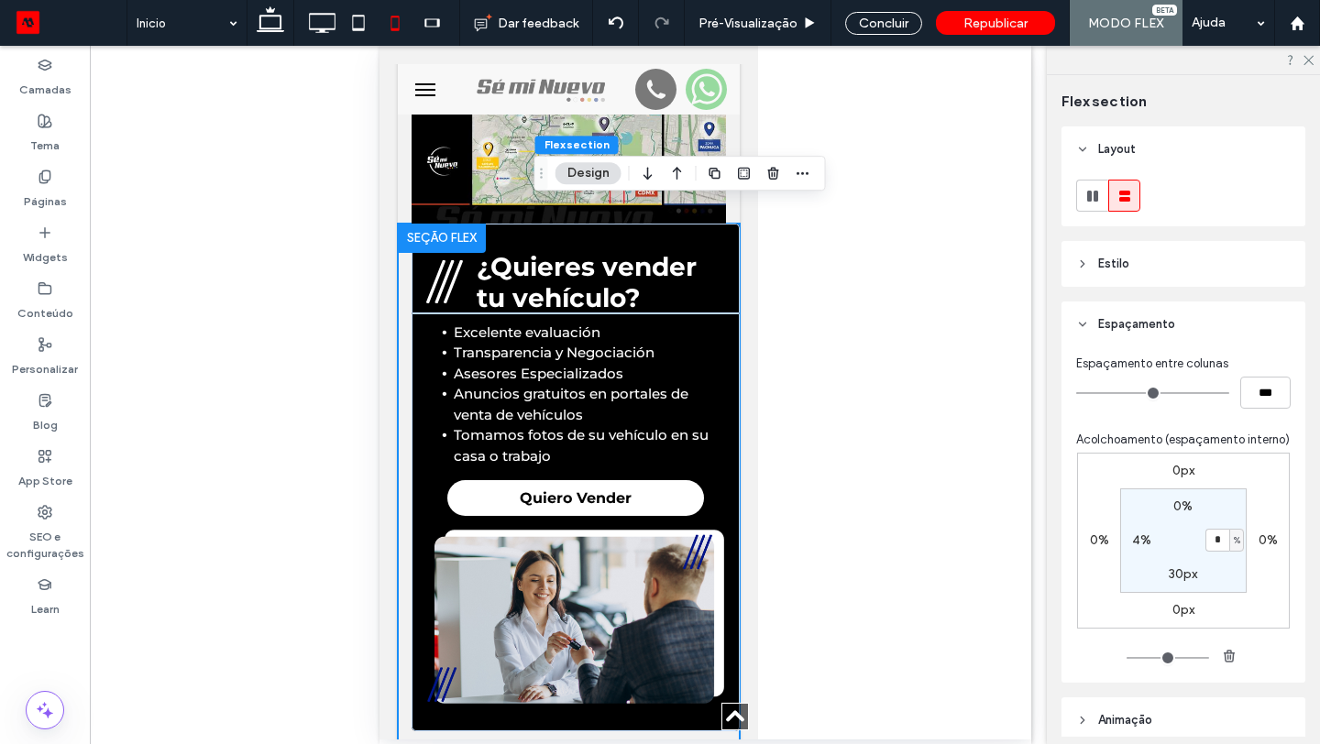
click at [1134, 544] on label "4%" at bounding box center [1141, 541] width 19 height 16
type input "*"
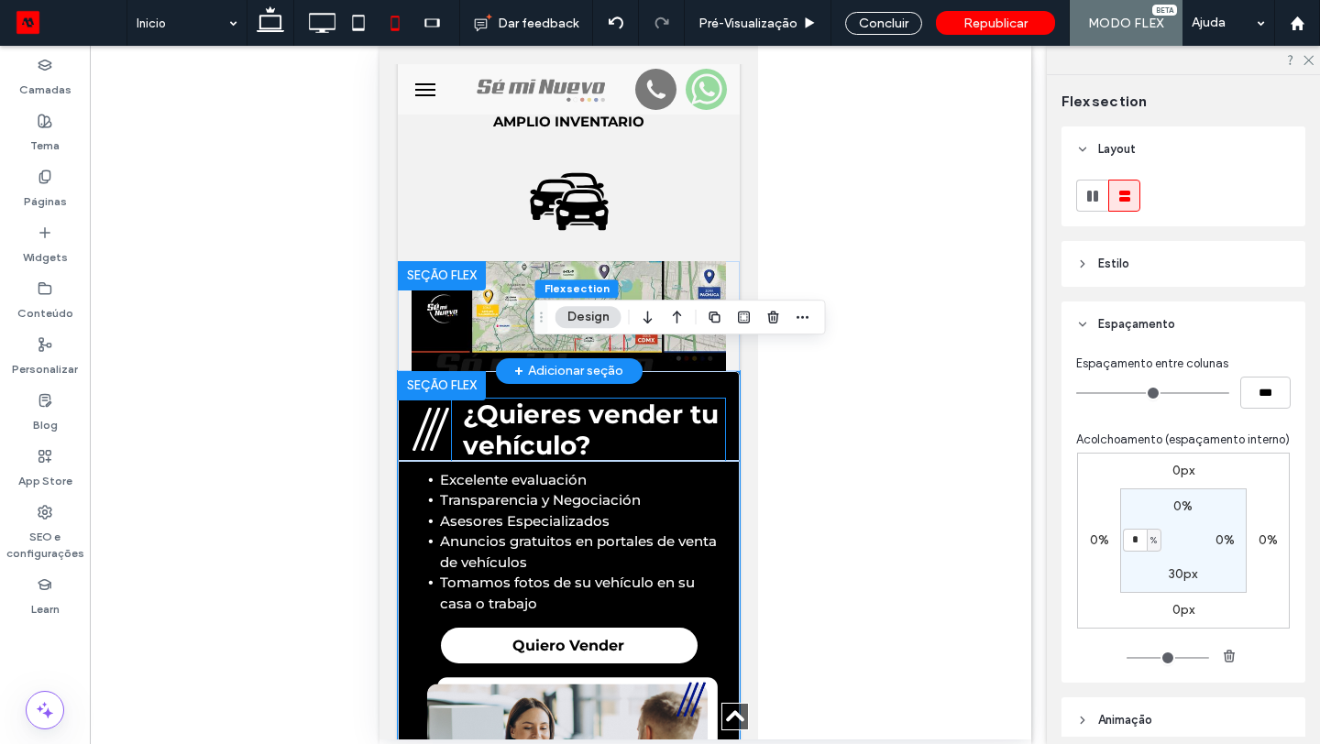
scroll to position [4610, 0]
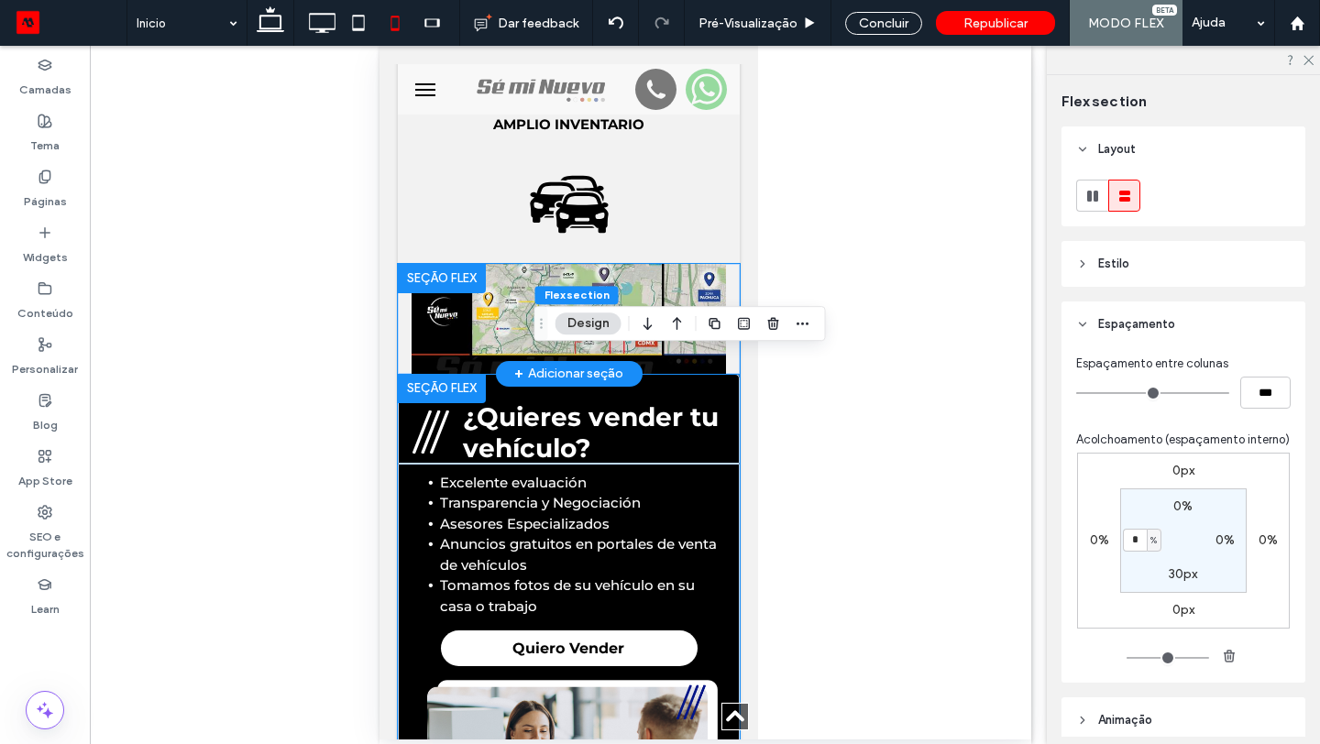
click at [399, 300] on div at bounding box center [568, 319] width 342 height 110
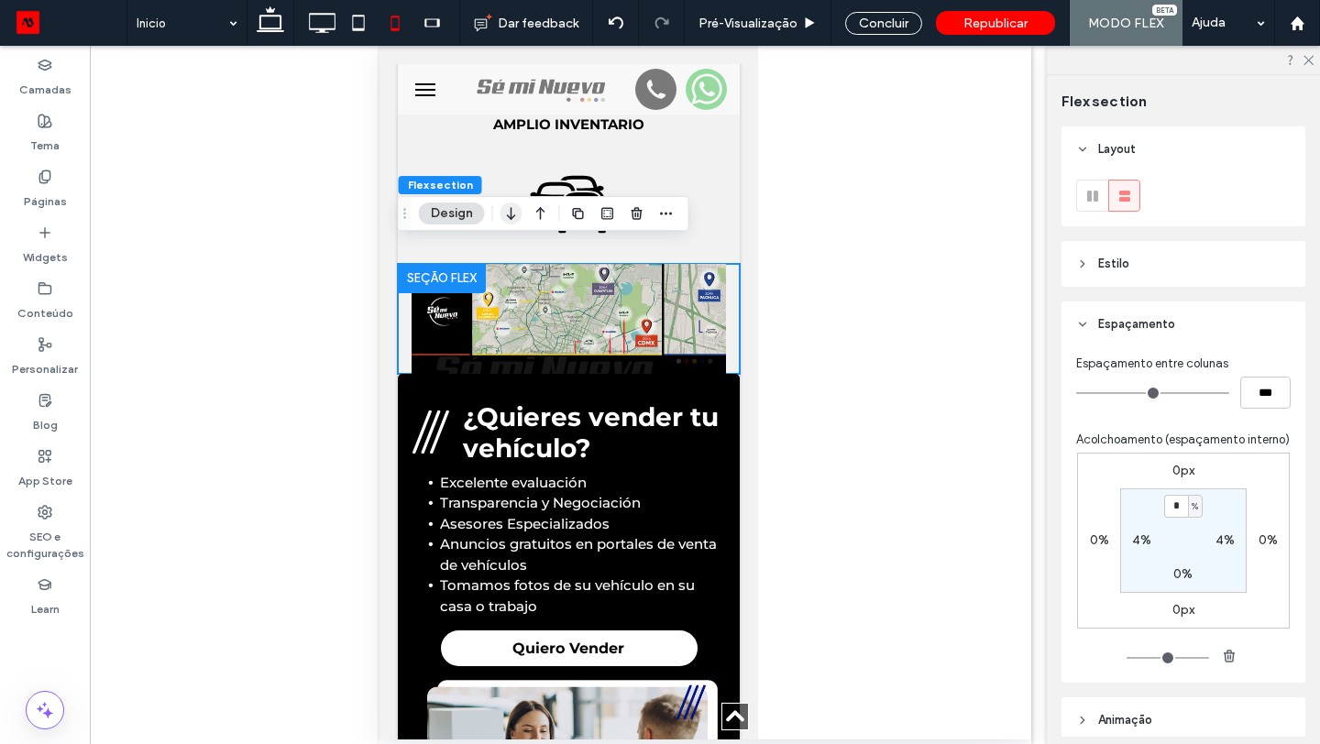
click at [519, 216] on icon "button" at bounding box center [512, 213] width 22 height 33
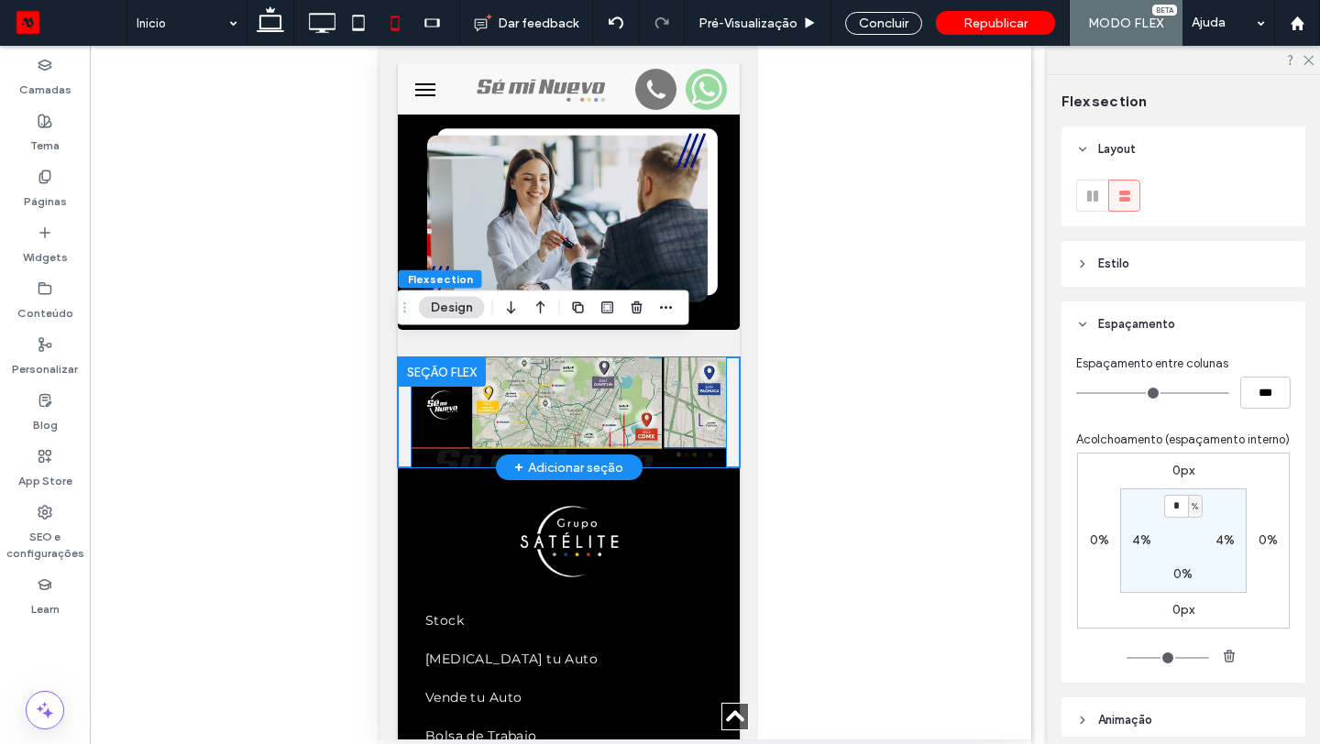
scroll to position [5051, 0]
click at [1229, 543] on label "4%" at bounding box center [1225, 541] width 19 height 16
type input "*"
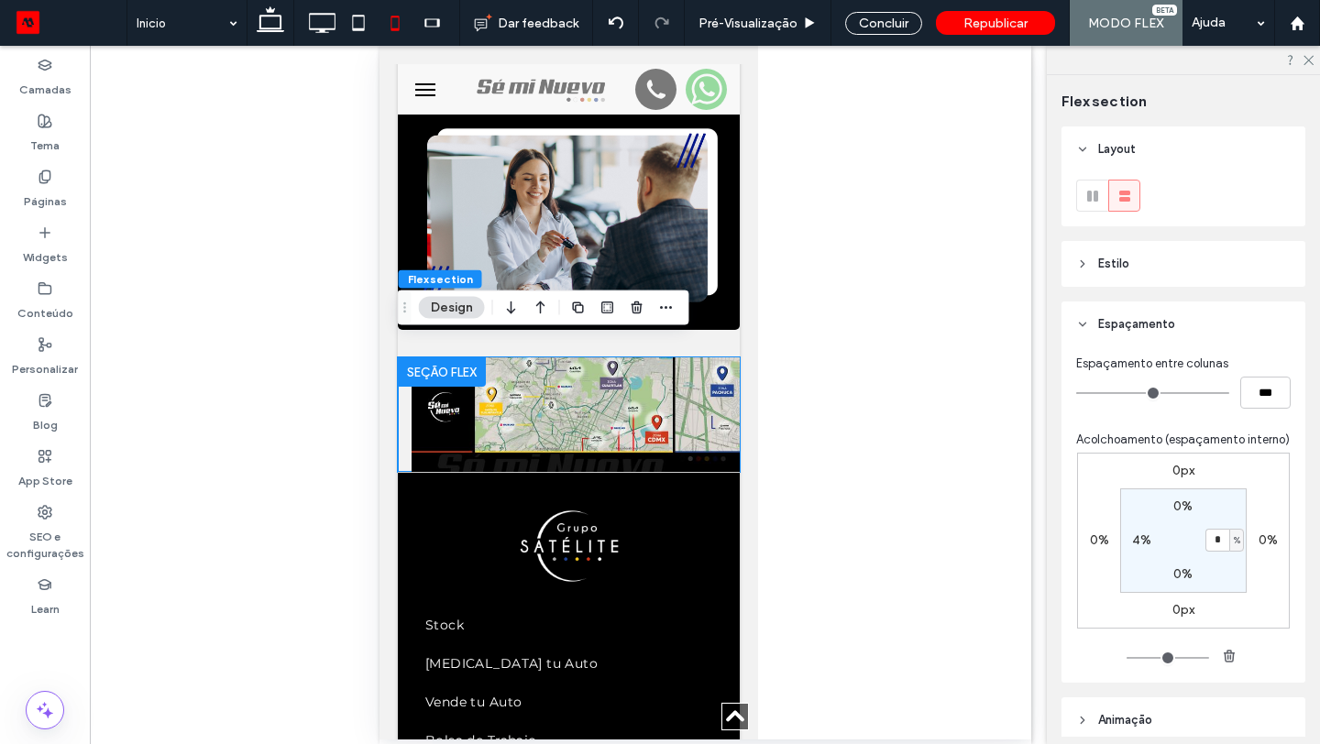
click at [1140, 545] on label "4%" at bounding box center [1141, 541] width 19 height 16
type input "*"
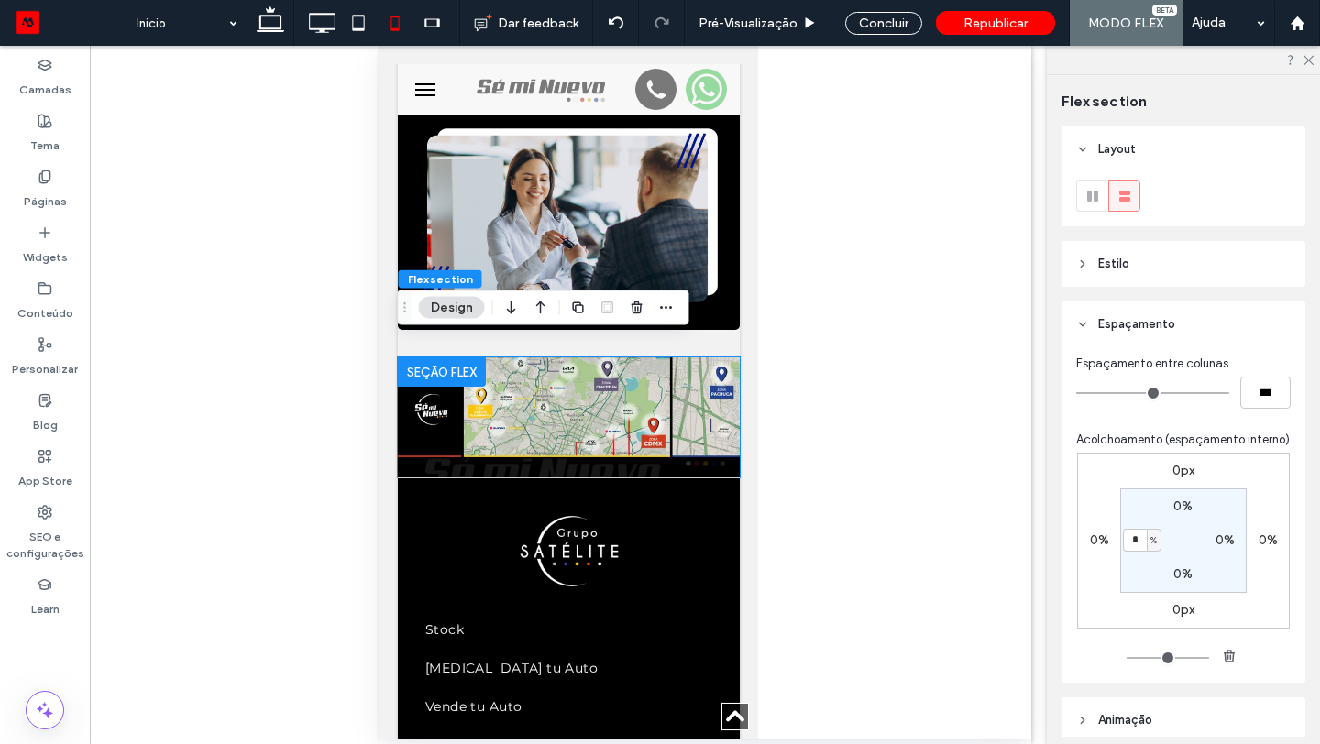
scroll to position [80, 0]
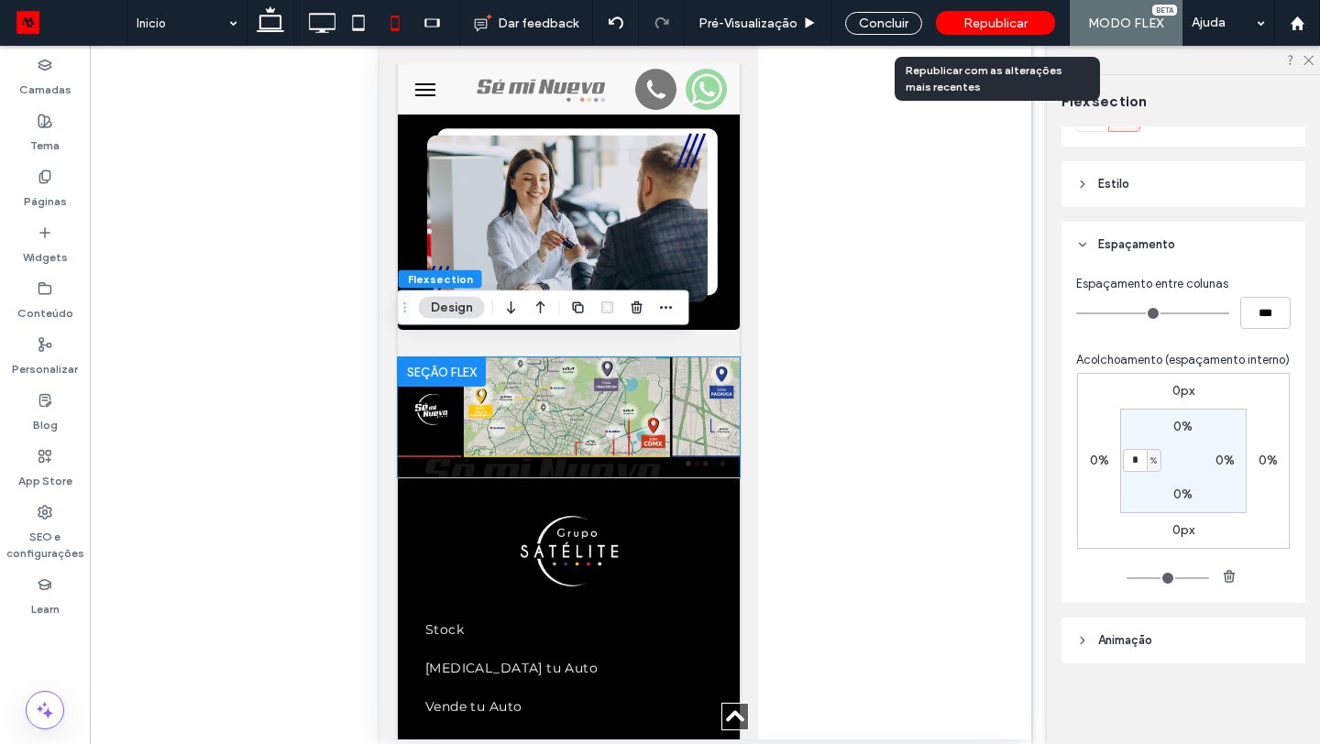
click at [993, 25] on span "Republicar" at bounding box center [996, 24] width 64 height 16
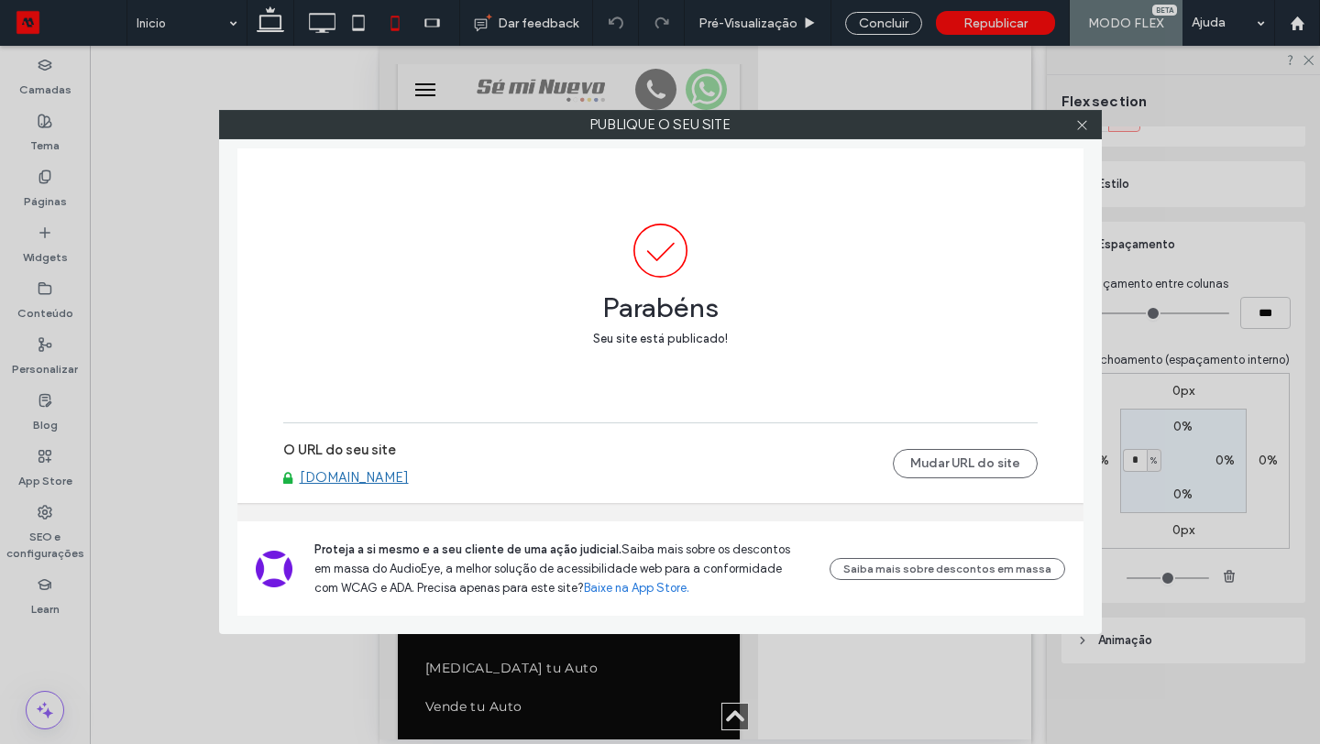
click at [409, 478] on link "[DOMAIN_NAME]" at bounding box center [354, 477] width 109 height 17
